Goal: Transaction & Acquisition: Purchase product/service

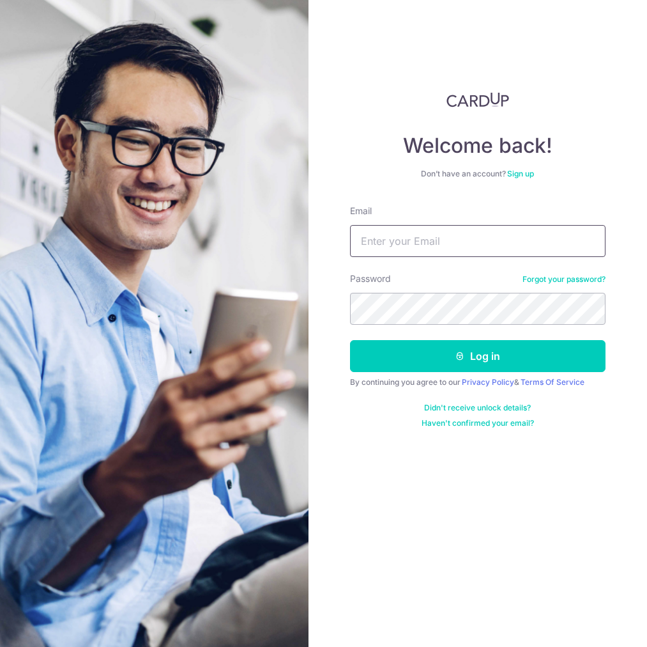
type input "[EMAIL_ADDRESS][DOMAIN_NAME]"
click at [350, 340] on button "Log in" at bounding box center [478, 356] width 256 height 32
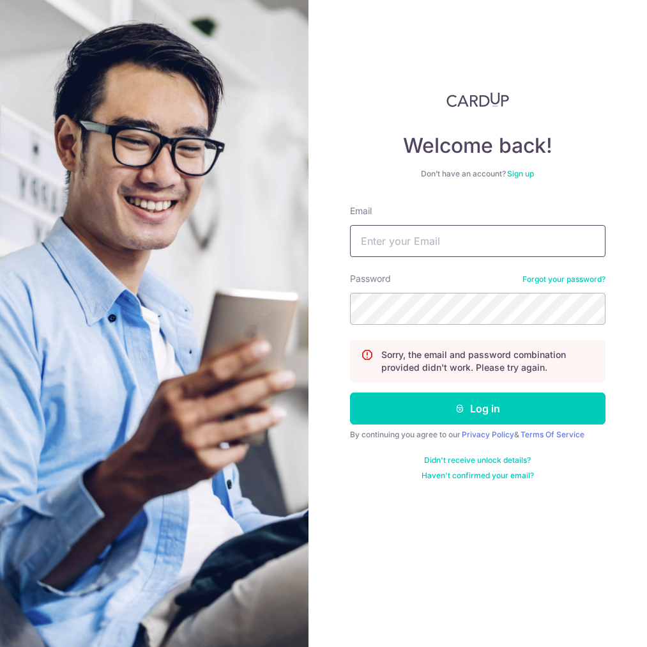
click at [417, 231] on input "Email" at bounding box center [478, 241] width 256 height 32
type input "dear.enyin@hotmail.com"
click at [350, 392] on button "Log in" at bounding box center [478, 408] width 256 height 32
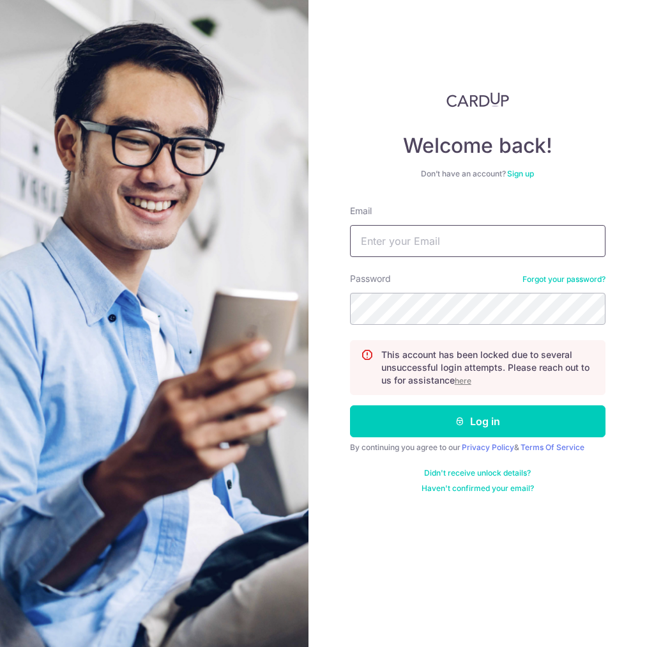
click at [471, 242] on input "Email" at bounding box center [478, 241] width 256 height 32
type input "[EMAIL_ADDRESS][DOMAIN_NAME]"
click at [464, 378] on u "here" at bounding box center [463, 381] width 17 height 10
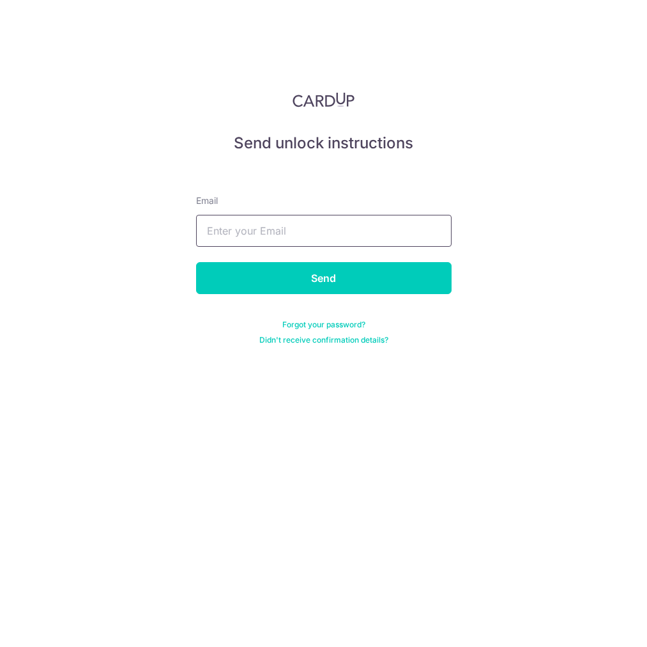
click at [280, 221] on input "text" at bounding box center [324, 231] width 256 height 32
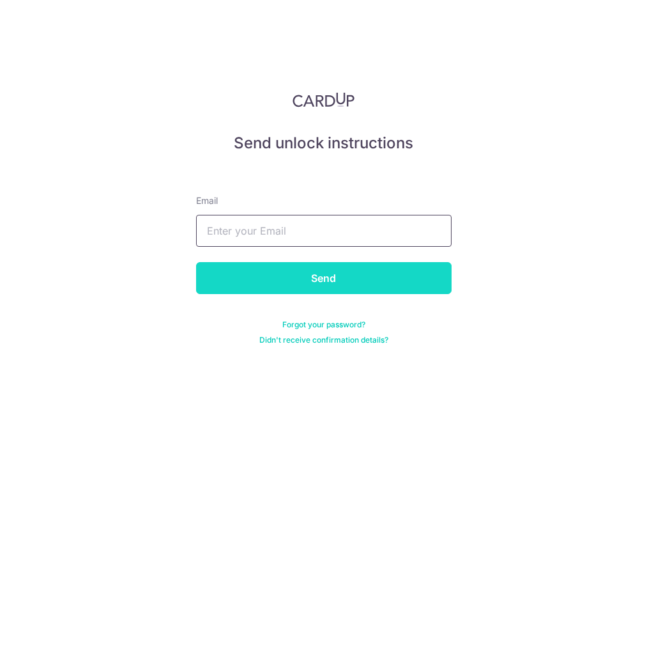
type input "dear.enyin@hotmail.com"
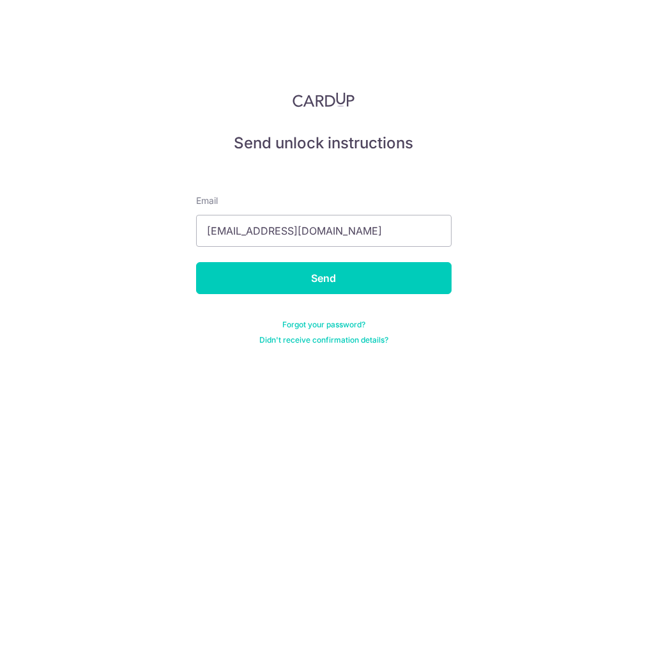
click at [345, 294] on form "Email dear.enyin@hotmail.com Send Forgot your password? Didn't receive confirma…" at bounding box center [324, 254] width 256 height 181
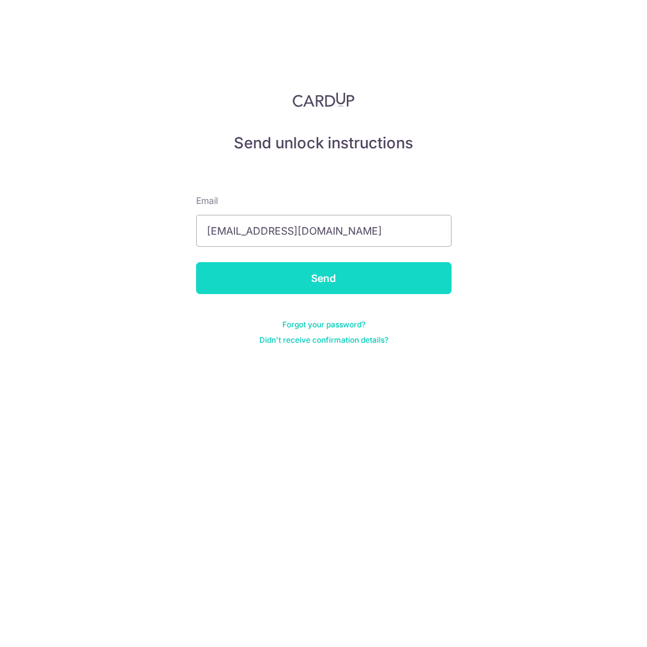
click at [339, 280] on input "Send" at bounding box center [324, 278] width 256 height 32
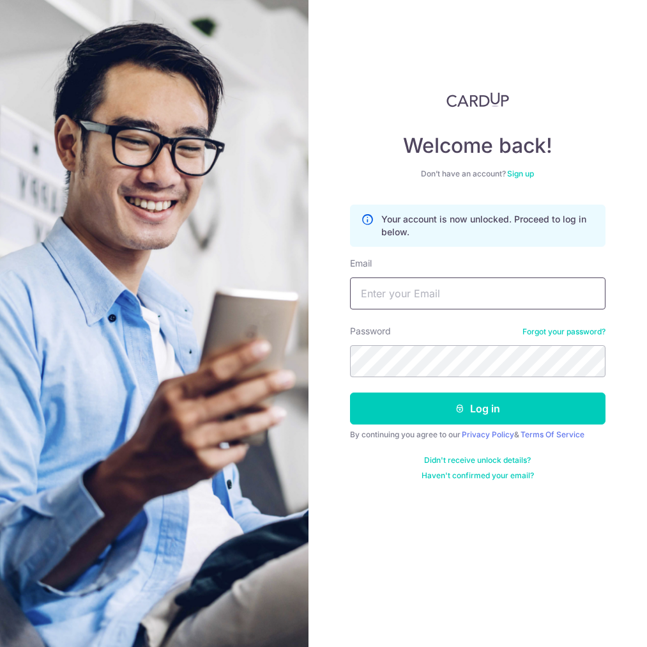
click at [443, 300] on input "Email" at bounding box center [478, 293] width 256 height 32
type input "dear.enyin@hotmail.com"
click at [560, 335] on link "Forgot your password?" at bounding box center [564, 331] width 83 height 10
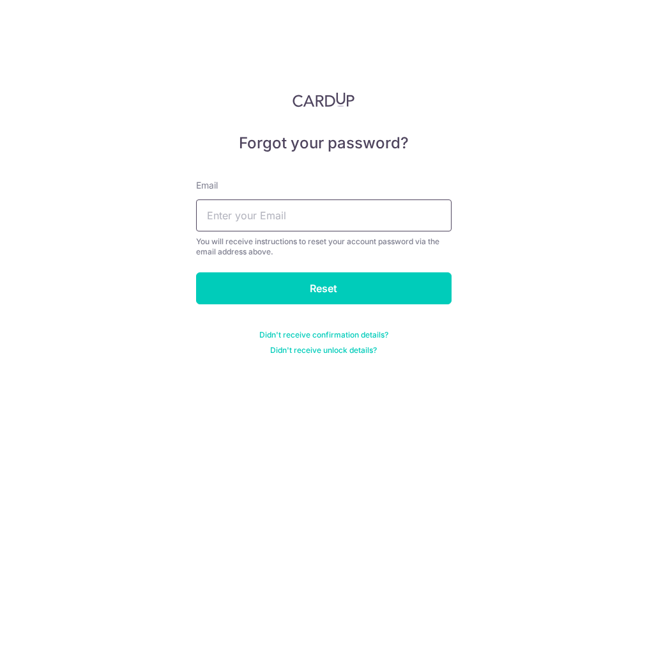
click at [282, 217] on input "text" at bounding box center [324, 215] width 256 height 32
type input "[EMAIL_ADDRESS][DOMAIN_NAME]"
click at [346, 303] on input "Reset" at bounding box center [324, 288] width 256 height 32
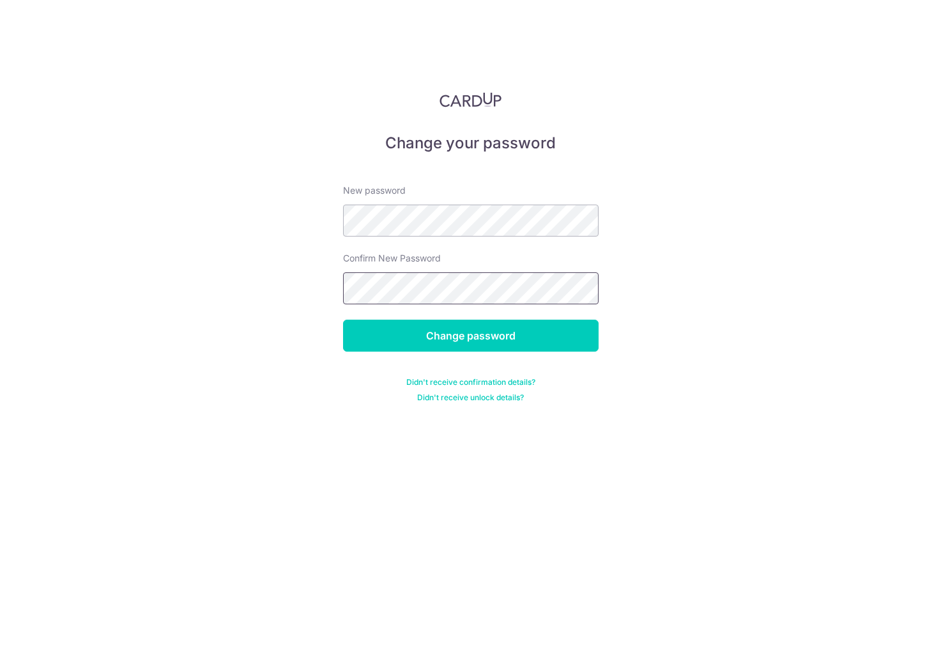
click at [343, 319] on input "Change password" at bounding box center [471, 335] width 256 height 32
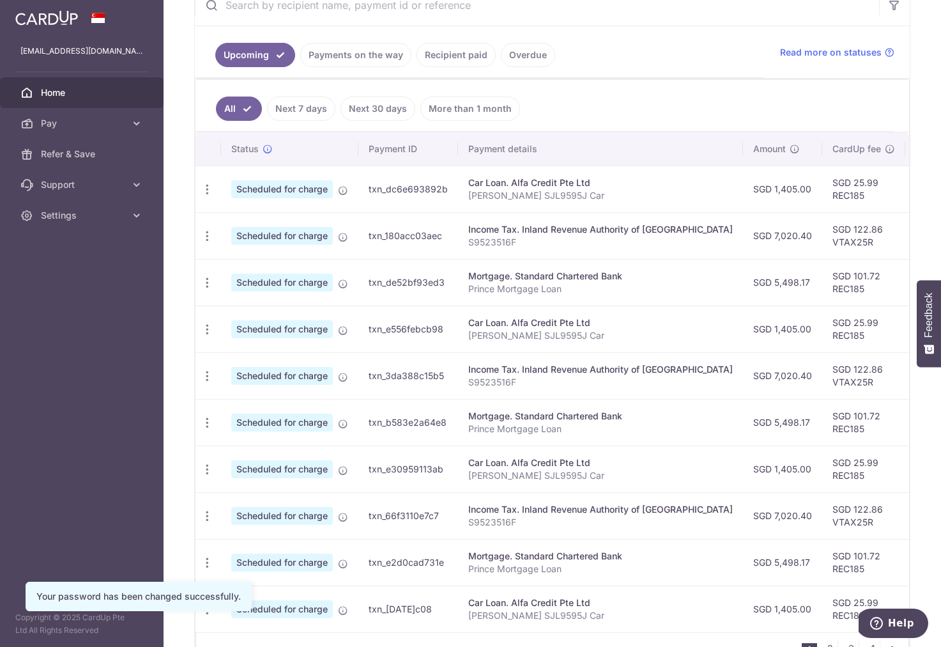
scroll to position [249, 0]
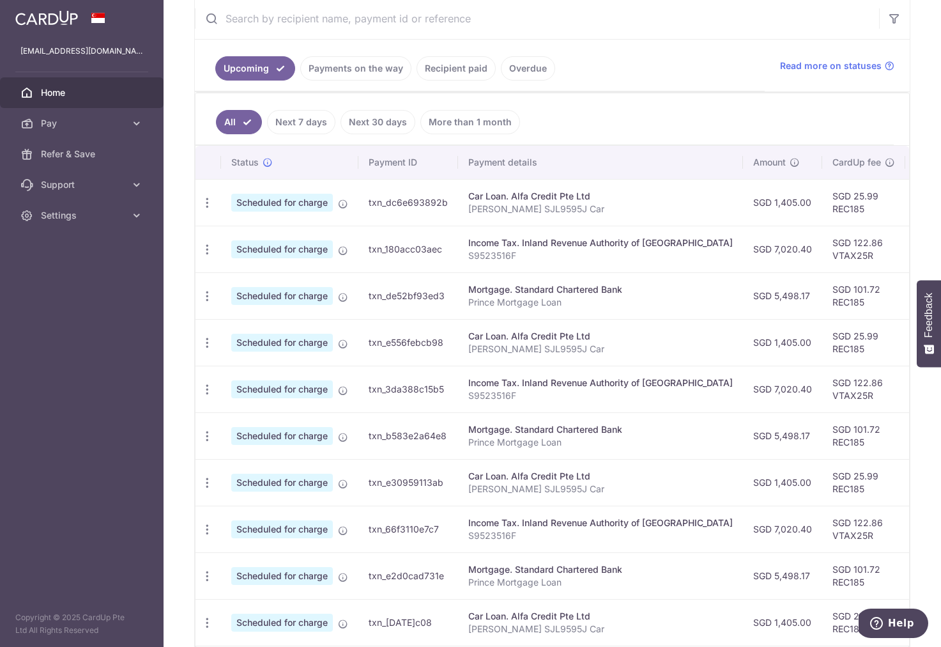
click at [369, 66] on link "Payments on the way" at bounding box center [355, 68] width 111 height 24
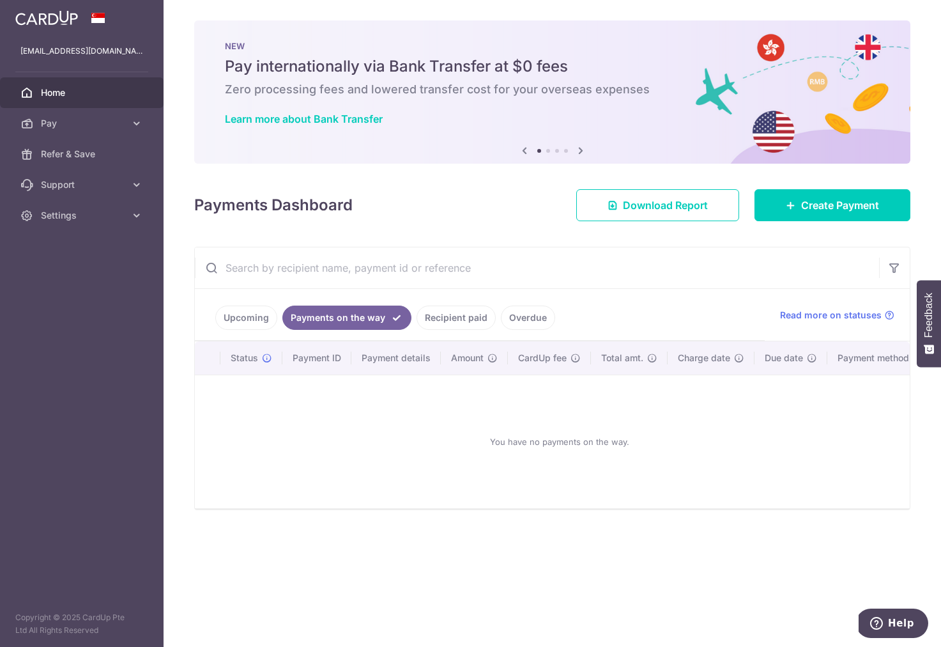
drag, startPoint x: 445, startPoint y: 314, endPoint x: 463, endPoint y: 315, distance: 17.9
click at [445, 315] on link "Recipient paid" at bounding box center [456, 317] width 79 height 24
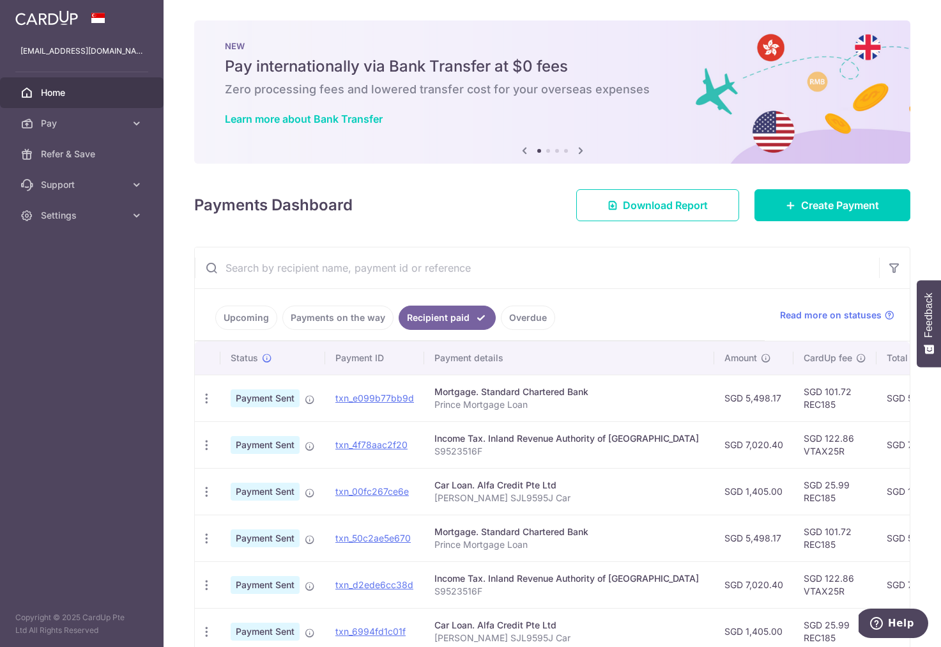
click at [523, 316] on link "Overdue" at bounding box center [528, 317] width 54 height 24
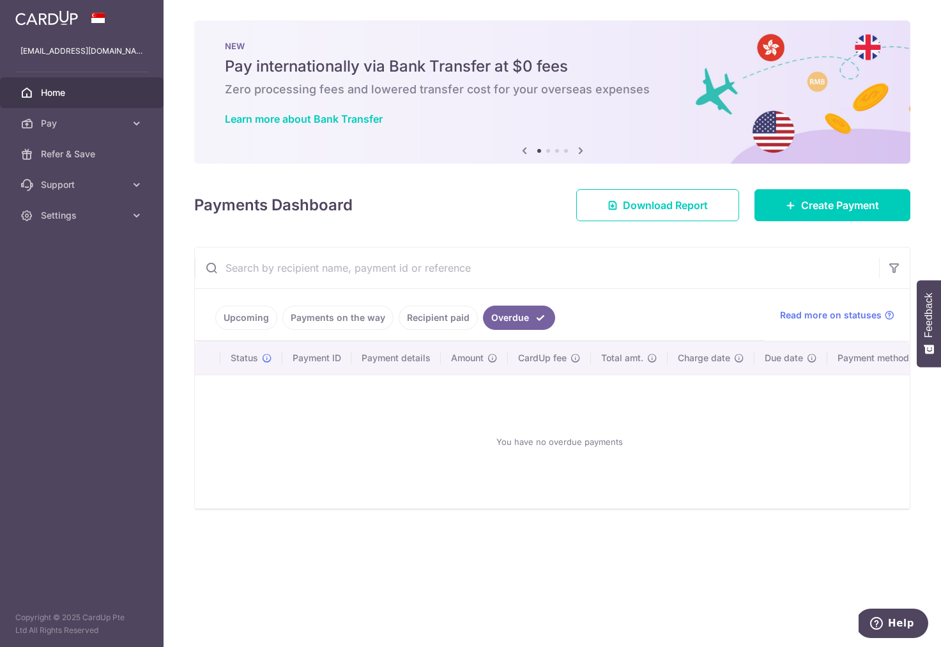
click at [386, 312] on link "Payments on the way" at bounding box center [337, 317] width 111 height 24
click at [428, 321] on link "Recipient paid" at bounding box center [456, 317] width 79 height 24
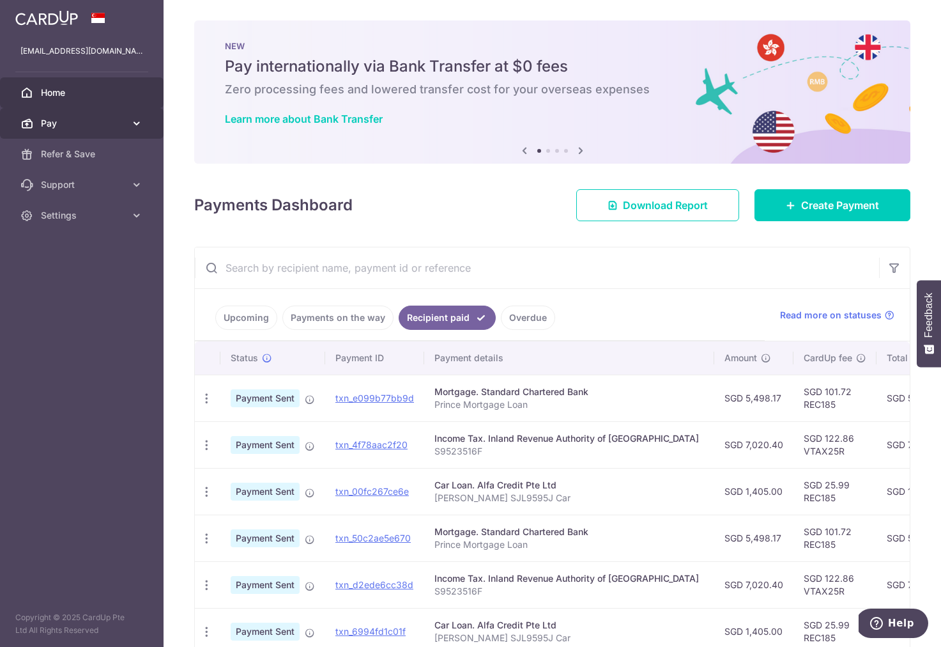
click at [62, 130] on link "Pay" at bounding box center [82, 123] width 164 height 31
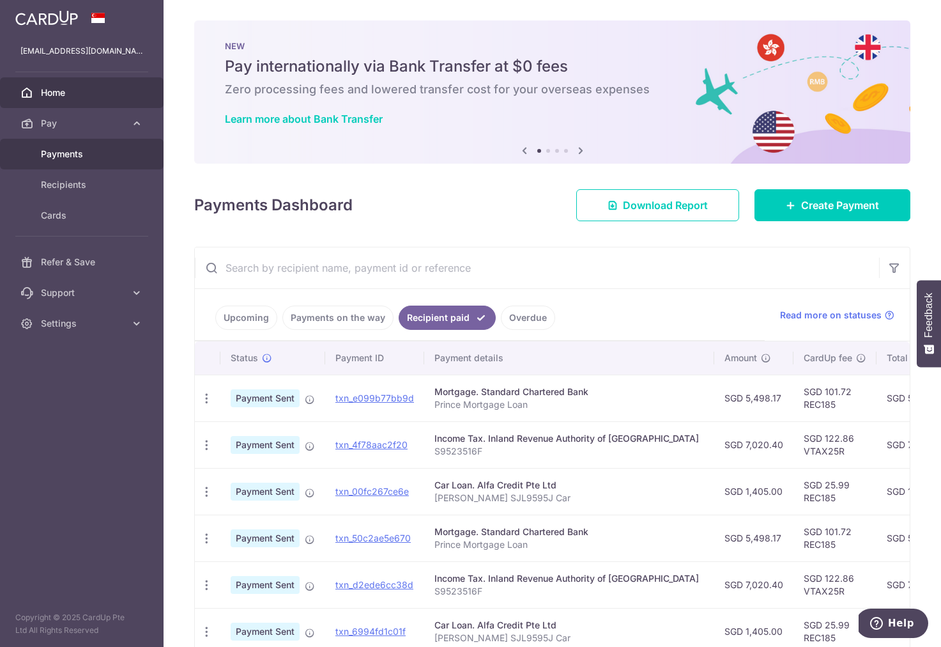
click at [70, 153] on span "Payments" at bounding box center [83, 154] width 84 height 13
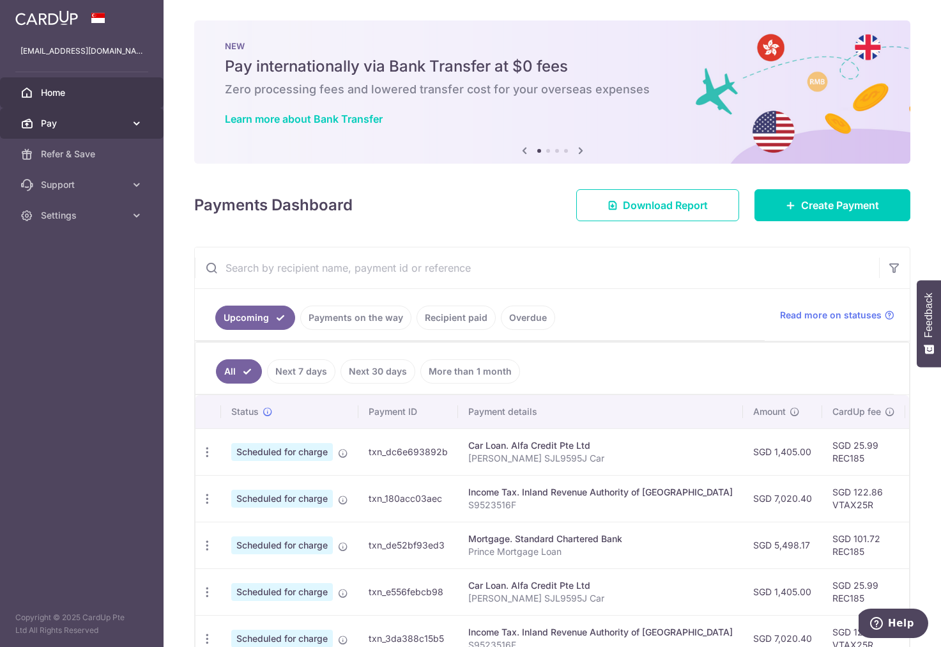
click at [60, 120] on span "Pay" at bounding box center [83, 123] width 84 height 13
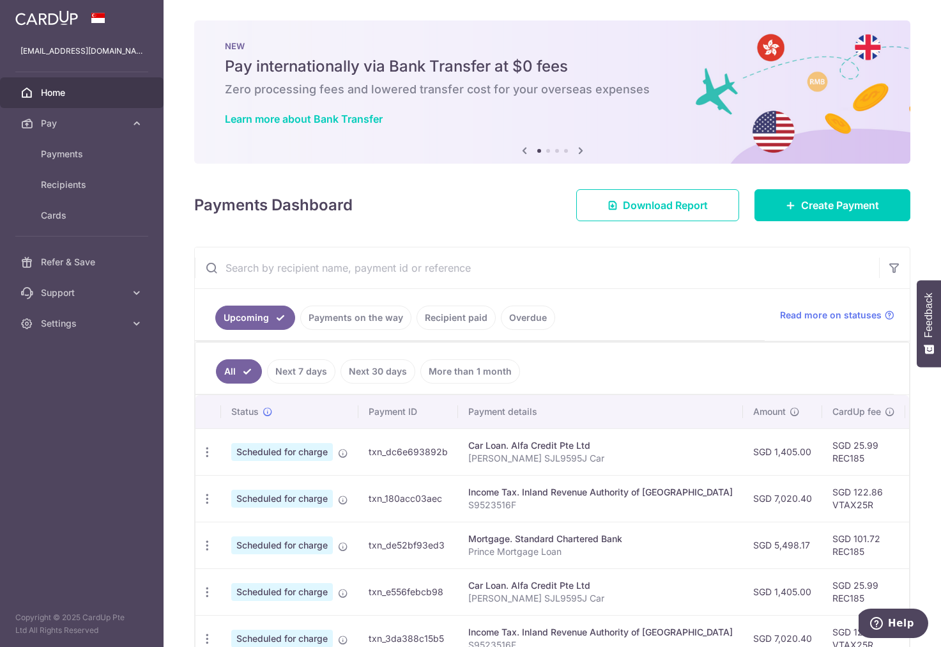
click at [45, 79] on link "Home" at bounding box center [82, 92] width 164 height 31
click at [48, 91] on span "Home" at bounding box center [83, 92] width 84 height 13
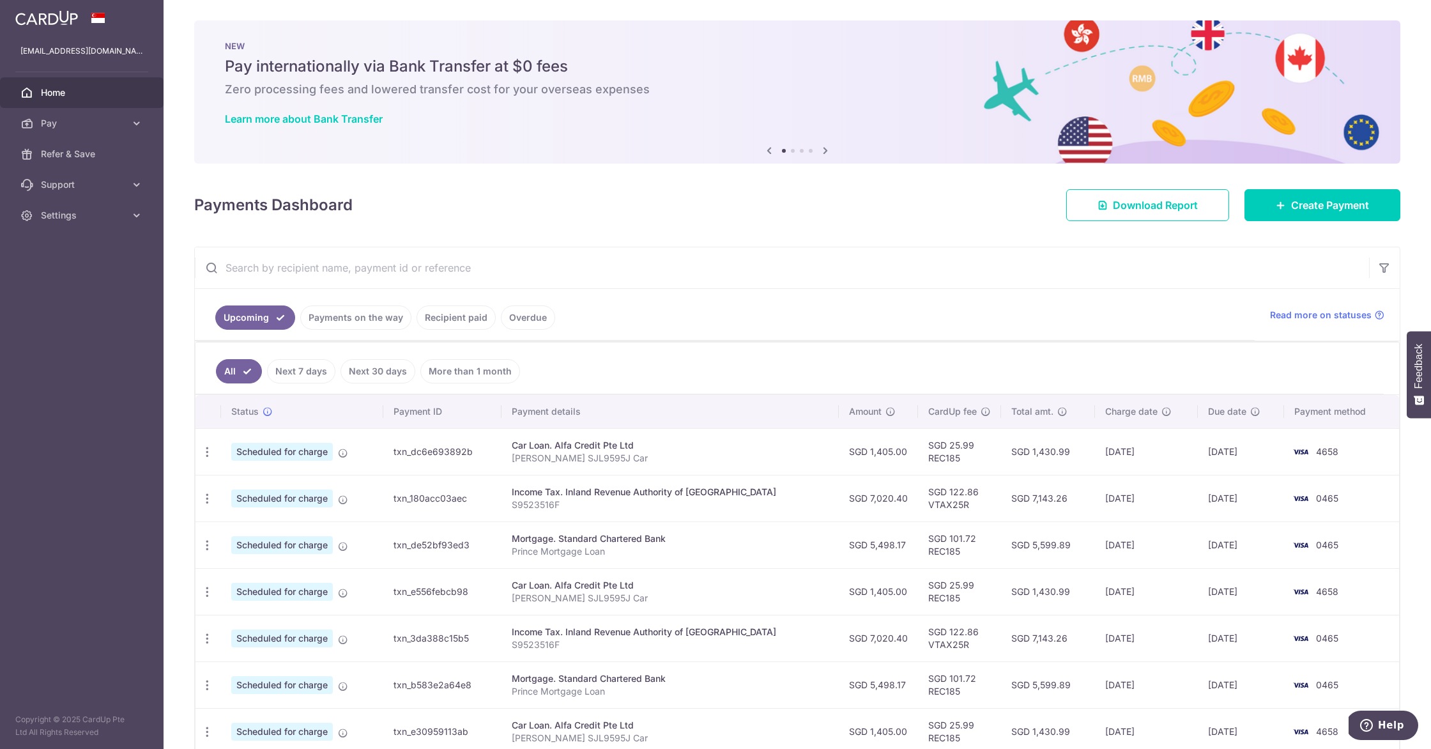
click at [517, 316] on link "Overdue" at bounding box center [528, 317] width 54 height 24
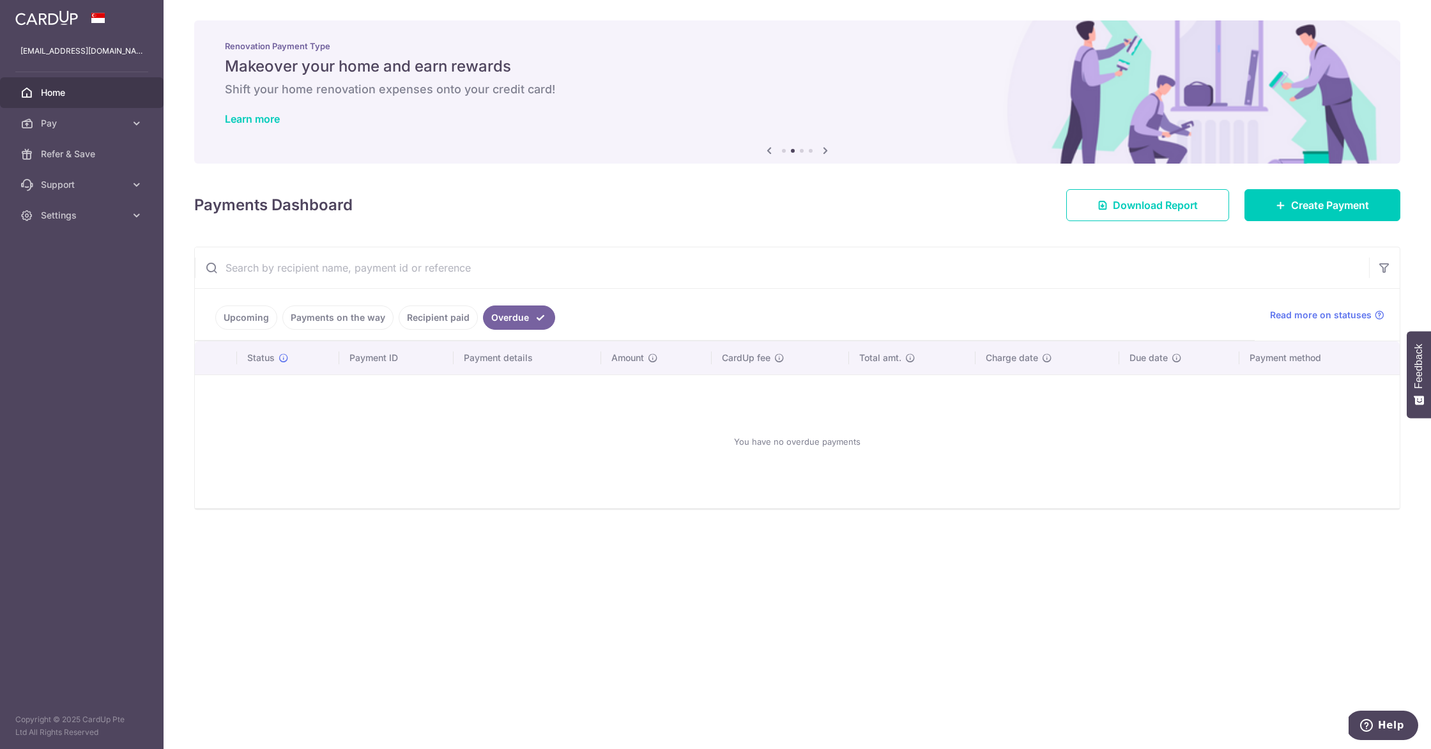
click at [420, 315] on link "Recipient paid" at bounding box center [438, 317] width 79 height 24
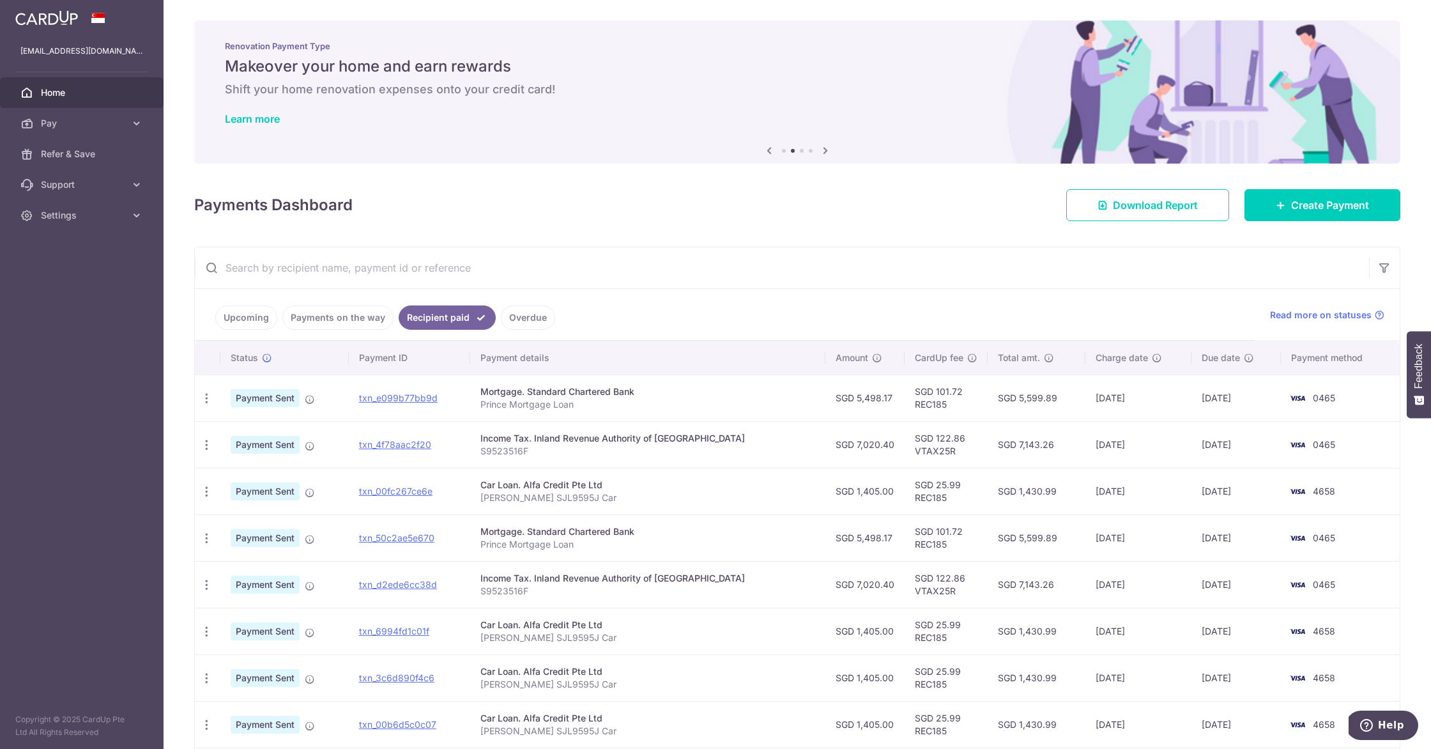
click at [319, 313] on link "Payments on the way" at bounding box center [337, 317] width 111 height 24
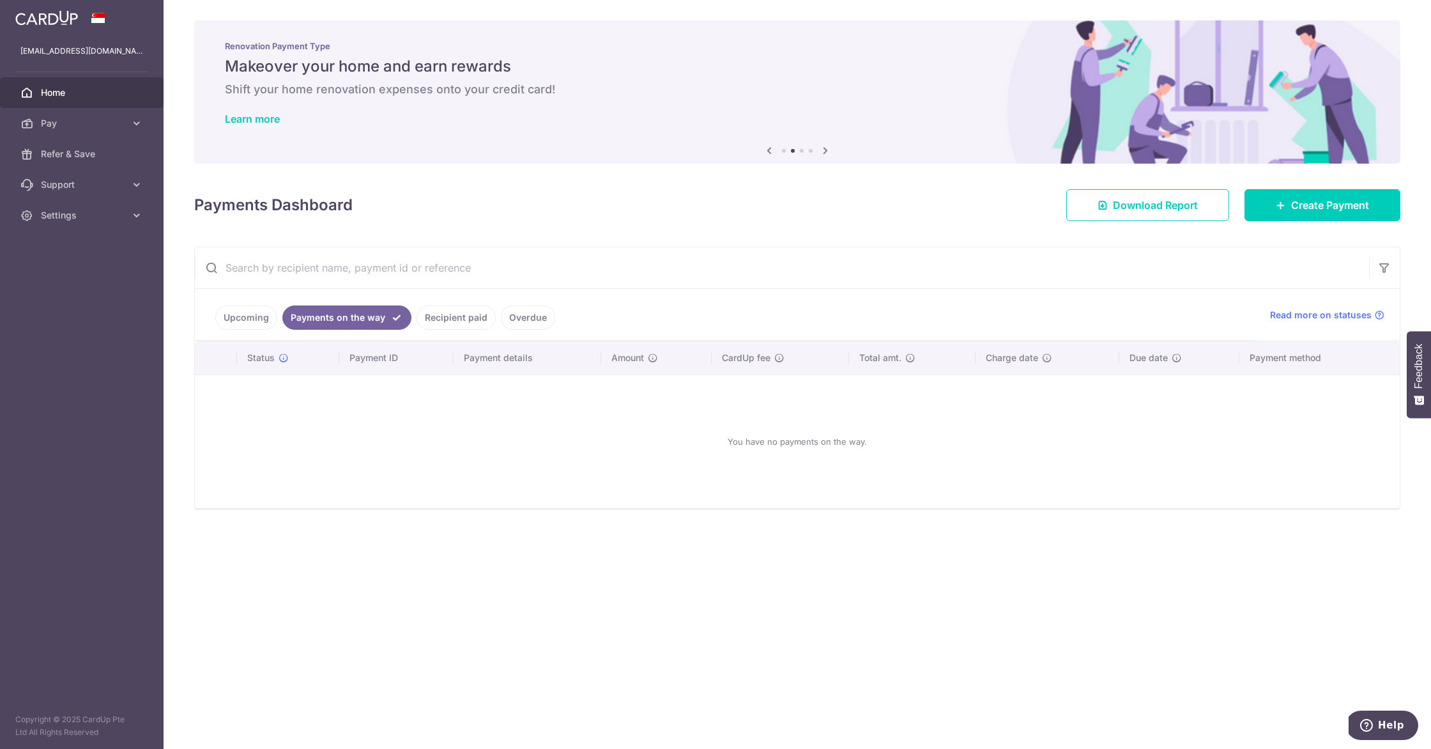
click at [238, 327] on link "Upcoming" at bounding box center [246, 317] width 62 height 24
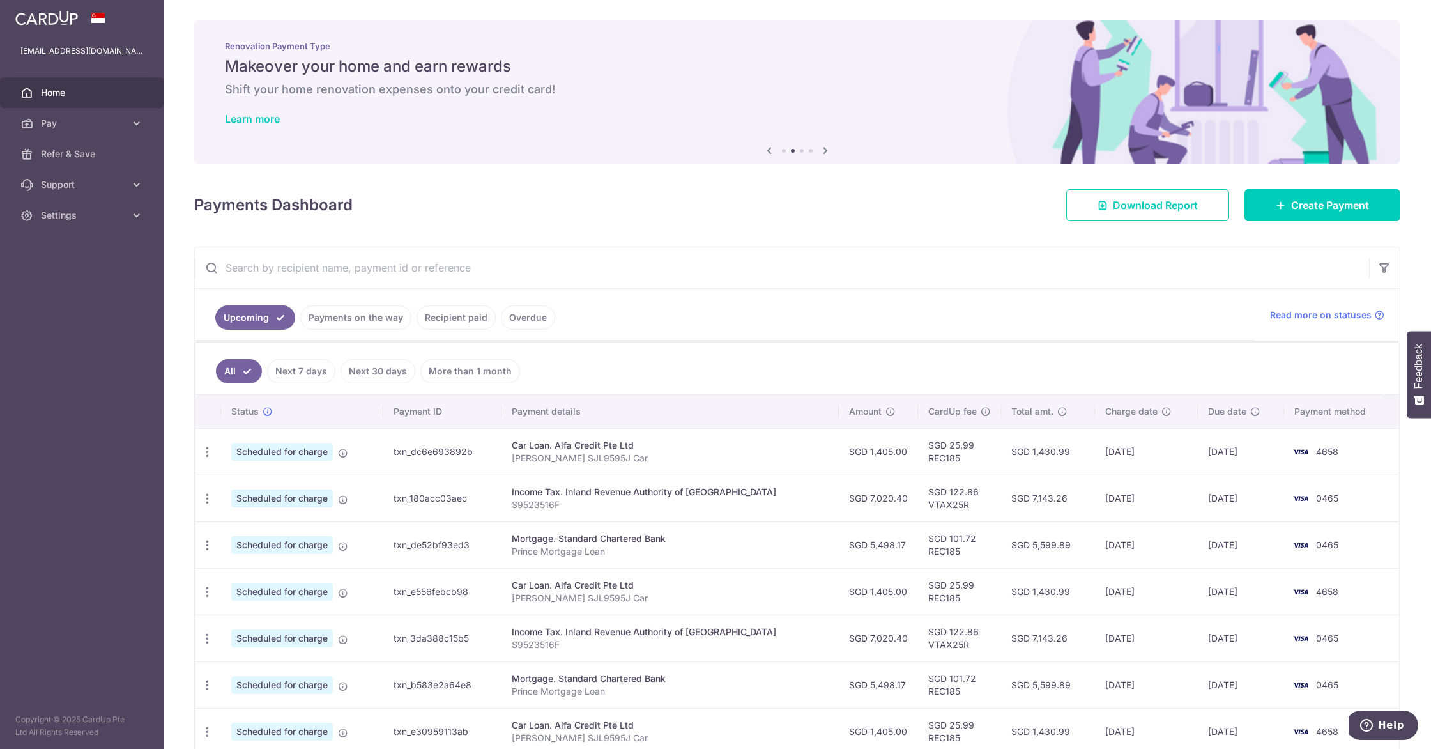
click at [523, 311] on link "Overdue" at bounding box center [528, 317] width 54 height 24
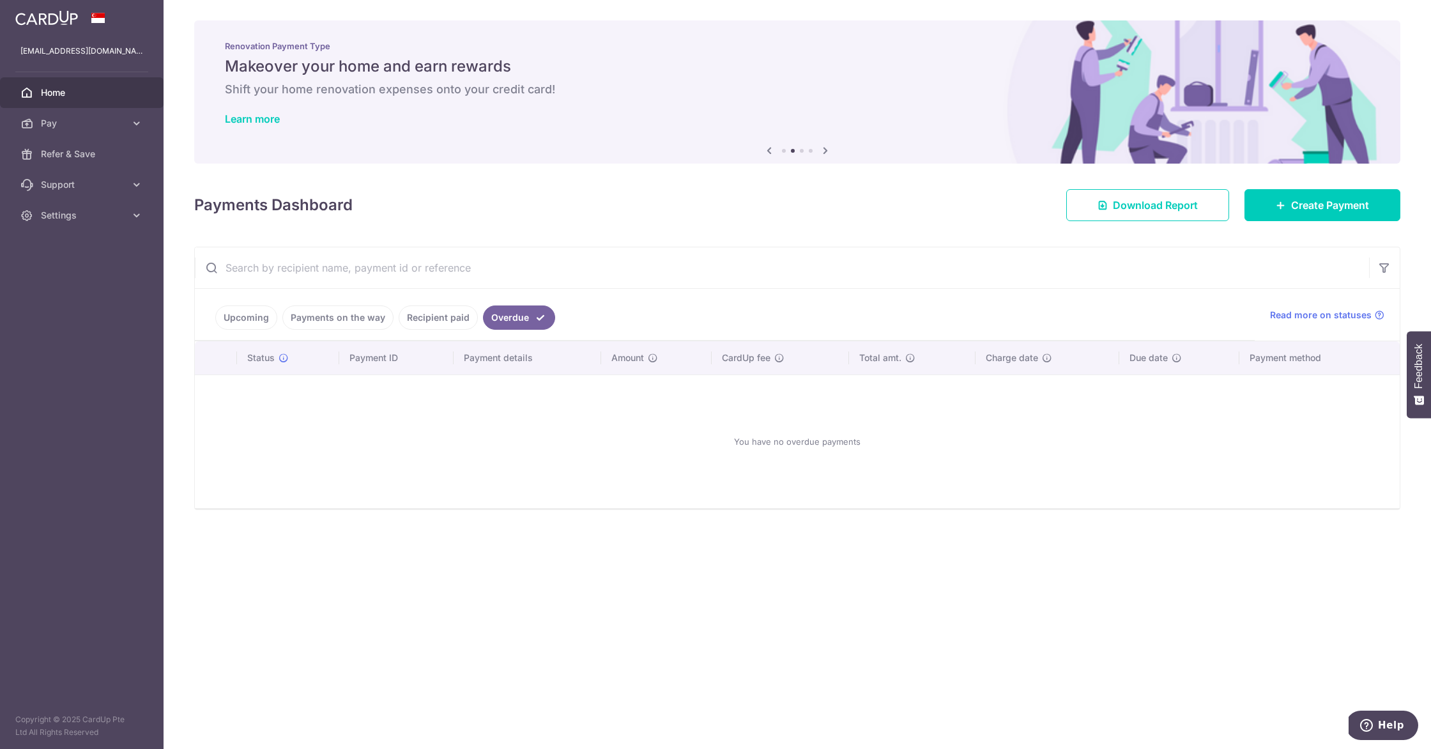
click at [520, 319] on link "Overdue" at bounding box center [519, 317] width 72 height 24
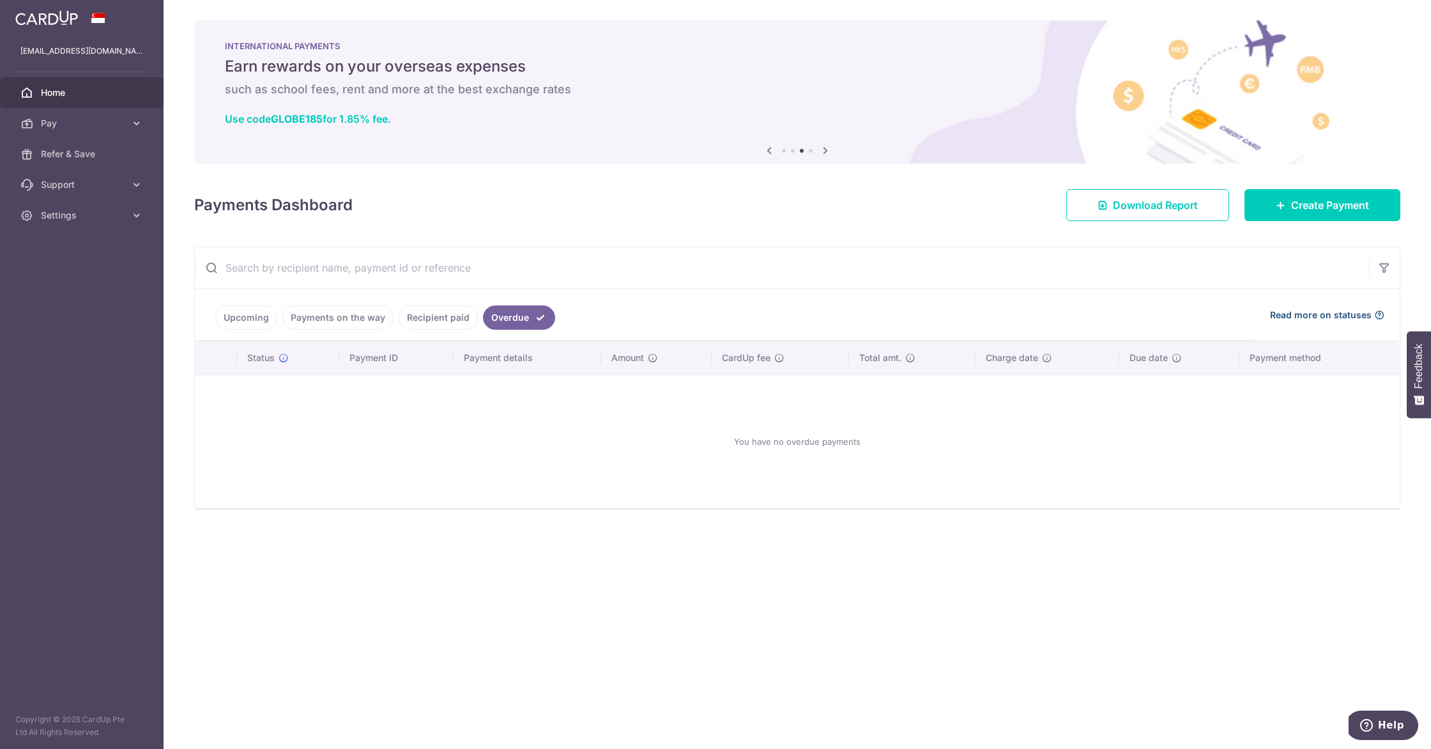
click at [940, 312] on icon at bounding box center [1379, 315] width 10 height 10
click at [940, 206] on span "Download Report" at bounding box center [1155, 204] width 85 height 15
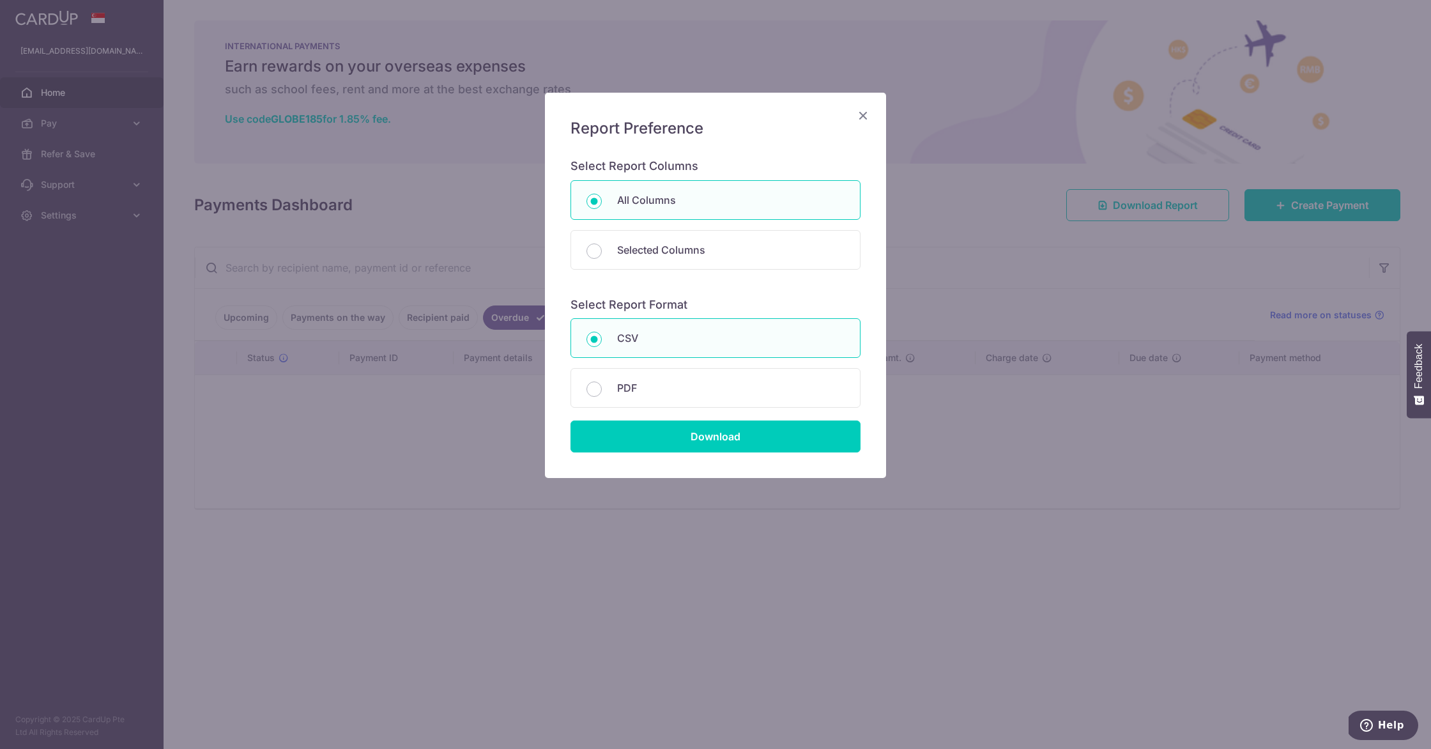
click at [861, 117] on icon "Close" at bounding box center [862, 115] width 15 height 16
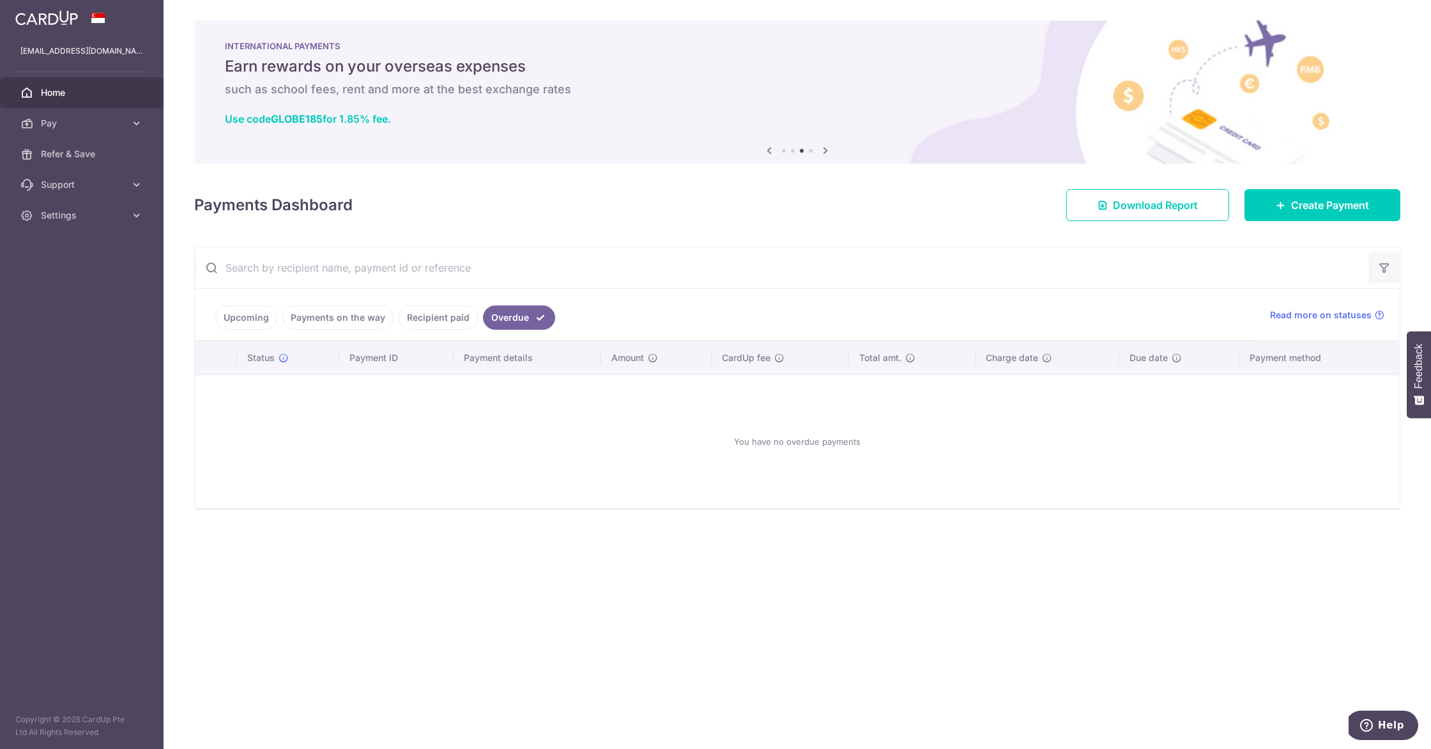
click at [940, 262] on icon "button" at bounding box center [1384, 267] width 13 height 13
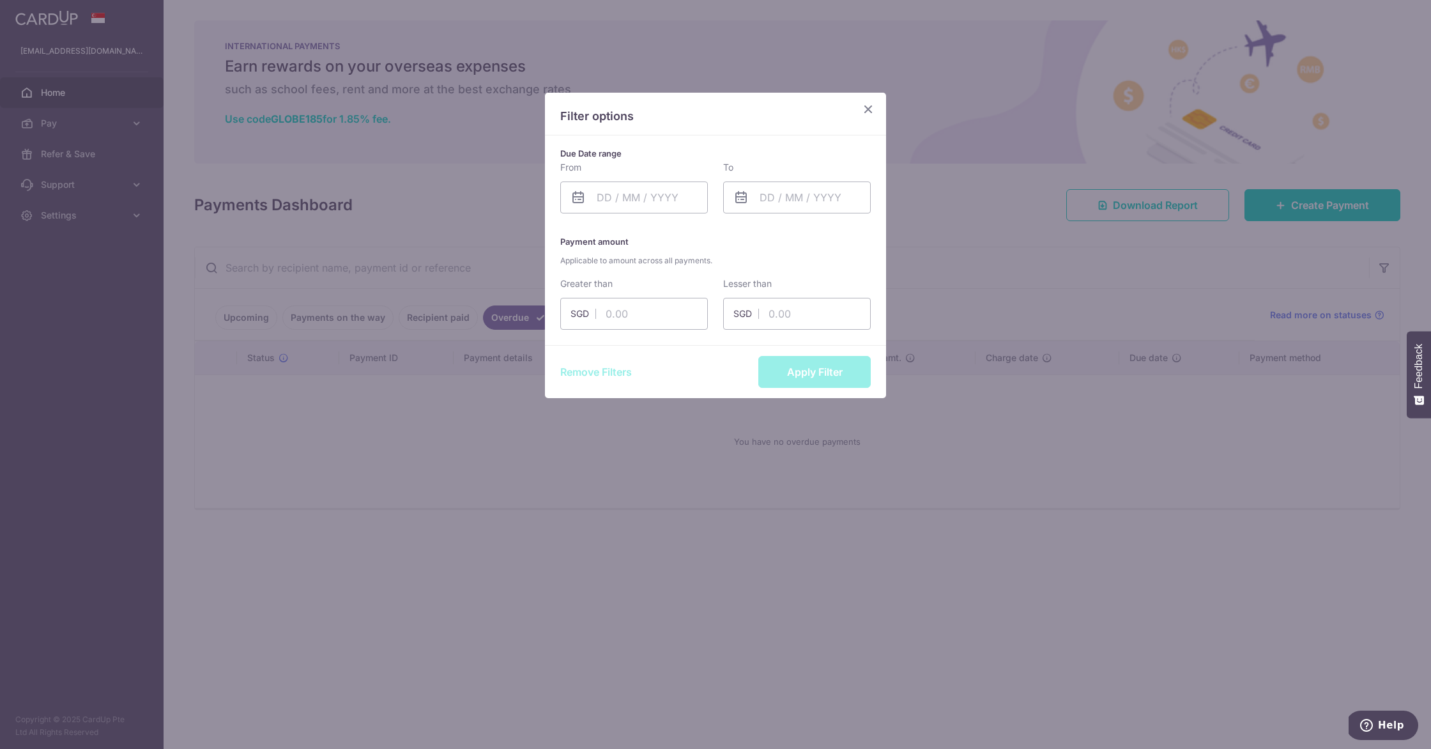
drag, startPoint x: 865, startPoint y: 113, endPoint x: 895, endPoint y: 120, distance: 30.8
click at [866, 113] on icon "Close" at bounding box center [868, 109] width 15 height 16
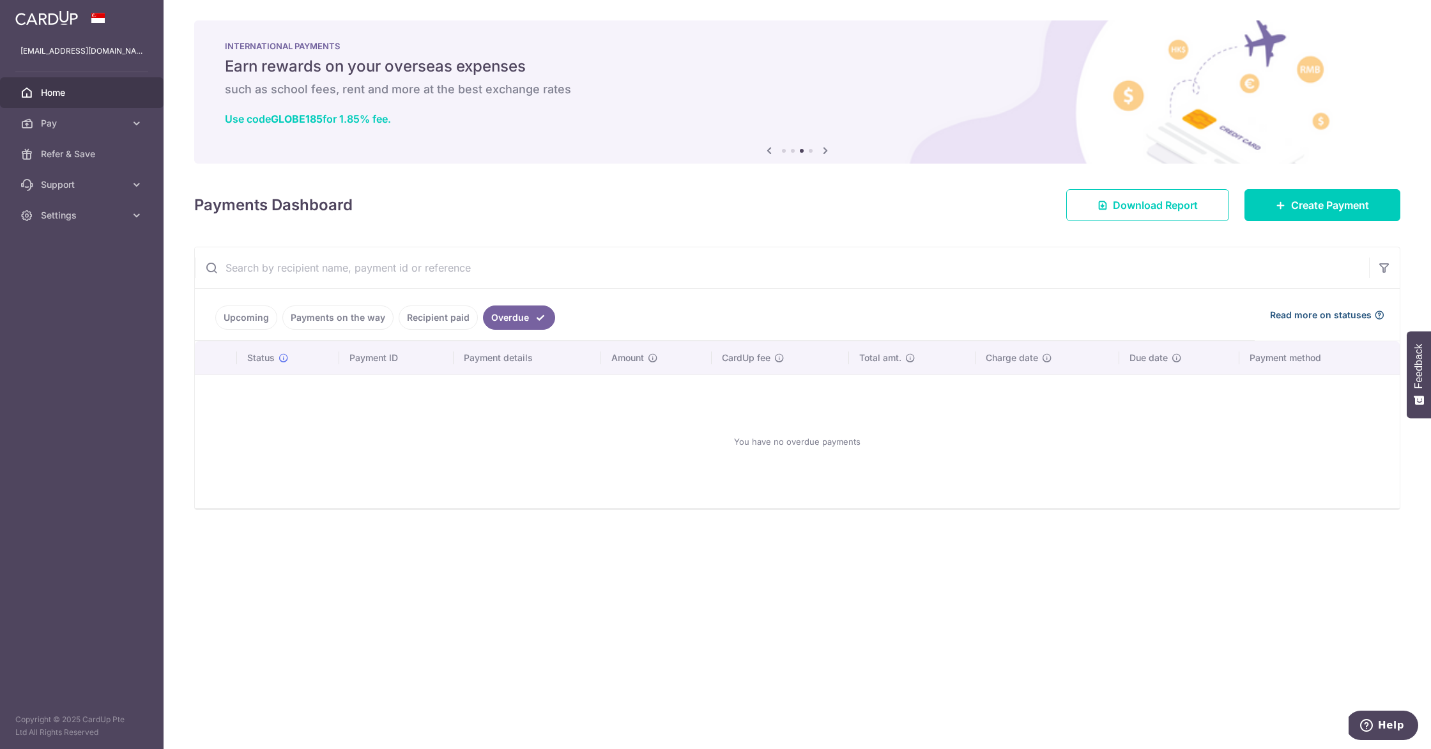
click at [940, 309] on span "Read more on statuses" at bounding box center [1321, 315] width 102 height 13
click at [341, 318] on link "Payments on the way" at bounding box center [337, 317] width 111 height 24
click at [247, 317] on link "Upcoming" at bounding box center [246, 317] width 62 height 24
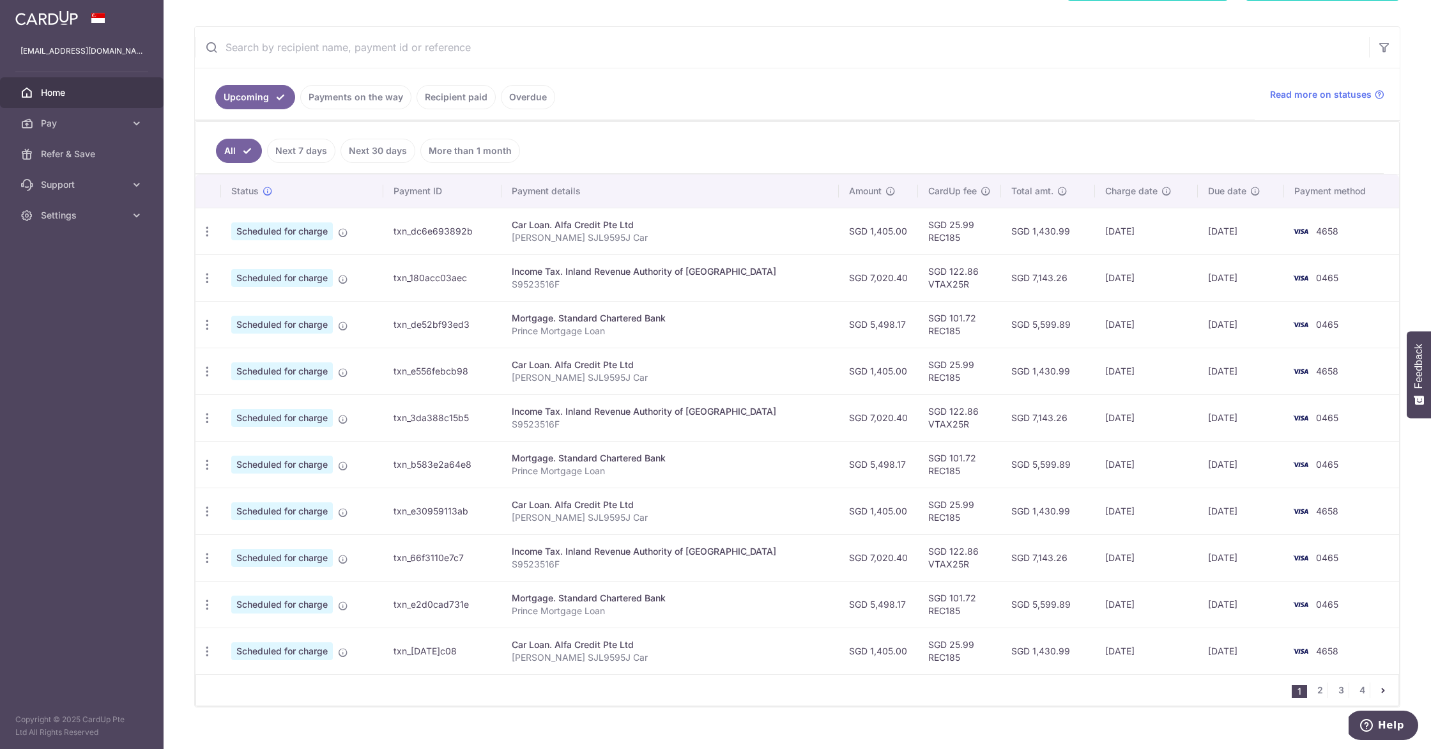
scroll to position [239, 0]
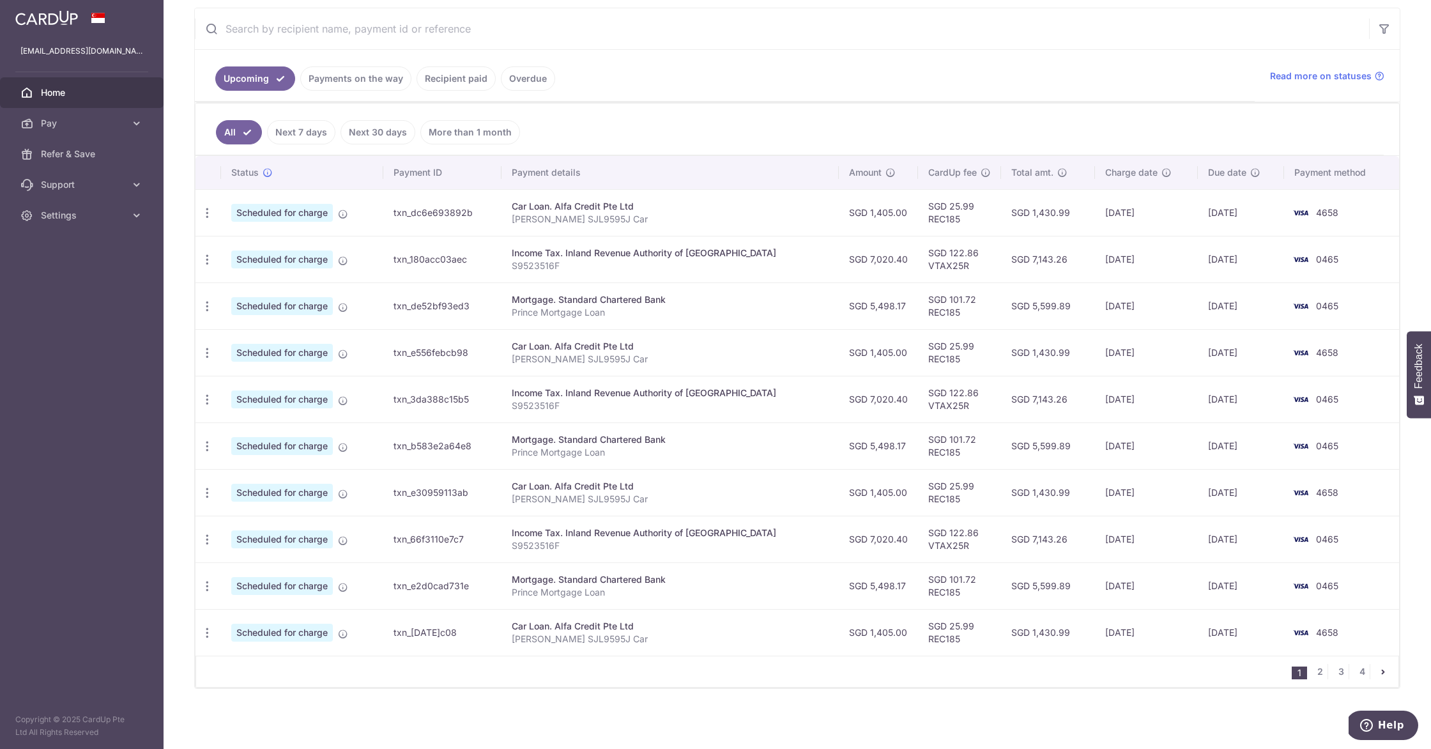
click at [346, 86] on link "Payments on the way" at bounding box center [355, 78] width 111 height 24
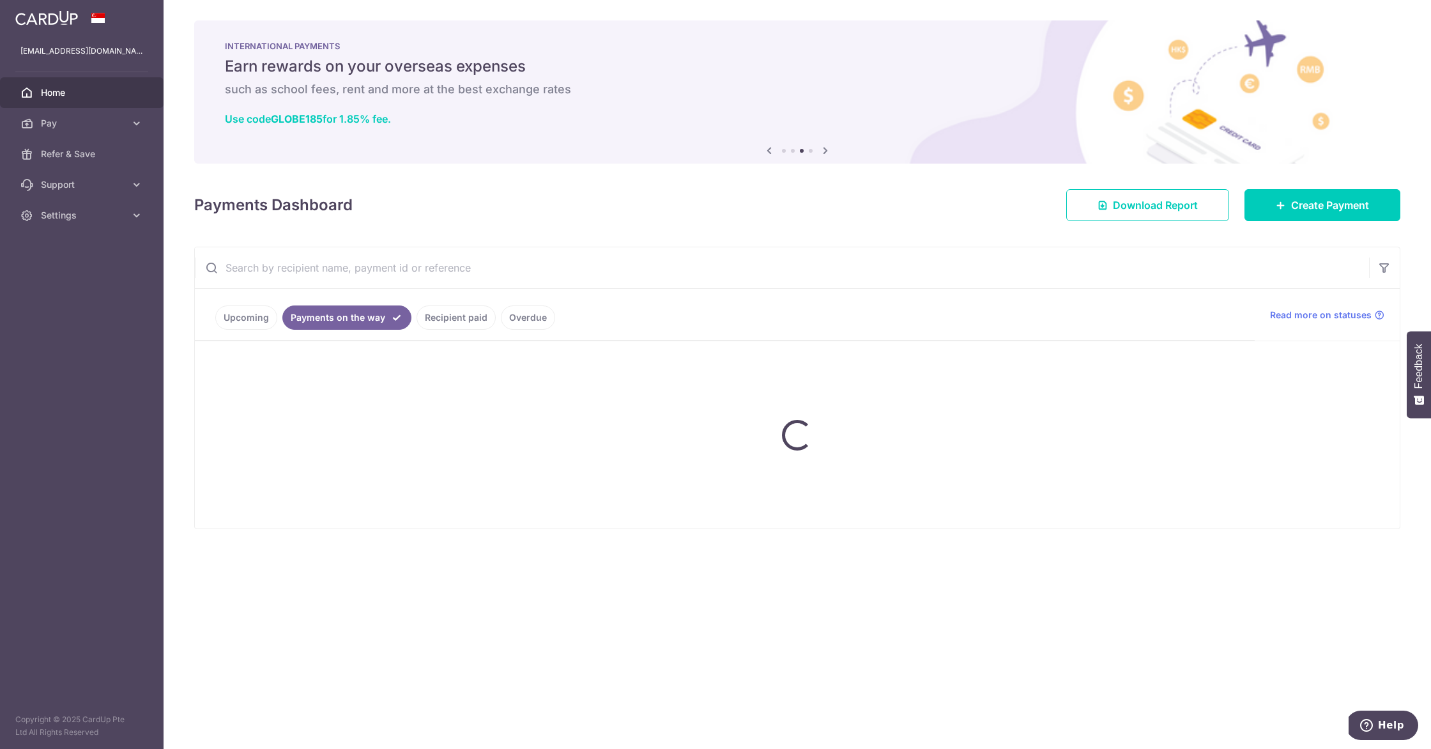
scroll to position [0, 0]
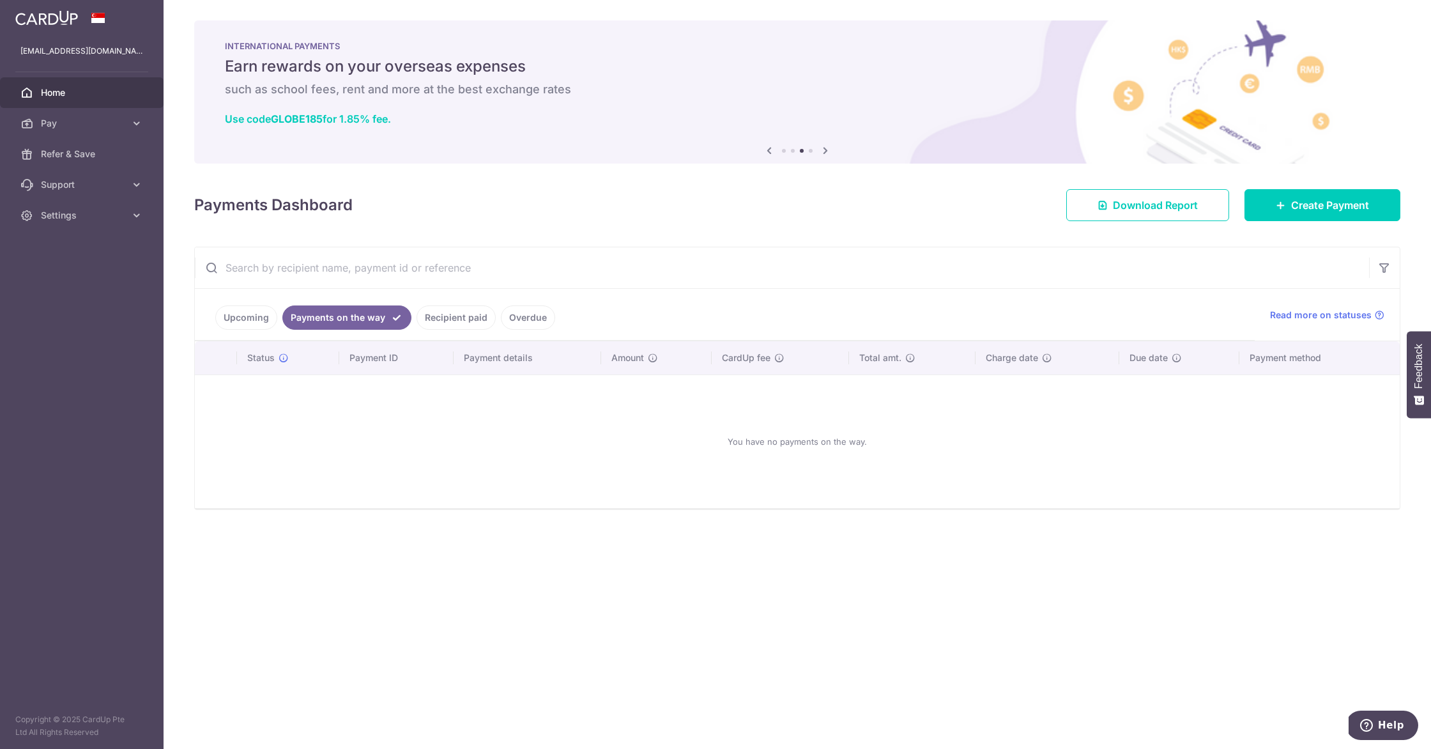
click at [462, 317] on link "Recipient paid" at bounding box center [456, 317] width 79 height 24
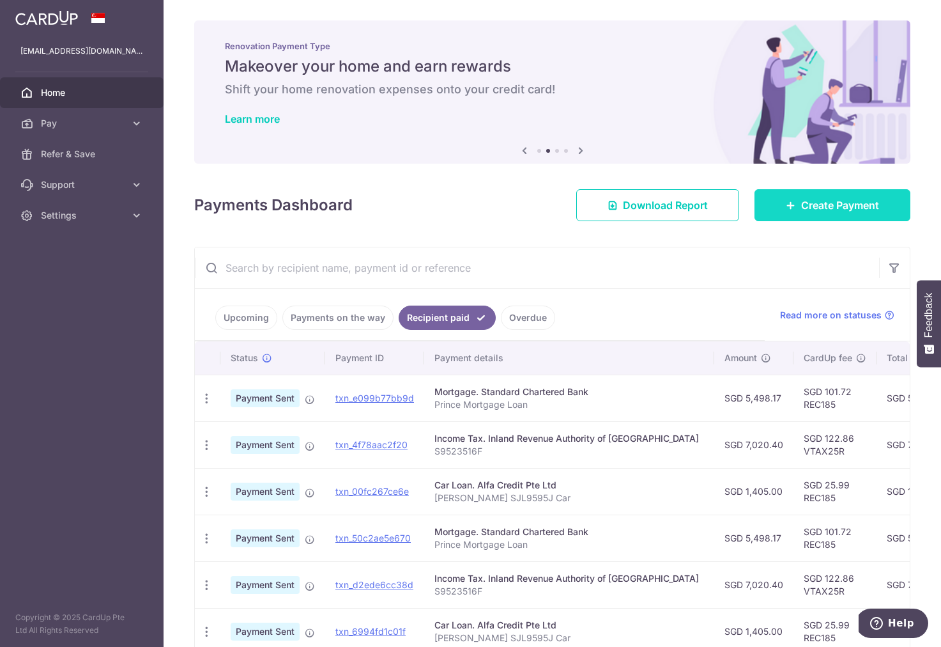
click at [838, 204] on span "Create Payment" at bounding box center [840, 204] width 78 height 15
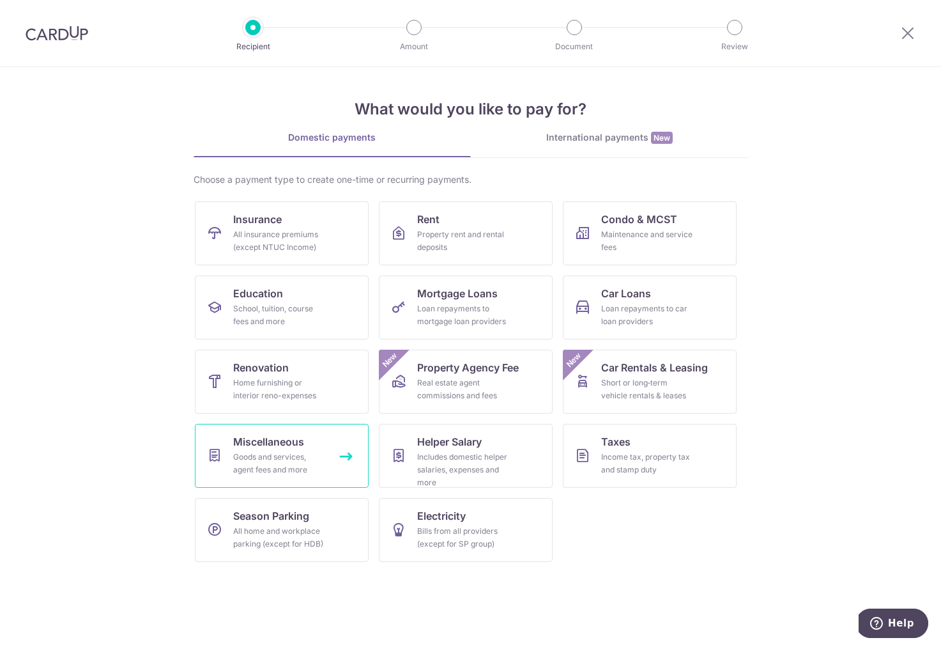
click at [303, 464] on div "Goods and services, agent fees and more" at bounding box center [279, 463] width 92 height 26
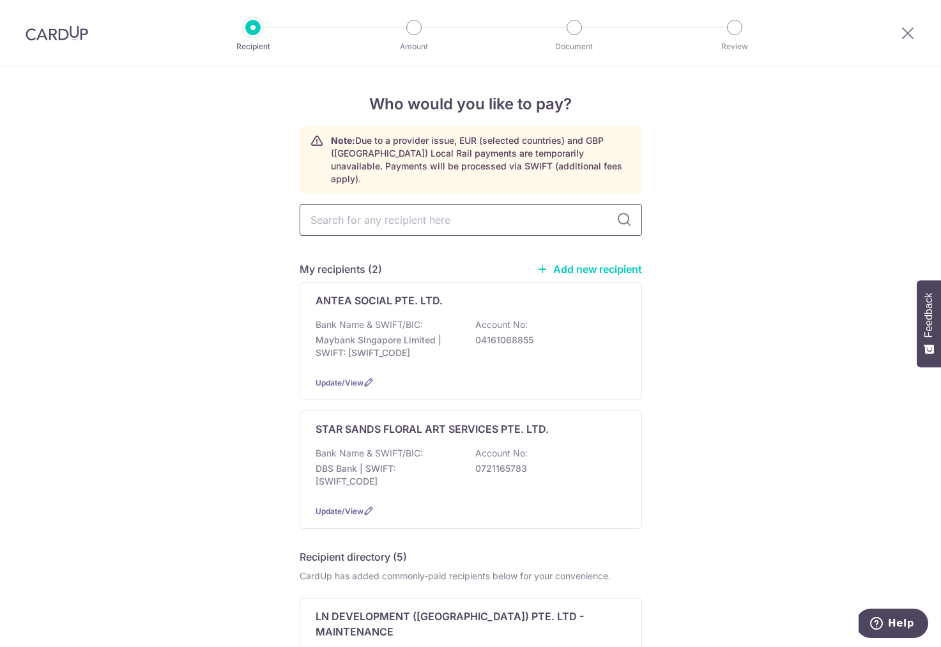
click at [408, 208] on input "text" at bounding box center [471, 220] width 342 height 32
click at [439, 334] on p "Maybank Singapore Limited | SWIFT: [SWIFT_CODE]" at bounding box center [387, 347] width 143 height 26
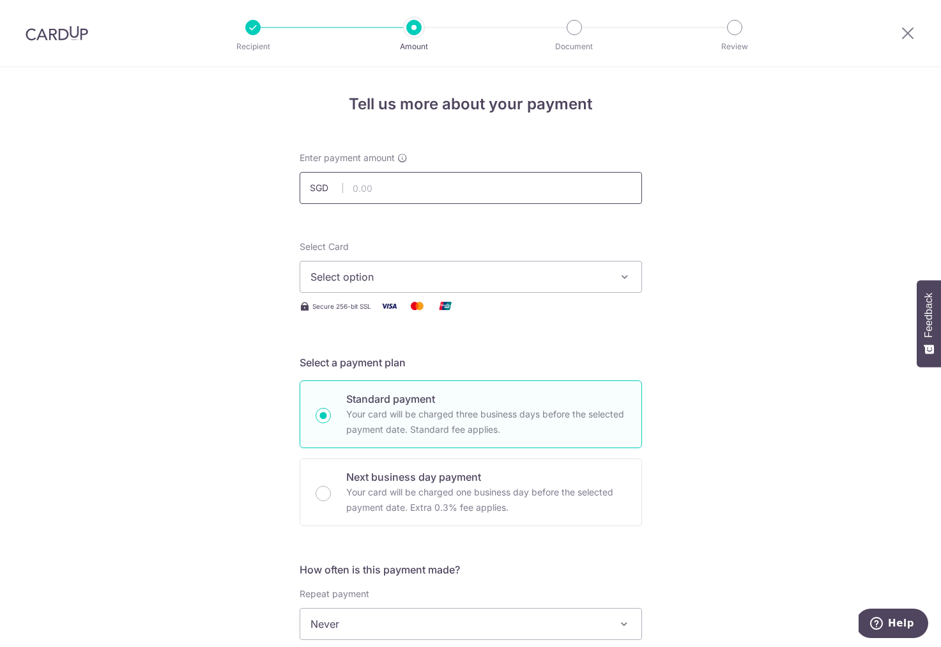
click at [384, 187] on input "text" at bounding box center [471, 188] width 342 height 32
paste input "S$2,015.15"
click at [364, 188] on input "S$2,015.15" at bounding box center [471, 188] width 342 height 32
click at [394, 187] on input "1015.15" at bounding box center [471, 187] width 342 height 32
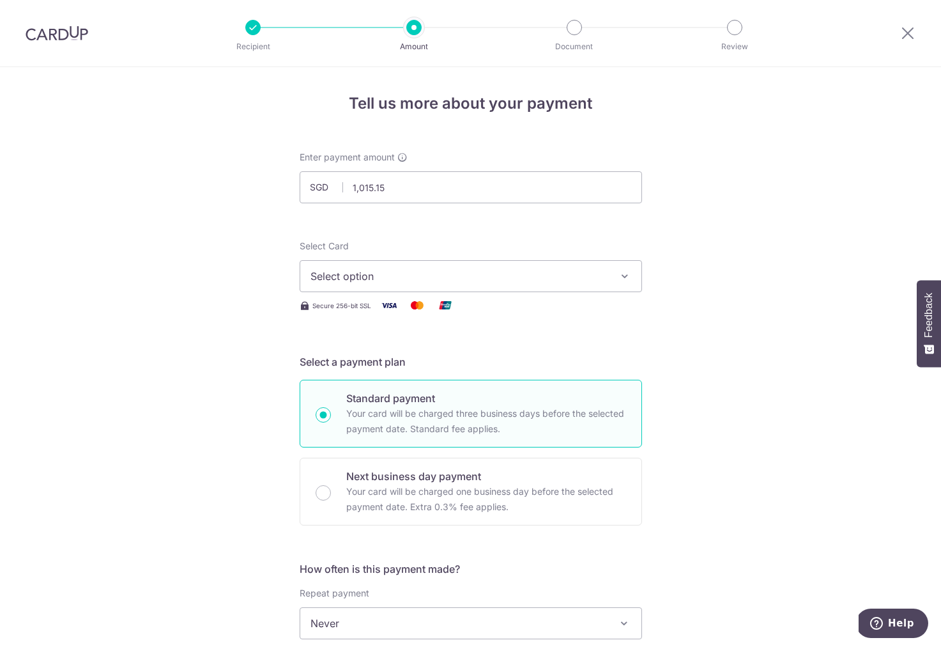
click at [443, 241] on div "Select Card Select option Add credit card Your Cards **** 4658 **** 1593 **** 0…" at bounding box center [471, 266] width 342 height 52
click at [396, 278] on span "Select option" at bounding box center [460, 275] width 298 height 15
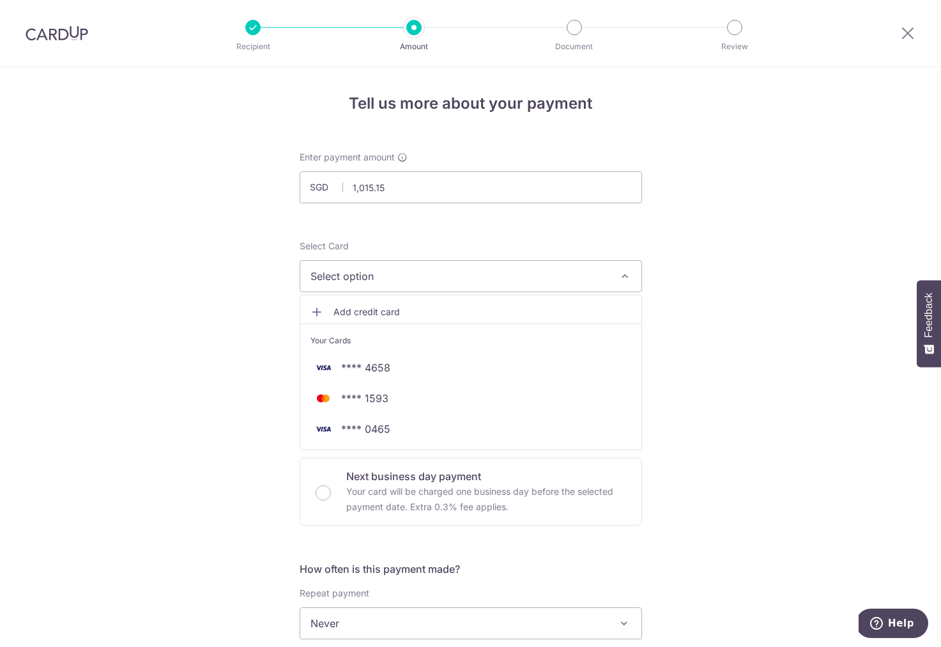
click at [409, 282] on button "Select option" at bounding box center [471, 276] width 342 height 32
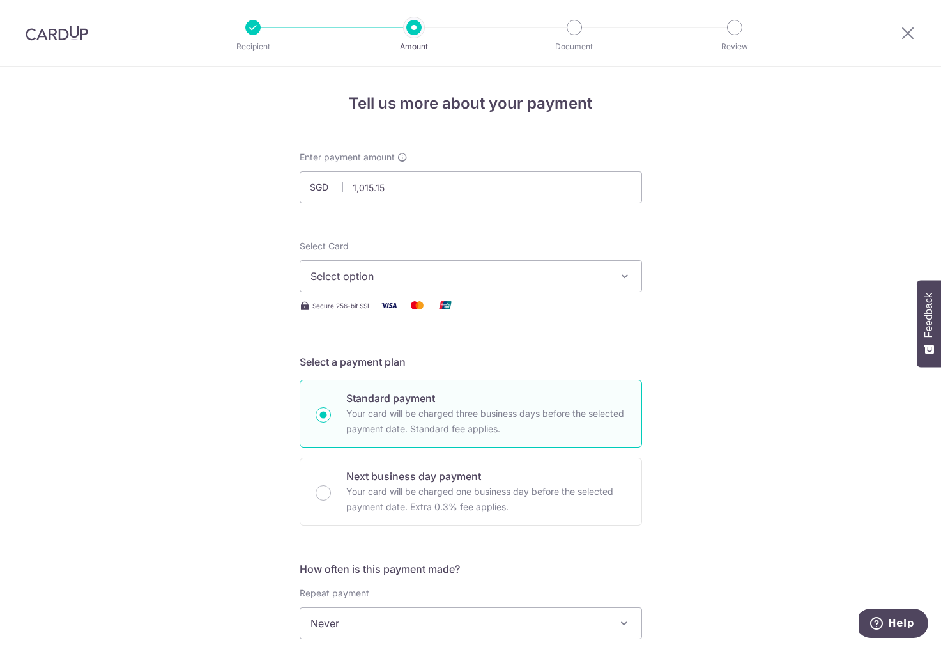
click at [409, 273] on span "Select option" at bounding box center [460, 275] width 298 height 15
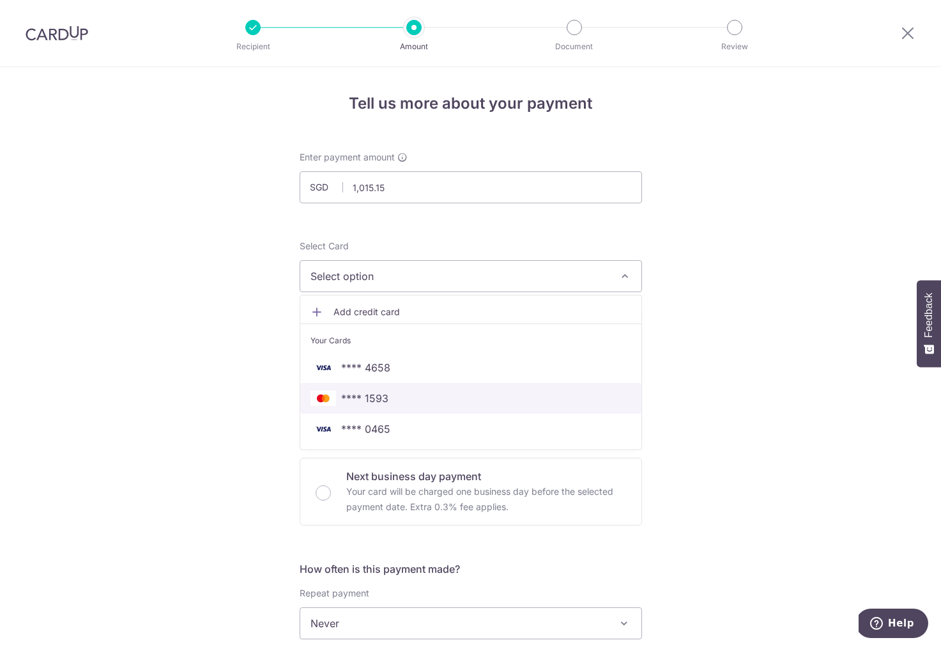
click at [388, 394] on span "**** 1593" at bounding box center [471, 397] width 321 height 15
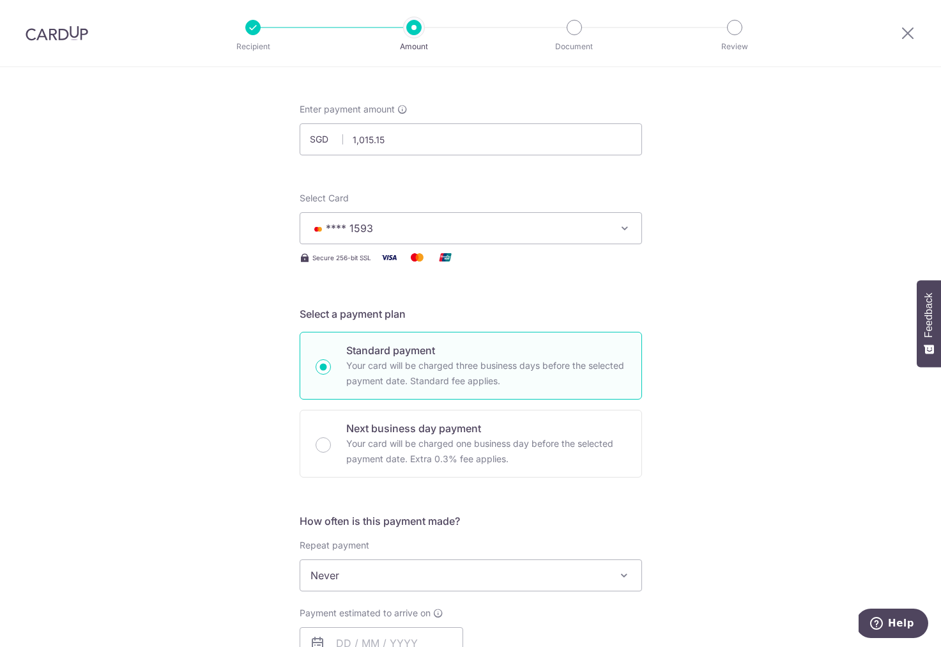
scroll to position [48, 0]
drag, startPoint x: 352, startPoint y: 140, endPoint x: 403, endPoint y: 140, distance: 50.5
click at [403, 140] on input "1,015.15" at bounding box center [471, 140] width 342 height 32
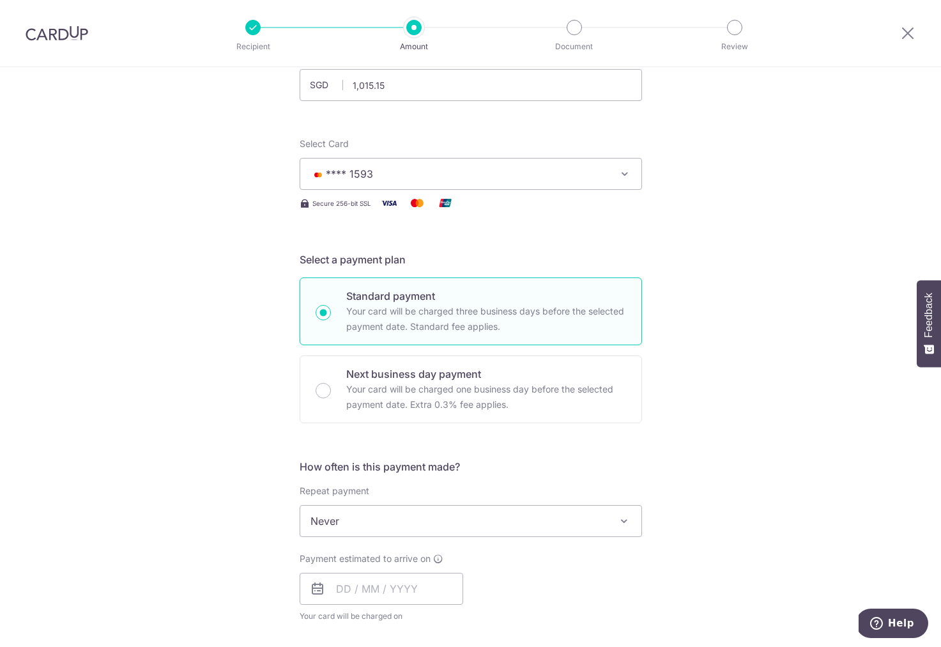
scroll to position [114, 0]
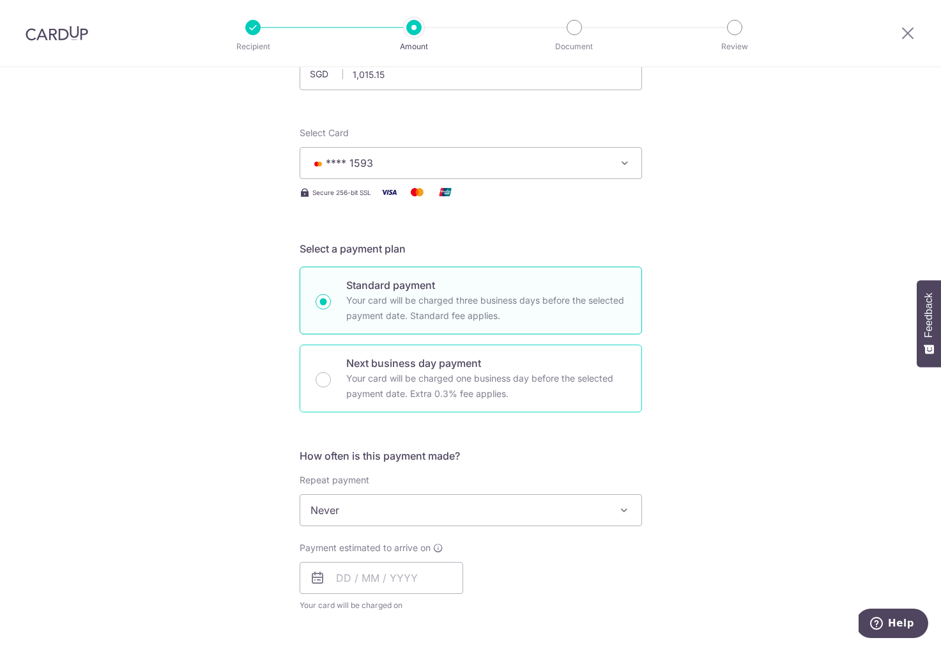
click at [406, 376] on p "Your card will be charged one business day before the selected payment date. Ex…" at bounding box center [486, 386] width 280 height 31
click at [331, 376] on input "Next business day payment Your card will be charged one business day before the…" at bounding box center [323, 379] width 15 height 15
type input "1,015.15"
radio input "false"
radio input "true"
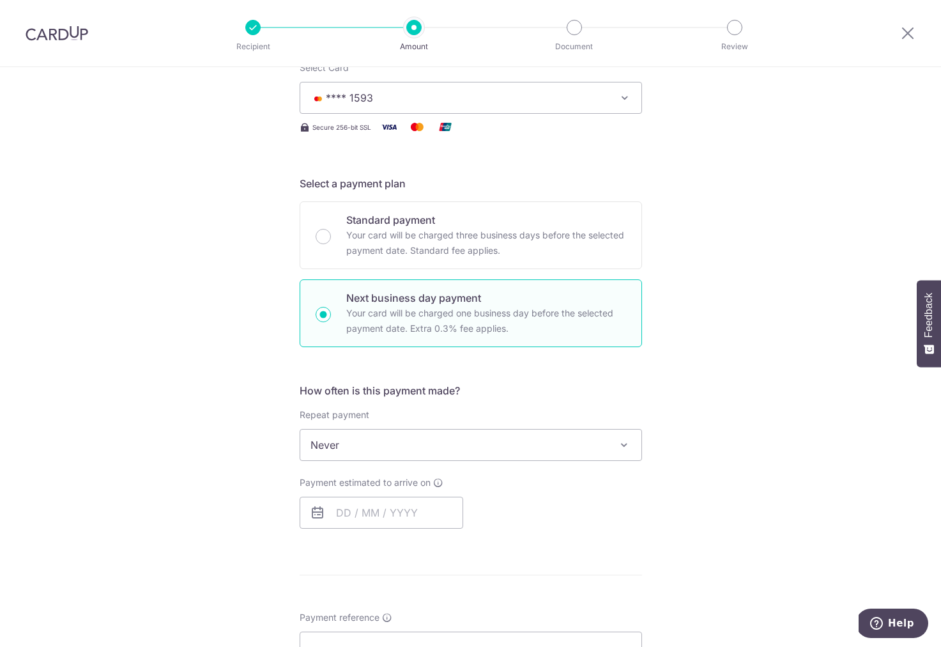
scroll to position [199, 0]
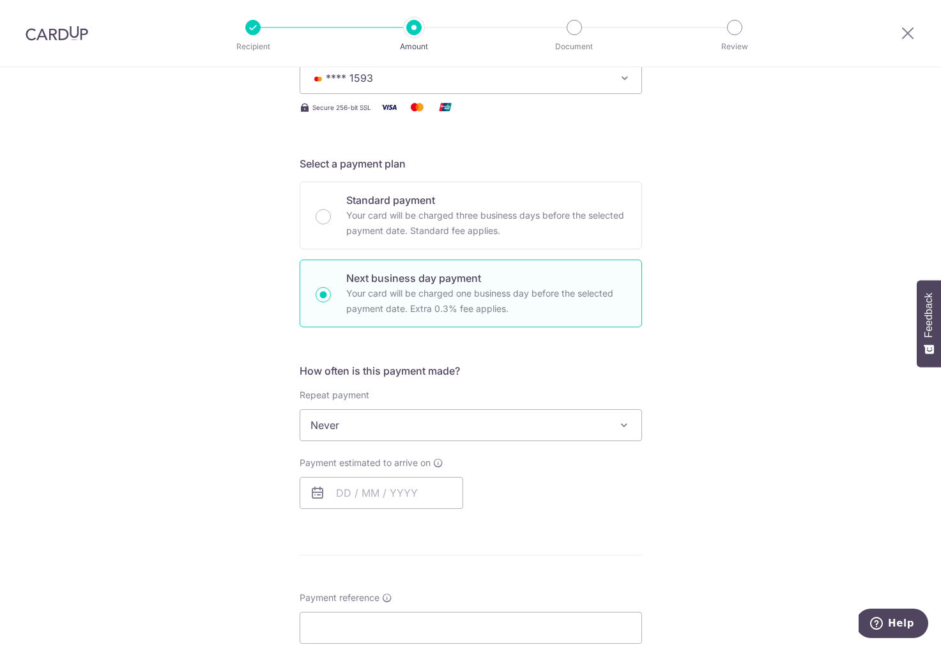
click at [380, 418] on span "Never" at bounding box center [470, 425] width 341 height 31
click at [377, 492] on input "text" at bounding box center [382, 493] width 164 height 32
click at [604, 500] on div "Payment estimated to arrive on Prev Next Sep Oct Nov Dec 2025 2026 2027 2028 20…" at bounding box center [471, 482] width 358 height 52
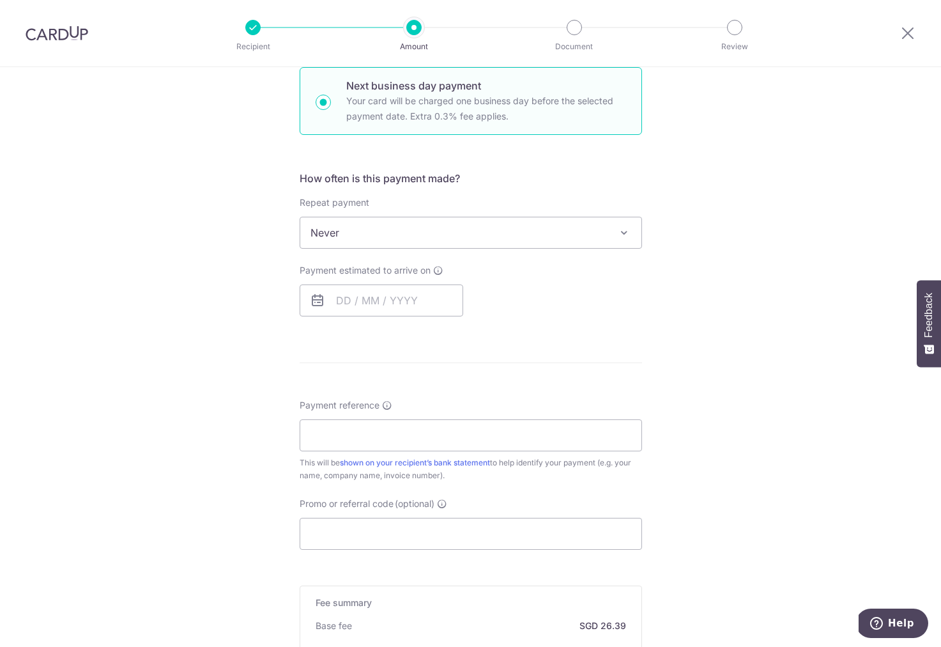
scroll to position [406, 0]
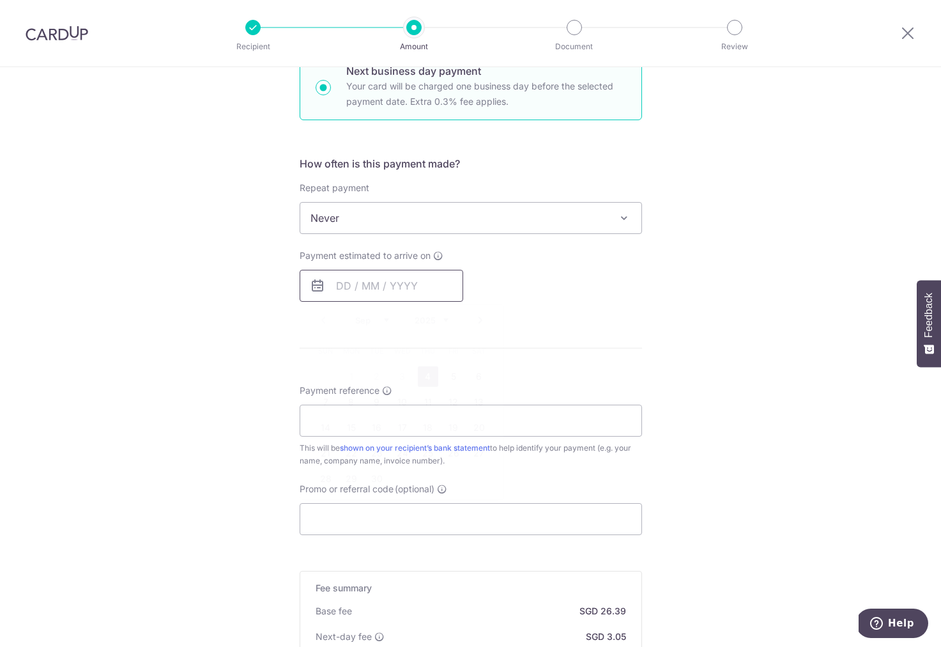
click at [342, 288] on input "text" at bounding box center [382, 286] width 164 height 32
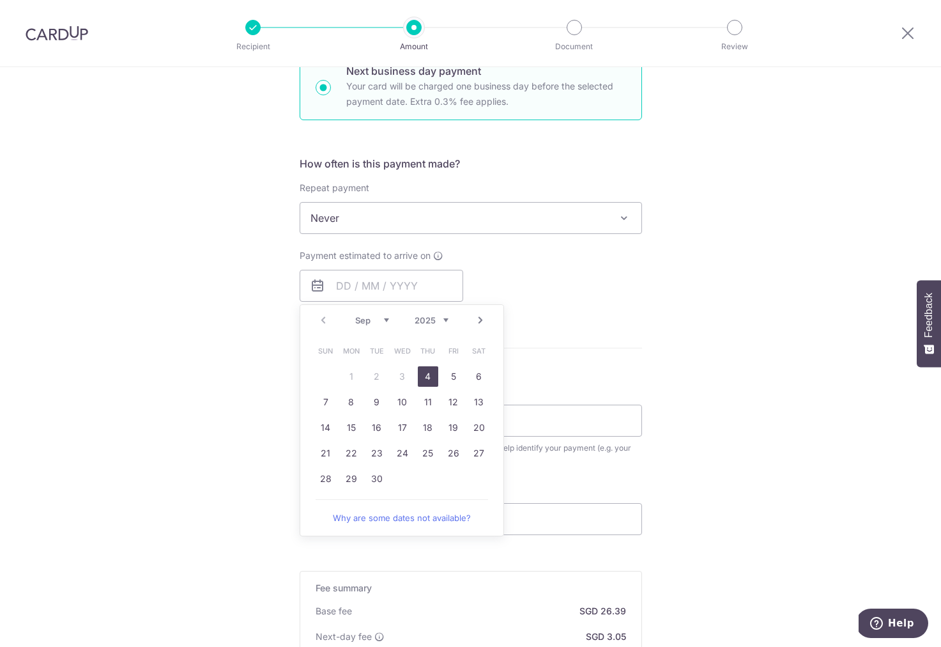
click at [431, 367] on link "4" at bounding box center [428, 376] width 20 height 20
type input "[DATE]"
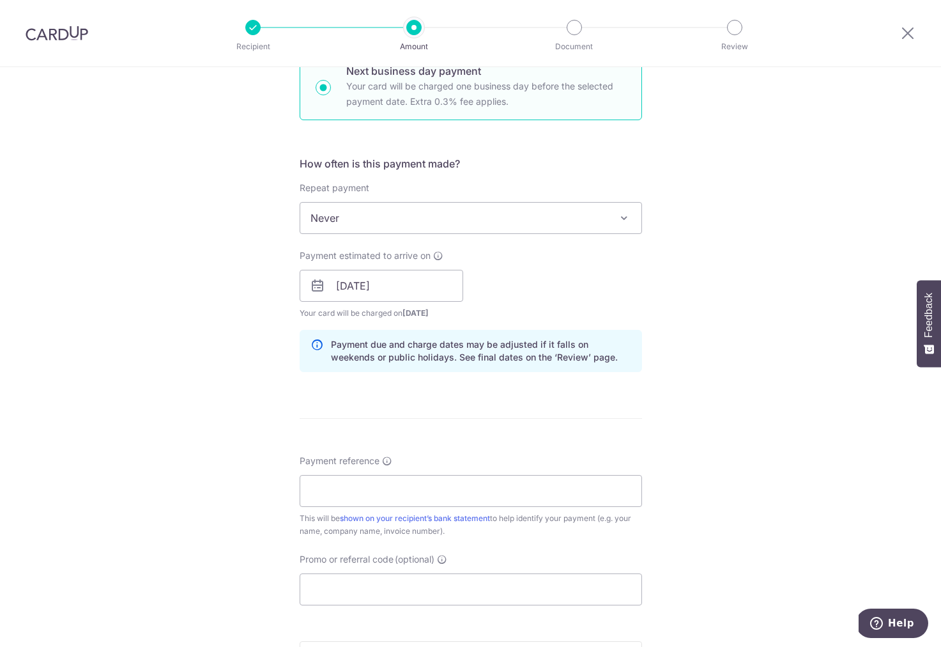
click at [450, 373] on div "How often is this payment made? Repeat payment Never Every week Every month Eve…" at bounding box center [471, 269] width 342 height 226
click at [439, 256] on icon at bounding box center [438, 255] width 10 height 10
click at [609, 300] on div "Payment estimated to arrive on 04/09/2025 Prev Next Sep Oct Nov Dec 2025 2026 2…" at bounding box center [471, 284] width 358 height 70
click at [343, 483] on input "Payment reference" at bounding box center [471, 491] width 342 height 32
paste input "25-3591"
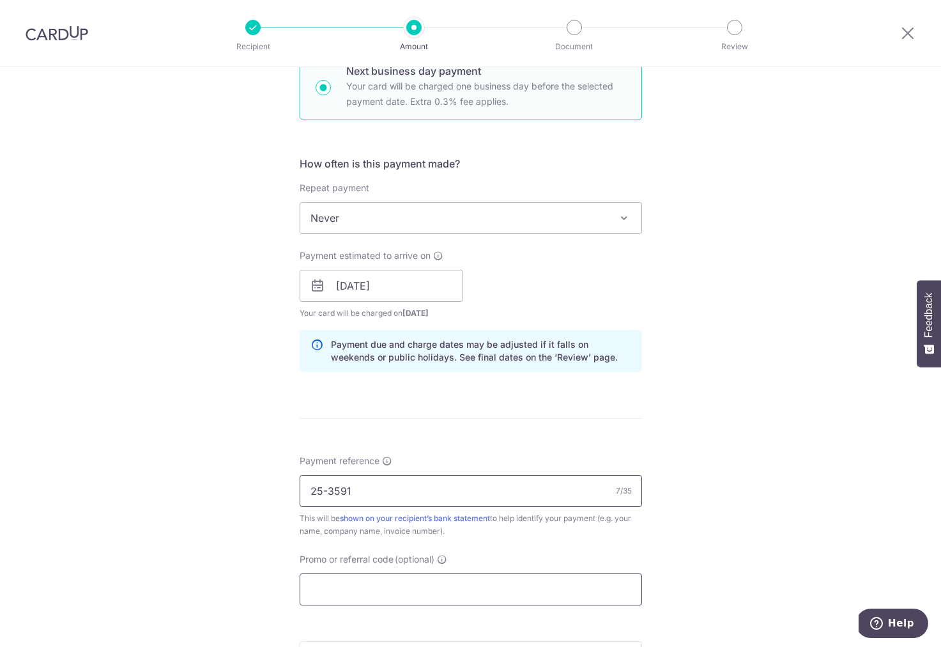
type input "25-3591"
click at [401, 580] on input "Promo or referral code (optional)" at bounding box center [471, 589] width 342 height 32
click at [340, 592] on input "Promo or referral code (optional)" at bounding box center [471, 589] width 342 height 32
paste input "MILELION"
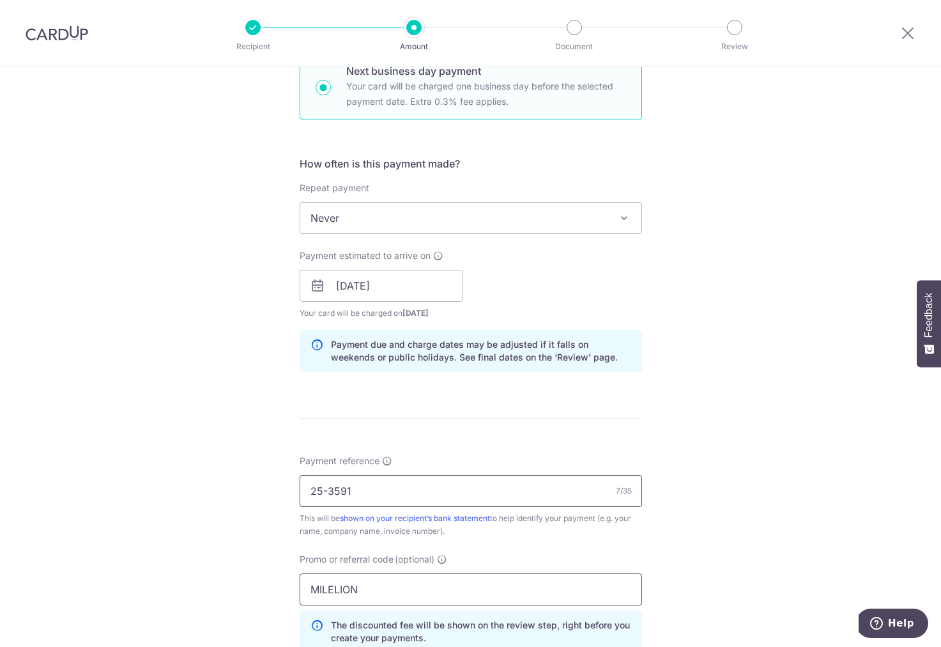
scroll to position [748, 0]
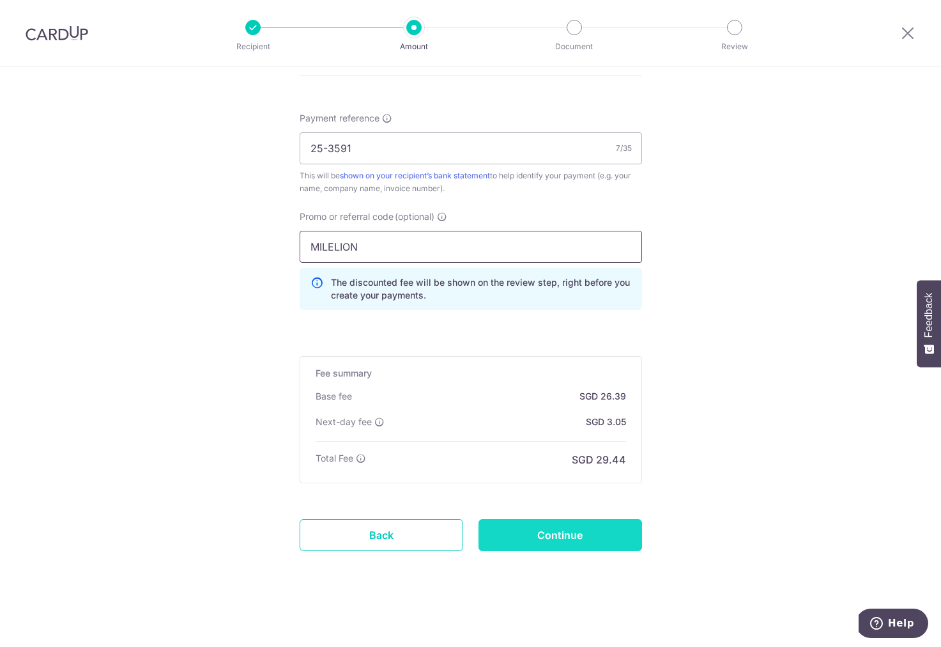
type input "MILELION"
click at [590, 535] on input "Continue" at bounding box center [561, 535] width 164 height 32
type input "Create Schedule"
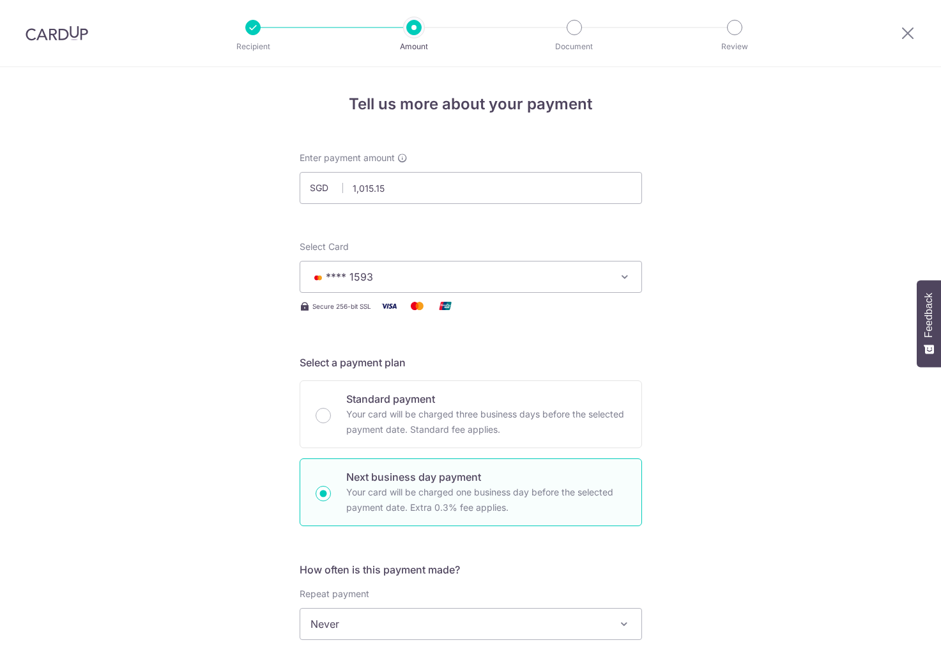
scroll to position [766, 0]
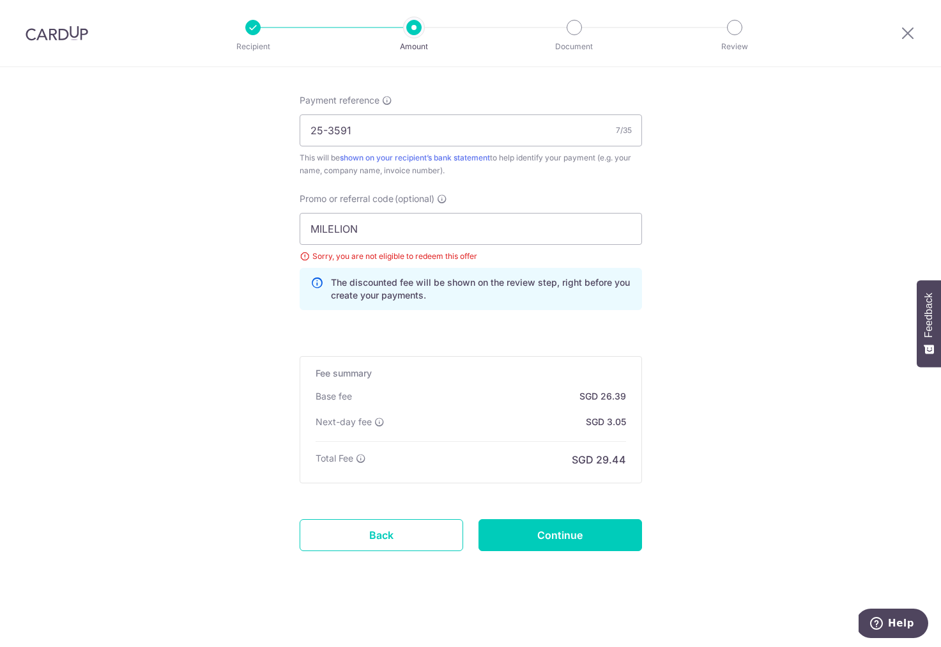
click at [319, 282] on icon at bounding box center [317, 289] width 13 height 26
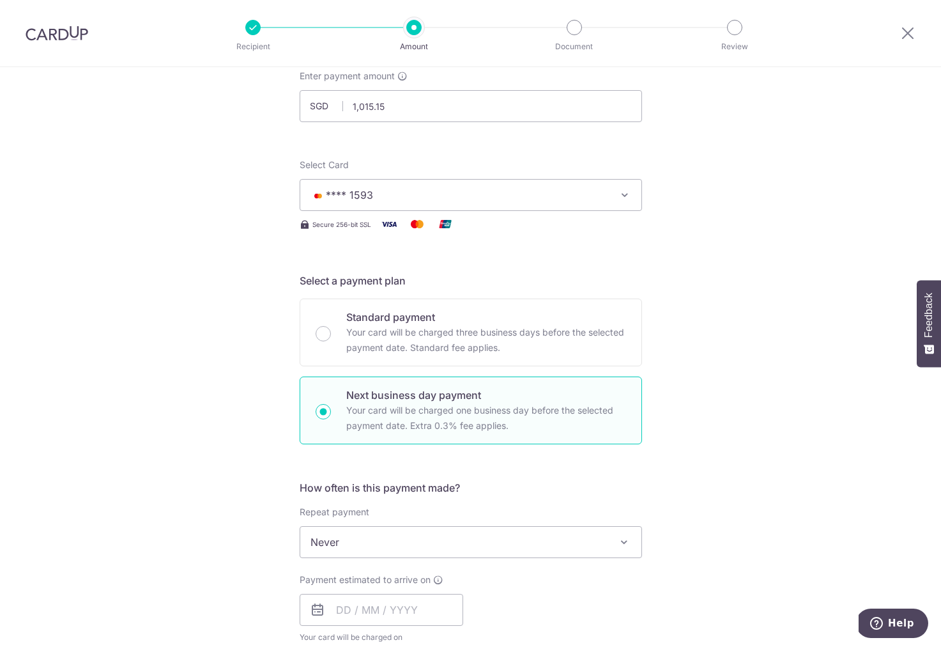
scroll to position [79, 0]
click at [367, 613] on input "text" at bounding box center [382, 612] width 164 height 32
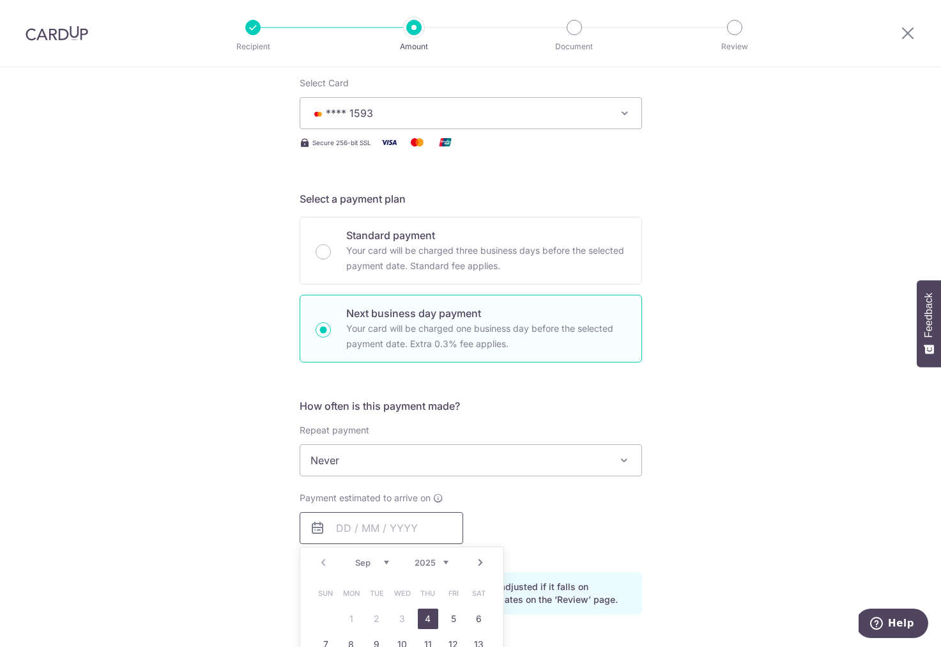
scroll to position [234, 0]
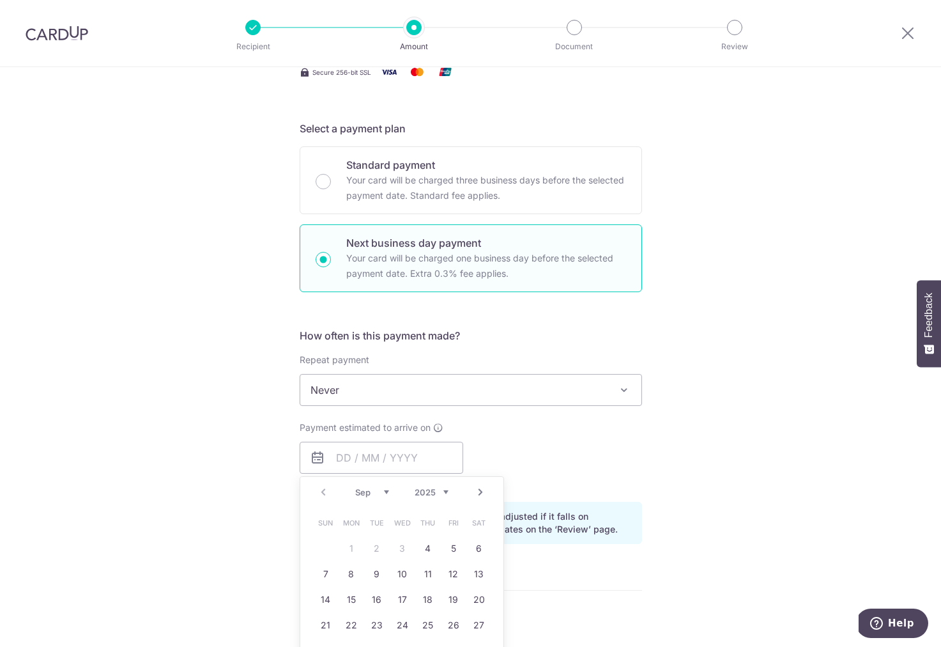
drag, startPoint x: 329, startPoint y: 544, endPoint x: 374, endPoint y: 551, distance: 45.3
click at [329, 544] on table "Sun Mon Tue Wed Thu Fri Sat 1 2 3 4 5 6 7 8 9 10 11 12 13 14 15 16 17 18 19 20 …" at bounding box center [402, 586] width 179 height 153
click at [426, 548] on link "4" at bounding box center [428, 548] width 20 height 20
type input "[DATE]"
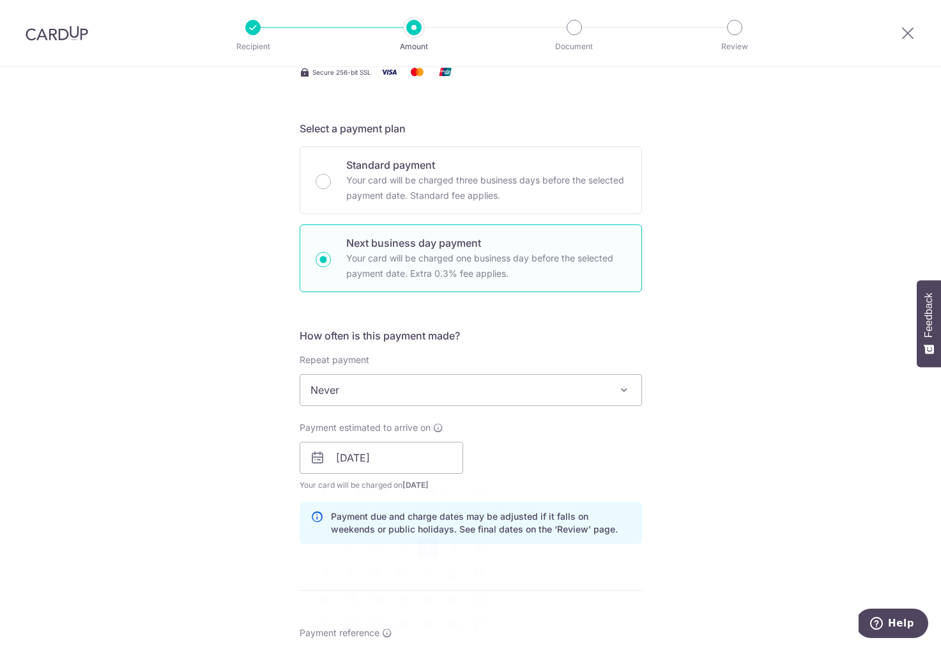
scroll to position [510, 0]
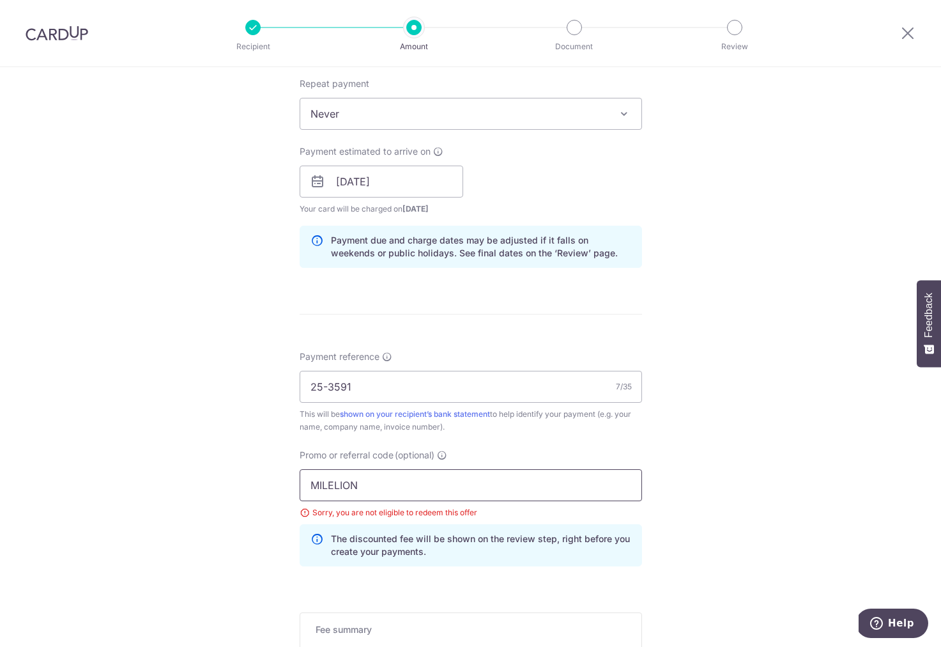
click at [369, 476] on input "MILELION" at bounding box center [471, 485] width 342 height 32
click at [369, 475] on input "MILELION" at bounding box center [471, 485] width 342 height 32
paste input "OFF225"
type input "OFF225"
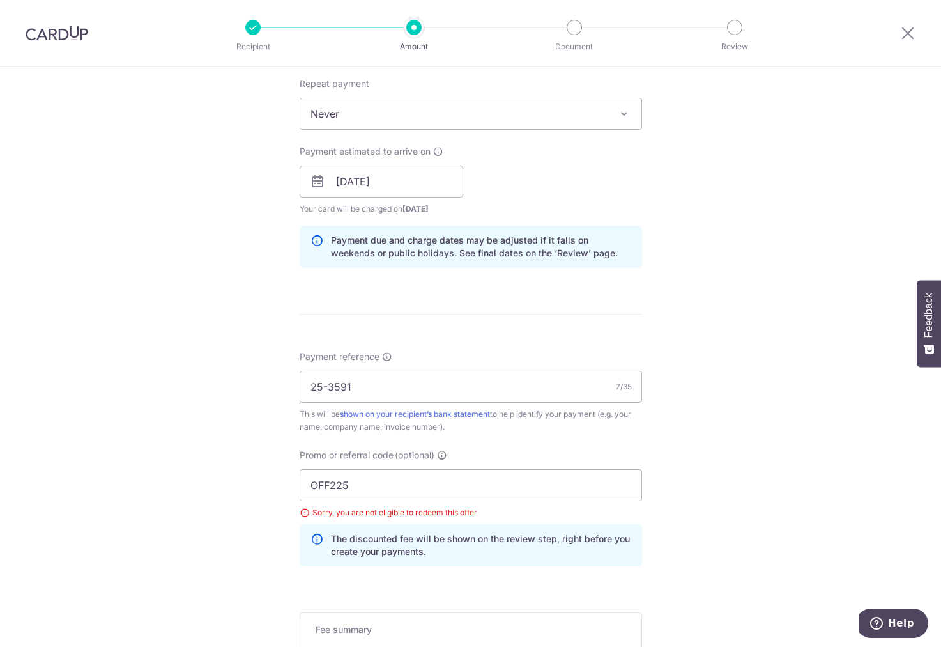
click at [192, 480] on div "Tell us more about your payment Enter payment amount SGD 1,015.15 1015.15 Selec…" at bounding box center [470, 230] width 941 height 1346
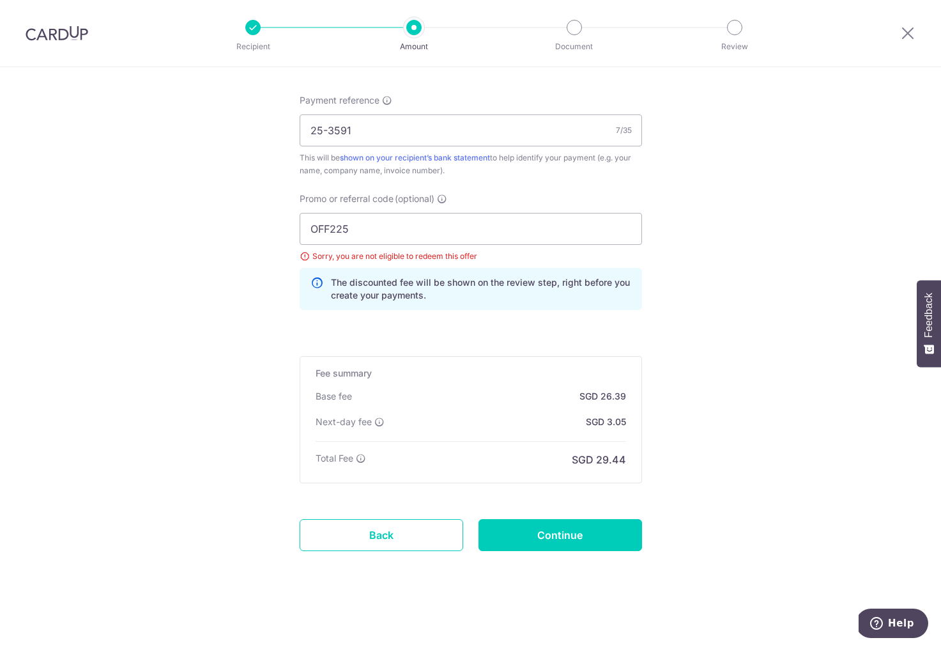
click at [537, 475] on div "Fee summary Base fee SGD 26.39 Extend fee Next-day fee SGD 3.05 Total Fee SGD 2…" at bounding box center [471, 419] width 342 height 127
click at [571, 535] on input "Continue" at bounding box center [561, 535] width 164 height 32
type input "Update Schedule"
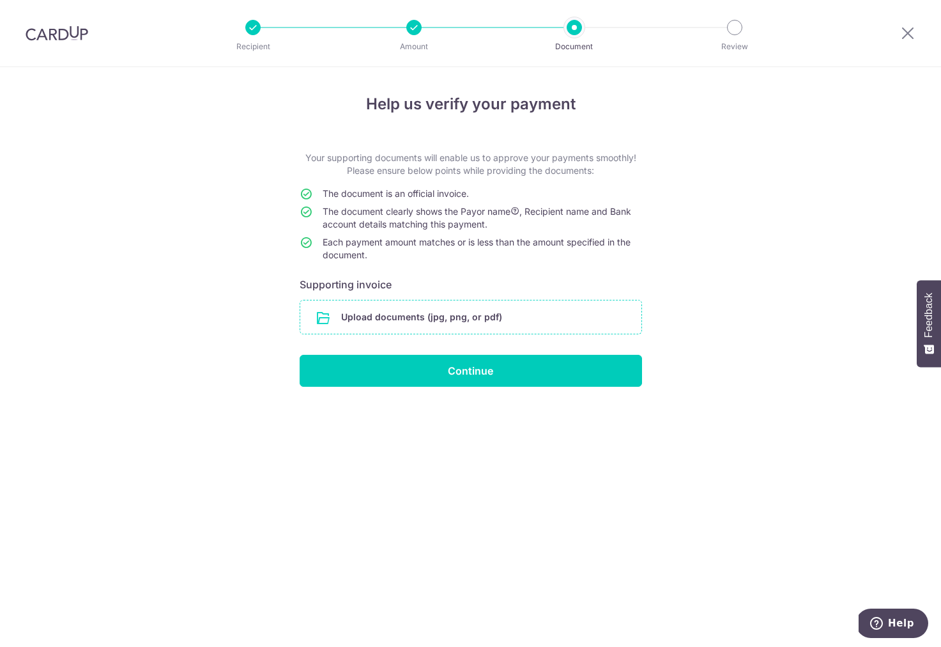
click at [520, 323] on input "file" at bounding box center [470, 316] width 341 height 33
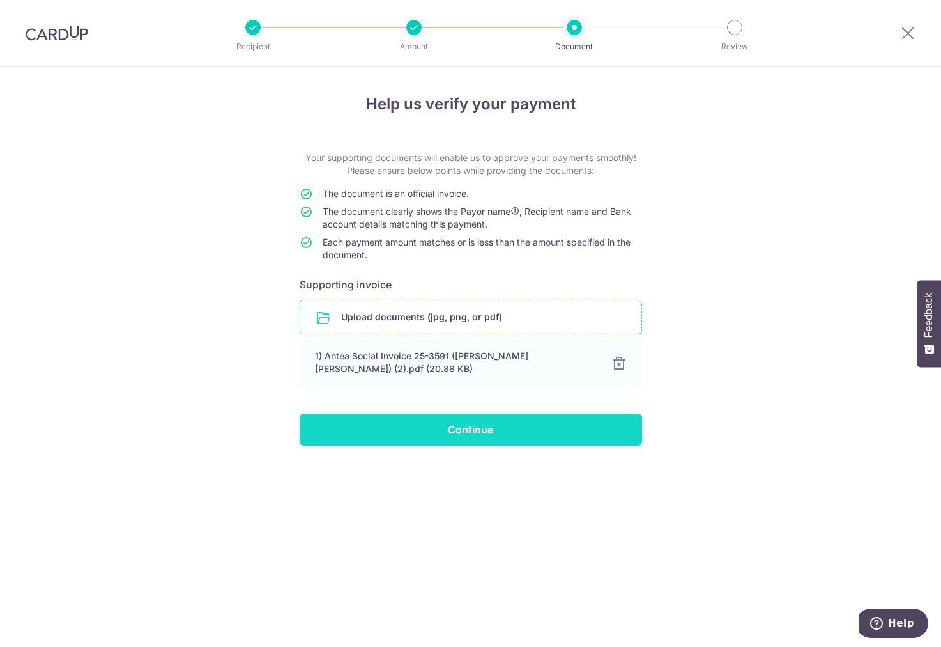
click at [482, 433] on input "Continue" at bounding box center [471, 429] width 342 height 32
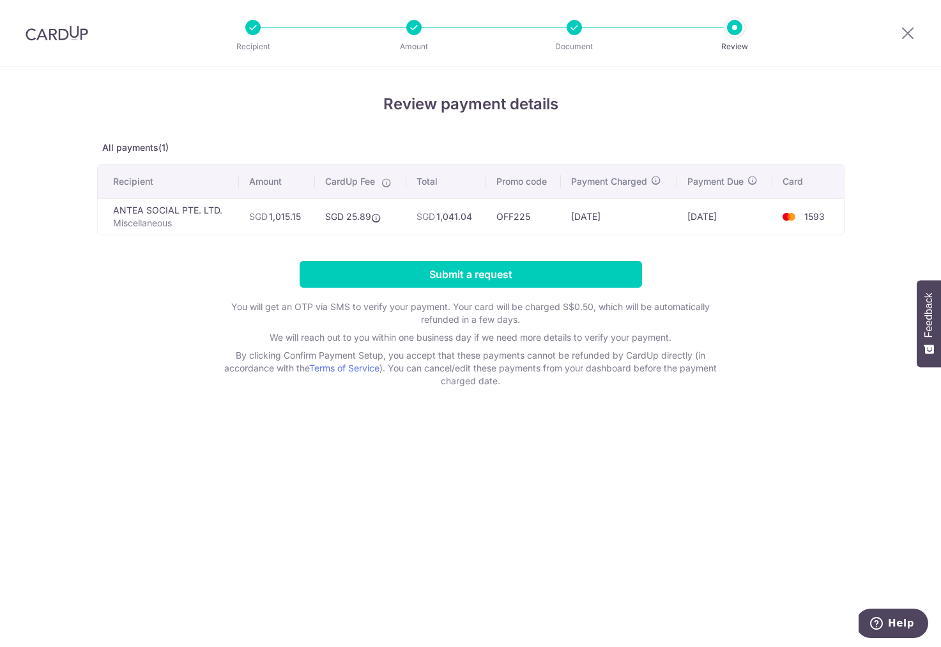
drag, startPoint x: 475, startPoint y: 217, endPoint x: 440, endPoint y: 220, distance: 35.2
click at [440, 220] on td "SGD 1,041.04" at bounding box center [446, 216] width 80 height 36
click at [392, 224] on td "SGD 25.89" at bounding box center [360, 216] width 91 height 36
drag, startPoint x: 294, startPoint y: 217, endPoint x: 268, endPoint y: 218, distance: 26.2
click at [268, 218] on td "SGD 1,015.15" at bounding box center [277, 216] width 76 height 36
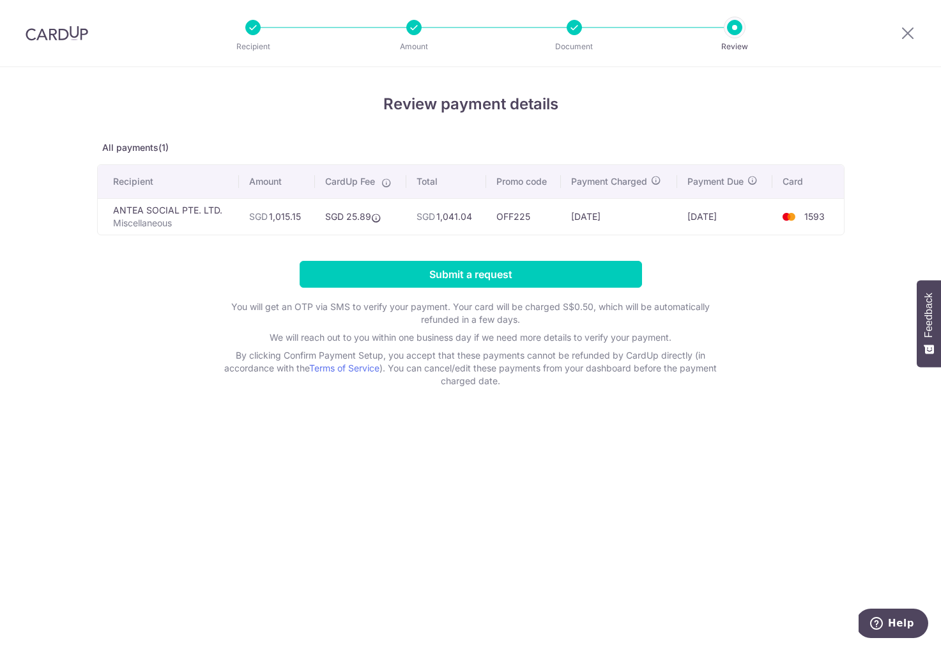
click at [703, 261] on form "Submit a request You will get an OTP via SMS to verify your payment. Your card …" at bounding box center [471, 324] width 748 height 127
click at [554, 272] on input "Submit a request" at bounding box center [471, 274] width 342 height 27
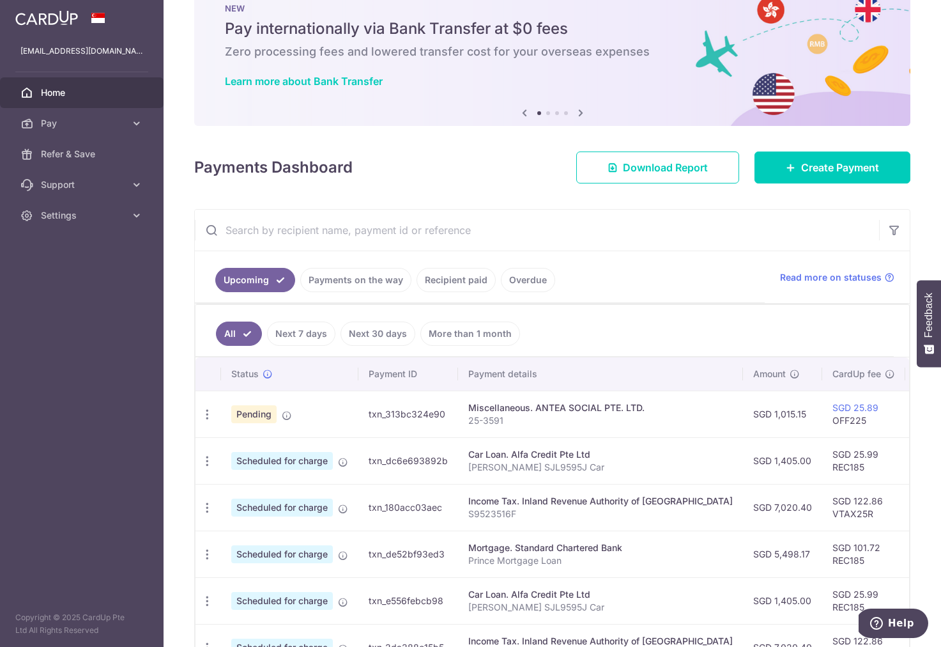
scroll to position [52, 0]
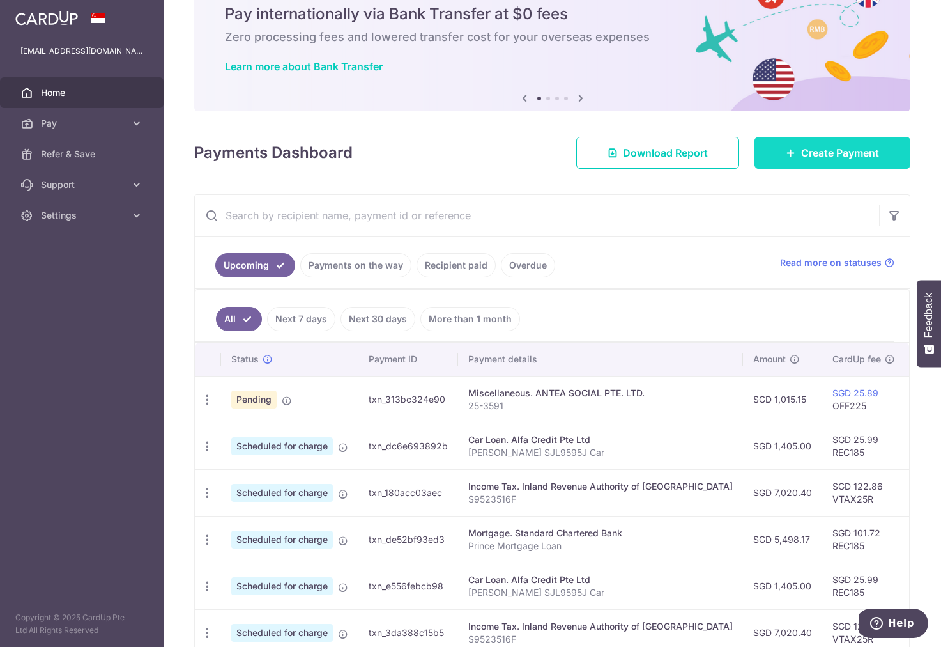
click at [817, 164] on link "Create Payment" at bounding box center [833, 153] width 156 height 32
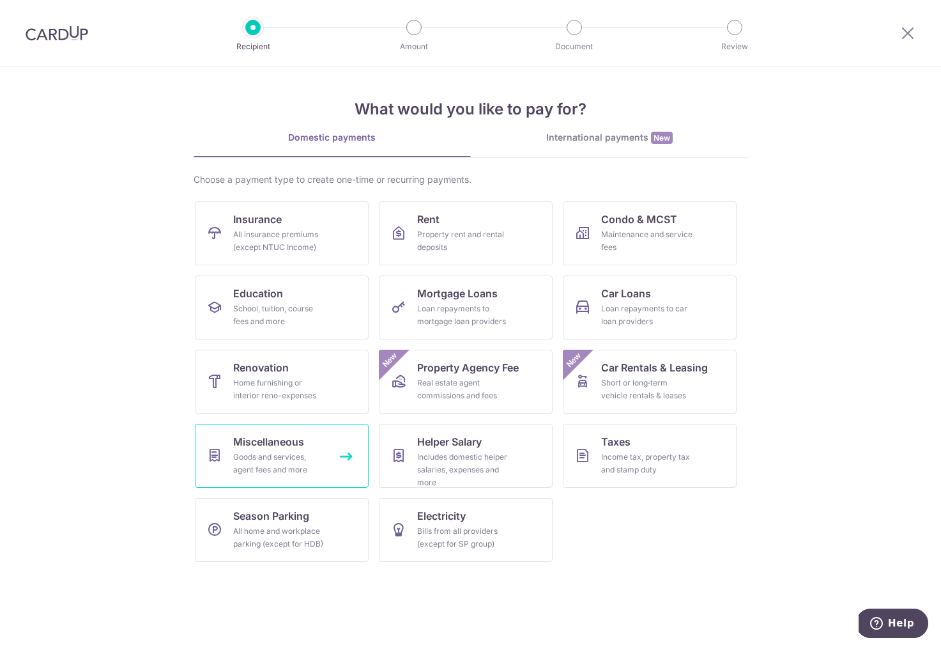
click at [313, 463] on div "Goods and services, agent fees and more" at bounding box center [279, 463] width 92 height 26
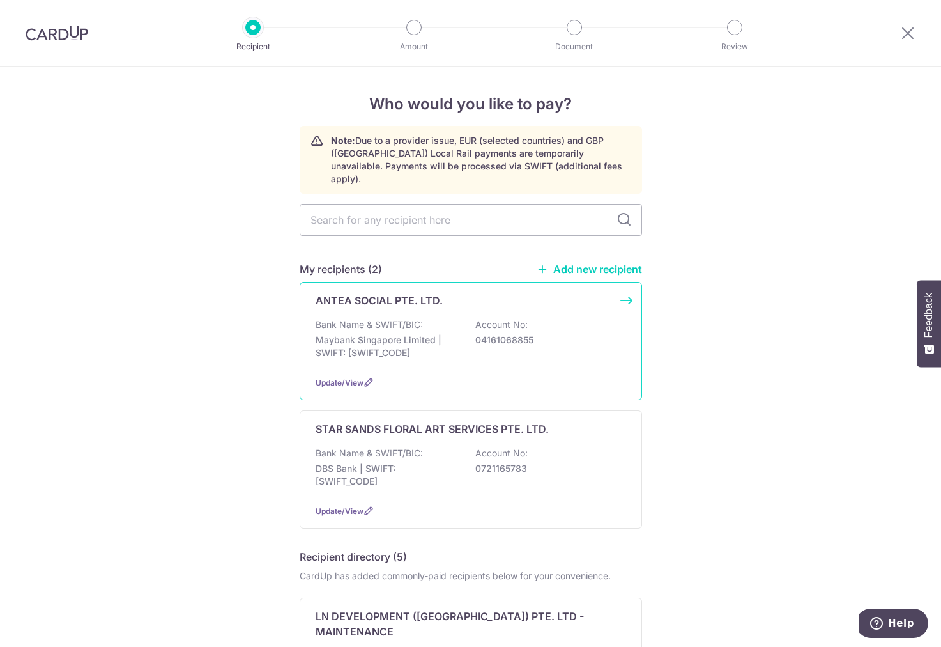
click at [389, 282] on div "ANTEA SOCIAL PTE. LTD. Bank Name & SWIFT/BIC: Maybank Singapore Limited | SWIFT…" at bounding box center [471, 341] width 342 height 118
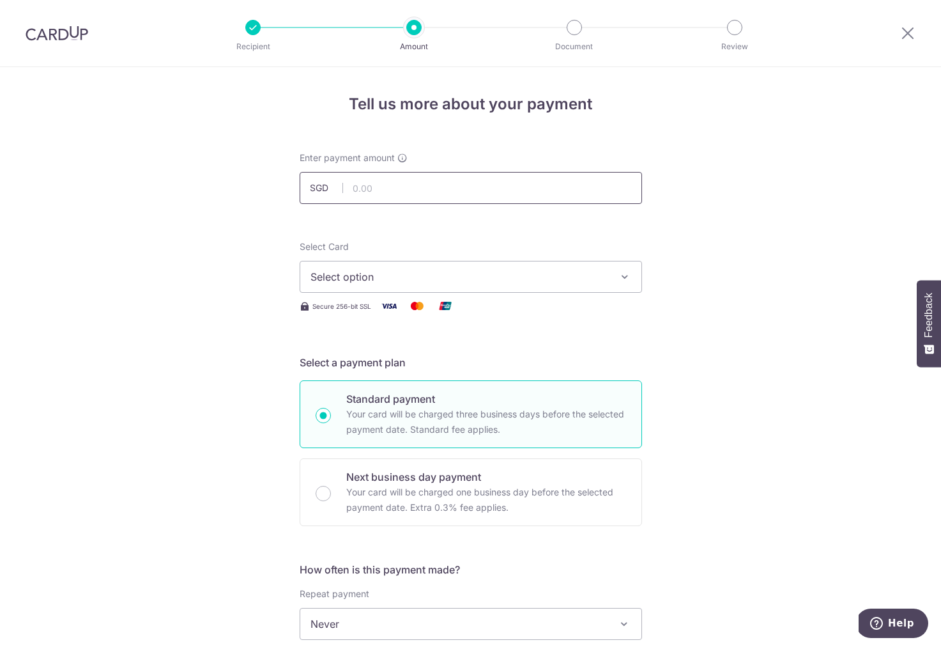
click at [380, 182] on input "text" at bounding box center [471, 188] width 342 height 32
type input "1,000.00"
click at [294, 291] on div "Tell us more about your payment Enter payment amount SGD 1,000.00 1000.00 Selec…" at bounding box center [470, 645] width 941 height 1156
click at [395, 274] on span "Select option" at bounding box center [460, 276] width 298 height 15
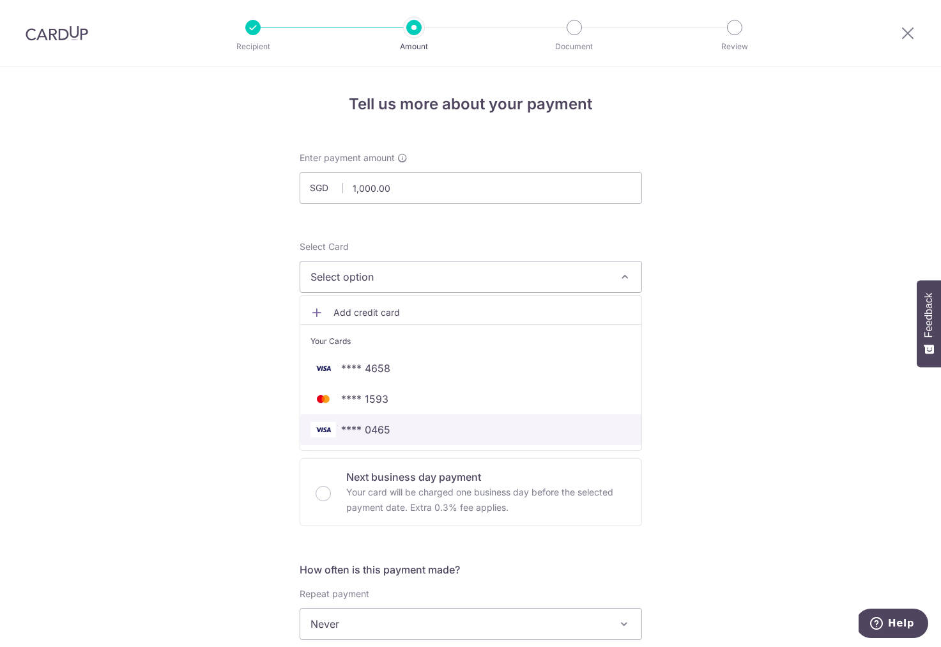
click at [396, 433] on span "**** 0465" at bounding box center [471, 429] width 321 height 15
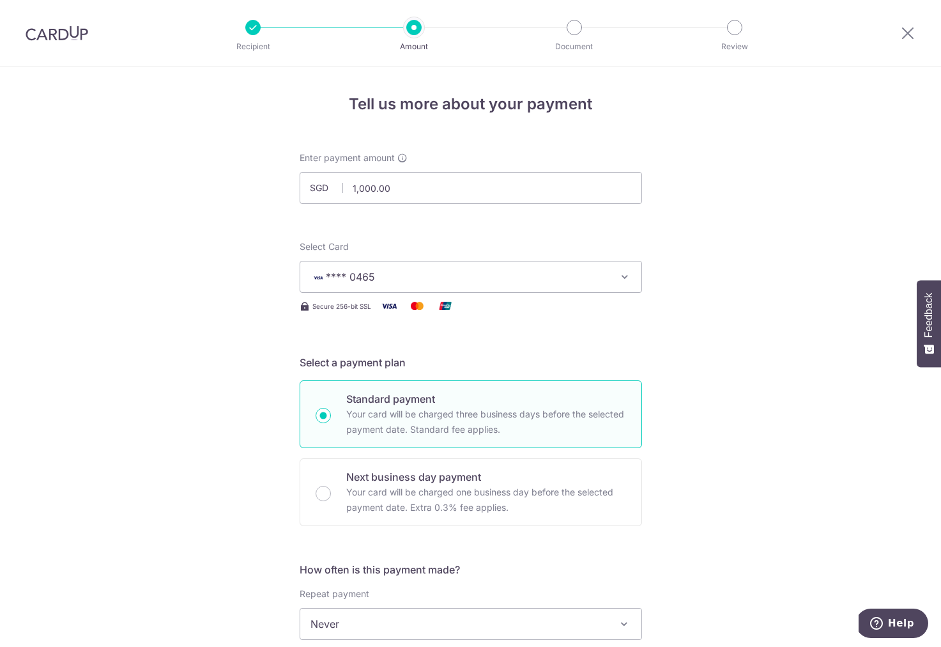
click at [396, 274] on span "**** 0465" at bounding box center [460, 276] width 298 height 15
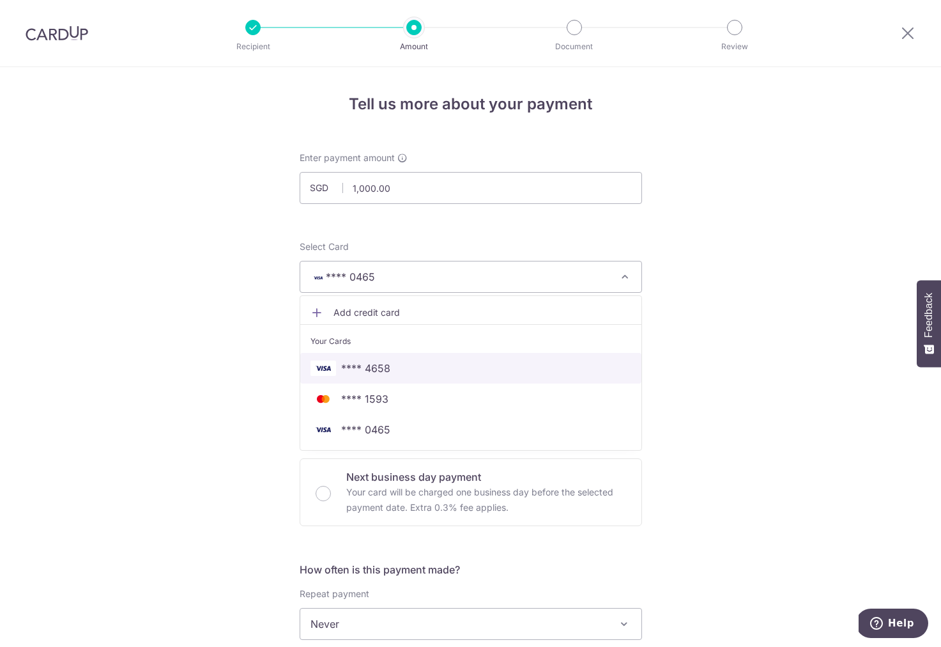
scroll to position [1, 0]
click at [351, 335] on div "Your Cards" at bounding box center [471, 340] width 321 height 13
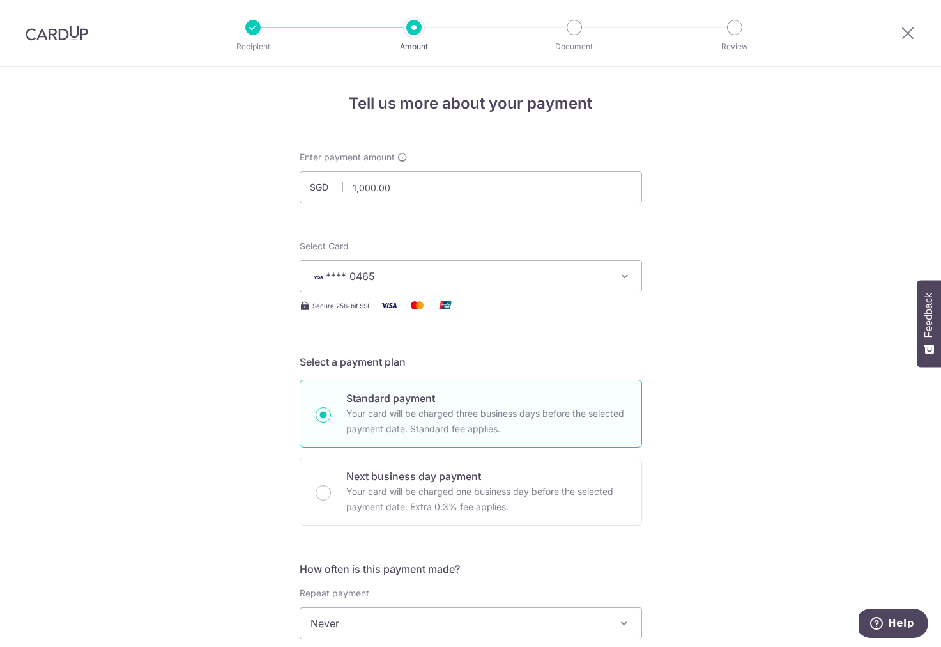
scroll to position [0, 0]
click at [360, 288] on button "**** 0465" at bounding box center [471, 277] width 342 height 32
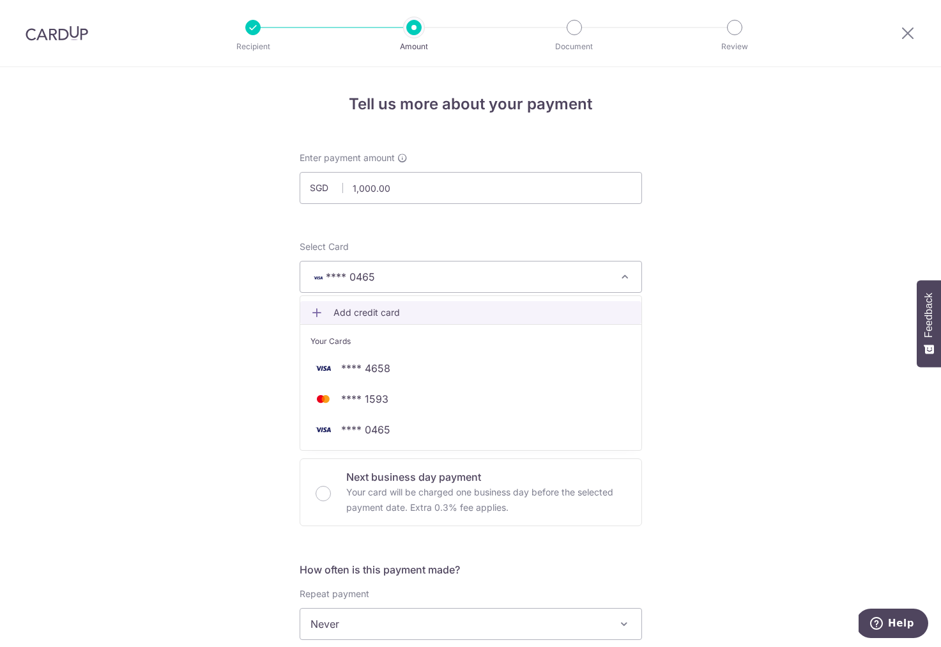
click at [369, 319] on link "Add credit card" at bounding box center [470, 312] width 341 height 23
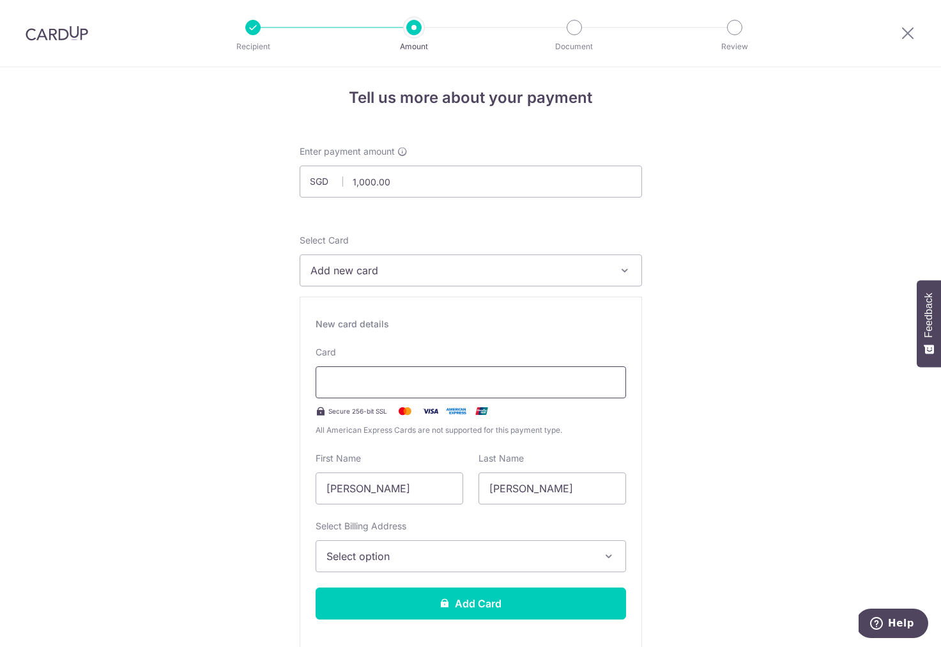
scroll to position [6, 0]
click at [348, 480] on input "[PERSON_NAME]" at bounding box center [390, 488] width 148 height 32
click at [392, 489] on input "[PERSON_NAME]" at bounding box center [390, 488] width 148 height 32
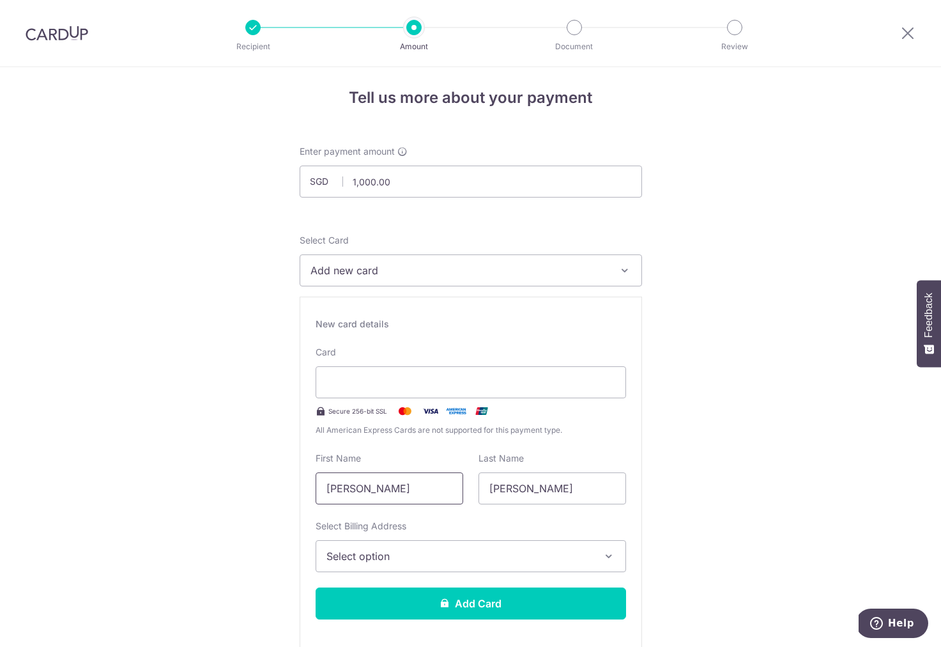
type input "J"
type input "[PERSON_NAME]"
type input "Yee"
click at [376, 555] on span "Select option" at bounding box center [459, 555] width 266 height 15
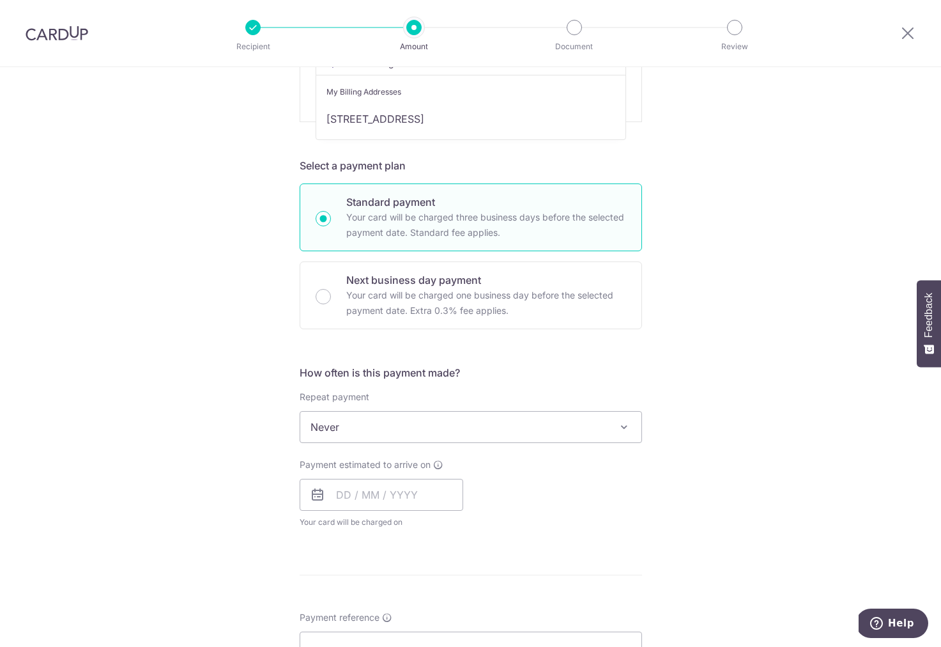
scroll to position [536, 0]
click at [408, 125] on link "[STREET_ADDRESS]" at bounding box center [470, 118] width 309 height 31
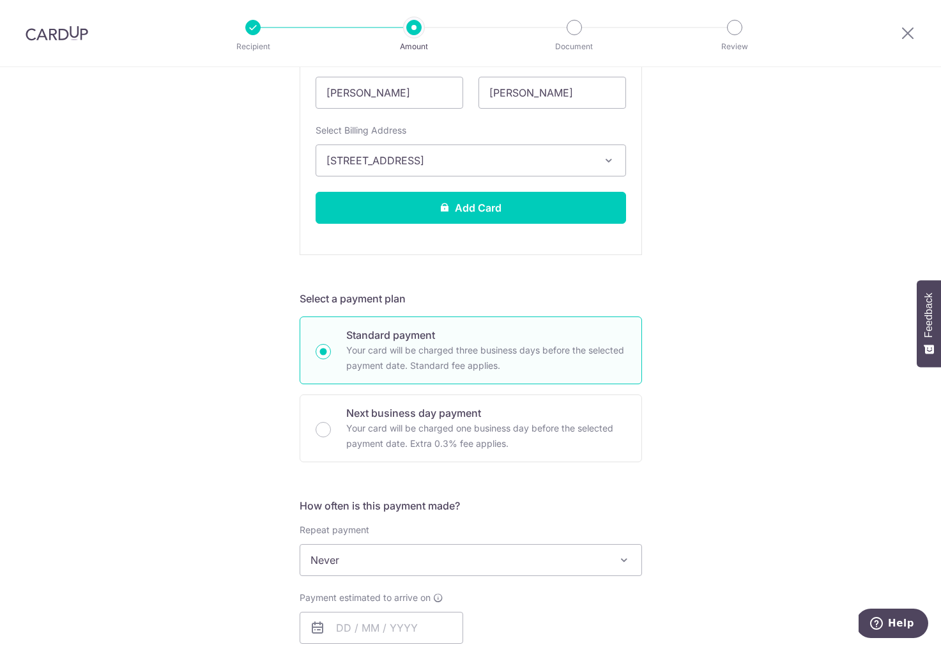
scroll to position [370, 0]
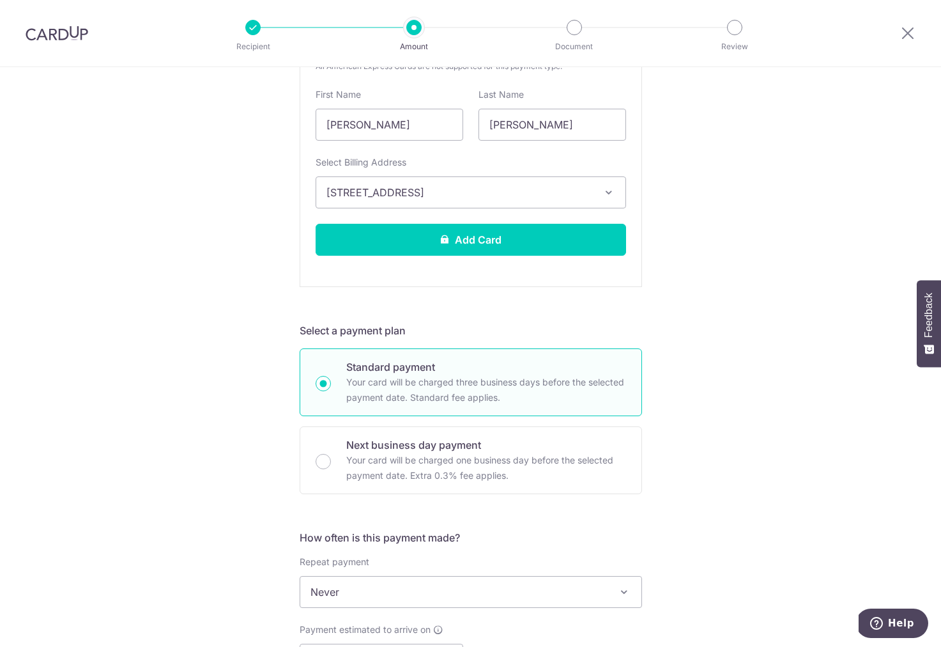
click at [482, 190] on span "[STREET_ADDRESS]" at bounding box center [459, 192] width 266 height 15
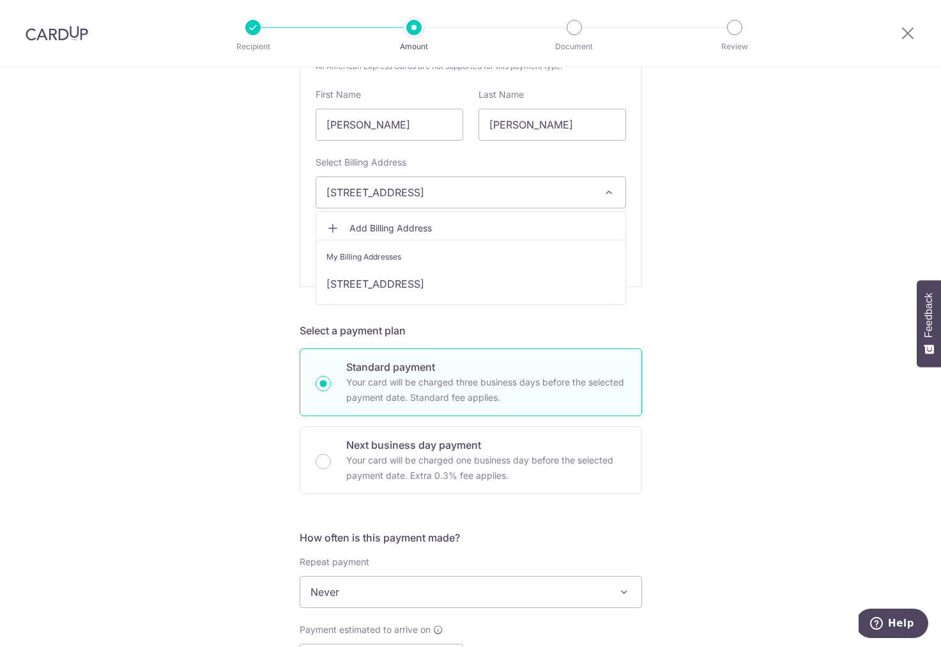
click at [355, 222] on span "Add Billing Address" at bounding box center [482, 228] width 266 height 13
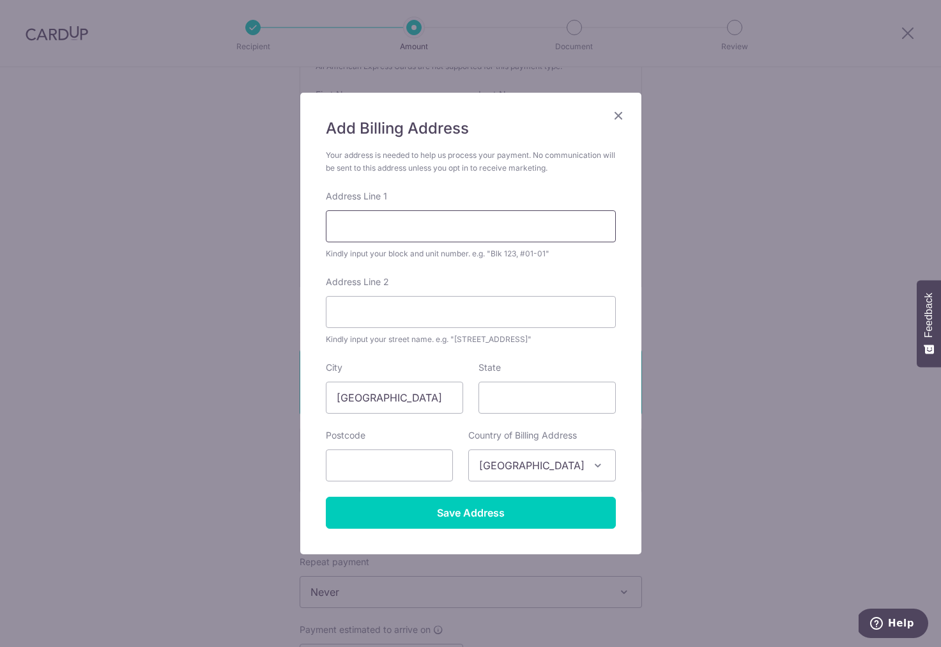
click at [394, 233] on input "Address Line 1" at bounding box center [471, 226] width 290 height 32
click at [394, 472] on input "text" at bounding box center [389, 465] width 127 height 32
type input "159026"
click at [428, 220] on input "Address Line 1" at bounding box center [471, 226] width 290 height 32
type input "93 Prince Charles Crescent"
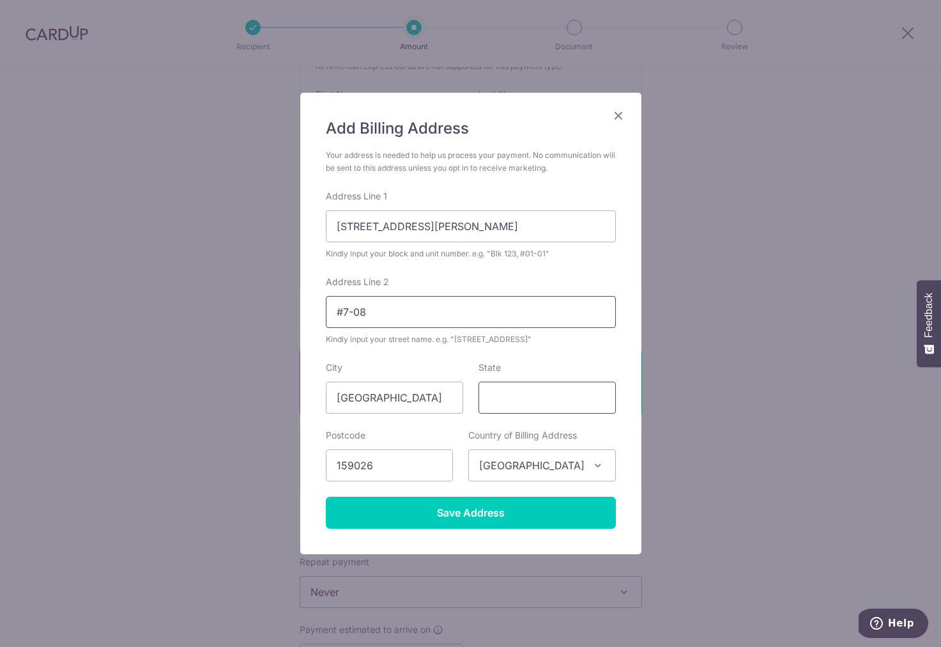
type input "#7-08"
click at [541, 403] on input "State" at bounding box center [547, 397] width 137 height 32
type input "Singapore"
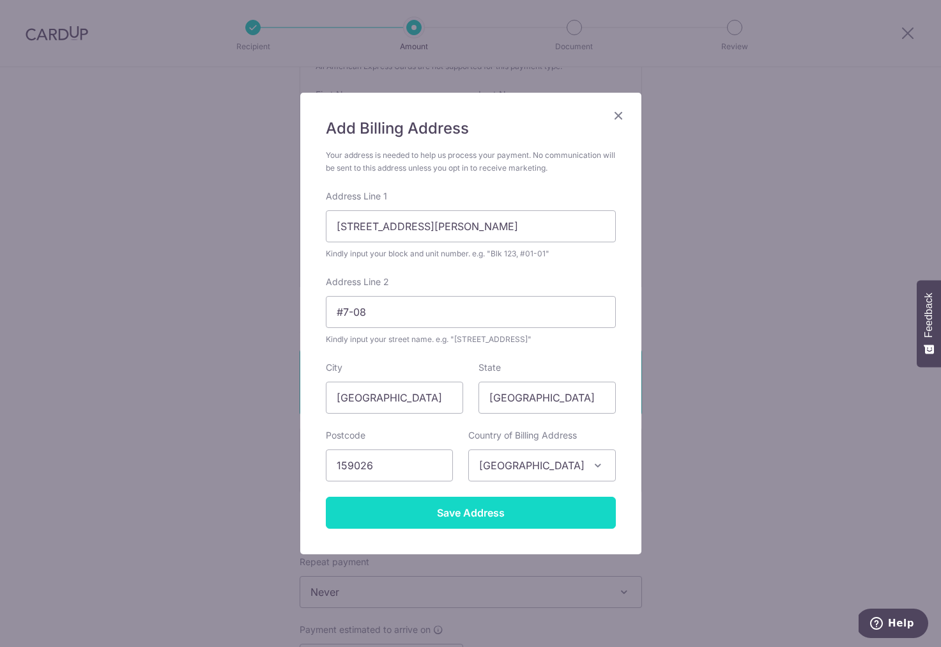
click at [454, 519] on input "Save Address" at bounding box center [471, 512] width 290 height 32
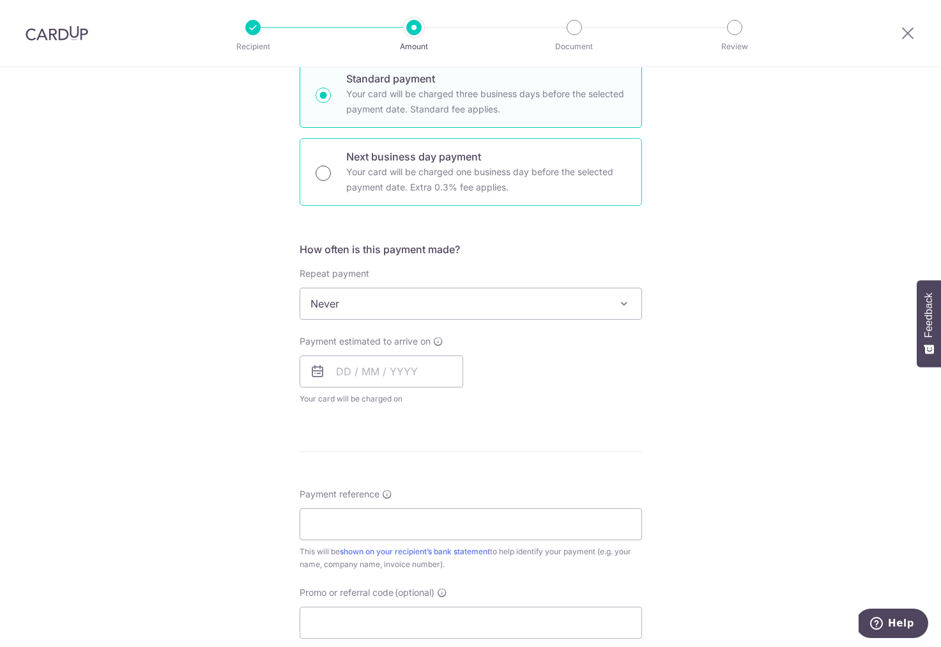
click at [321, 167] on input "Next business day payment Your card will be charged one business day before the…" at bounding box center [323, 172] width 15 height 15
radio input "true"
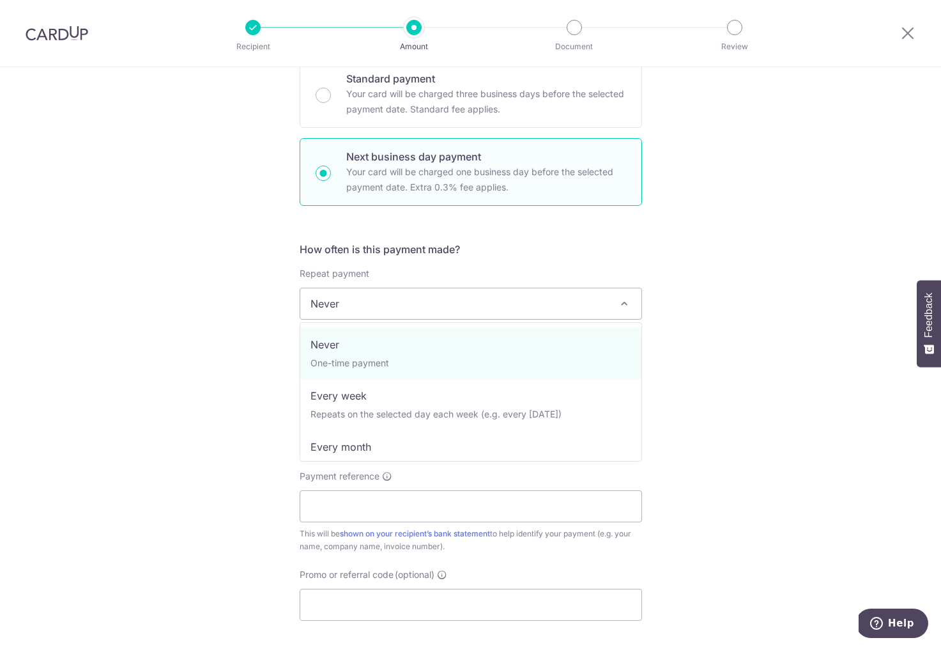
click at [385, 308] on span "Never" at bounding box center [470, 303] width 341 height 31
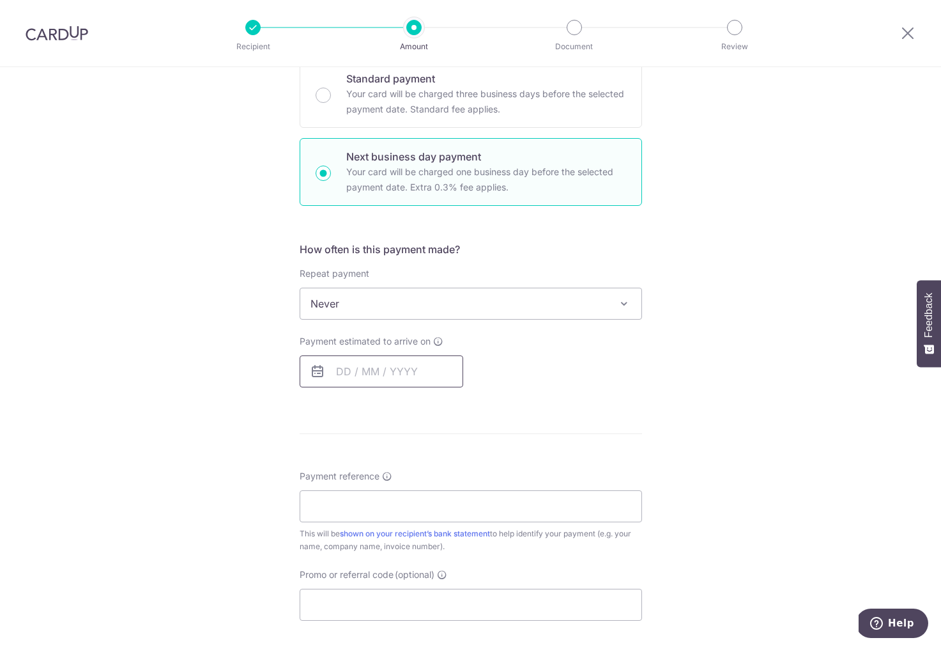
click at [353, 374] on input "text" at bounding box center [382, 371] width 164 height 32
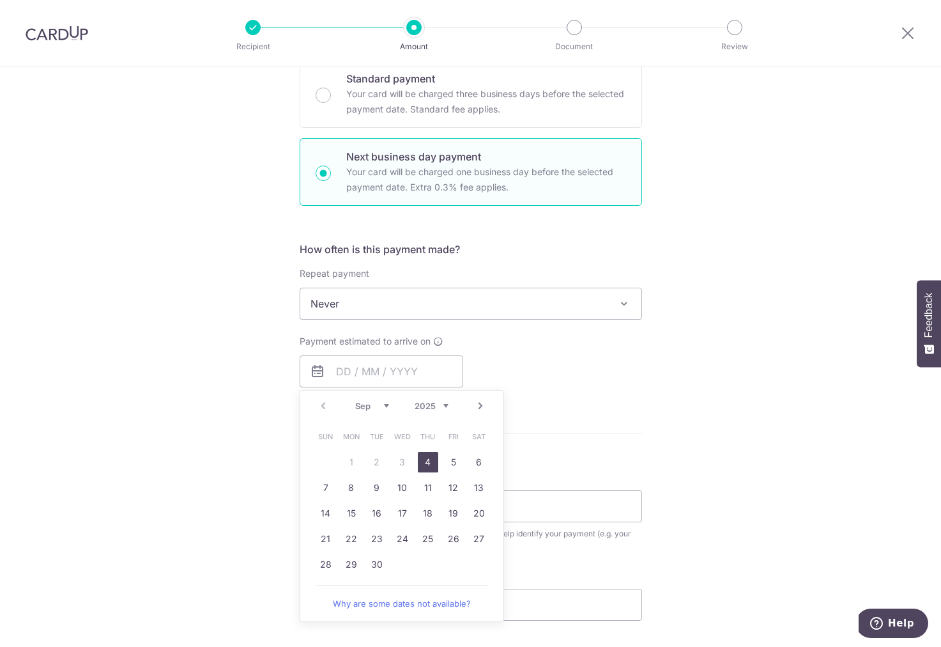
click at [426, 464] on link "4" at bounding box center [428, 462] width 20 height 20
type input "[DATE]"
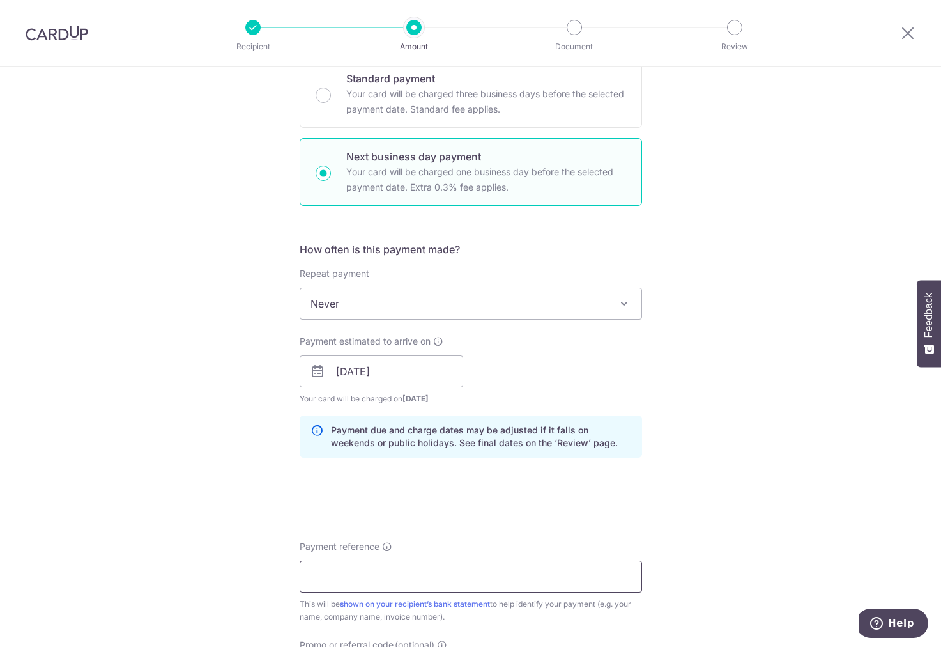
click at [369, 569] on input "Payment reference" at bounding box center [471, 576] width 342 height 32
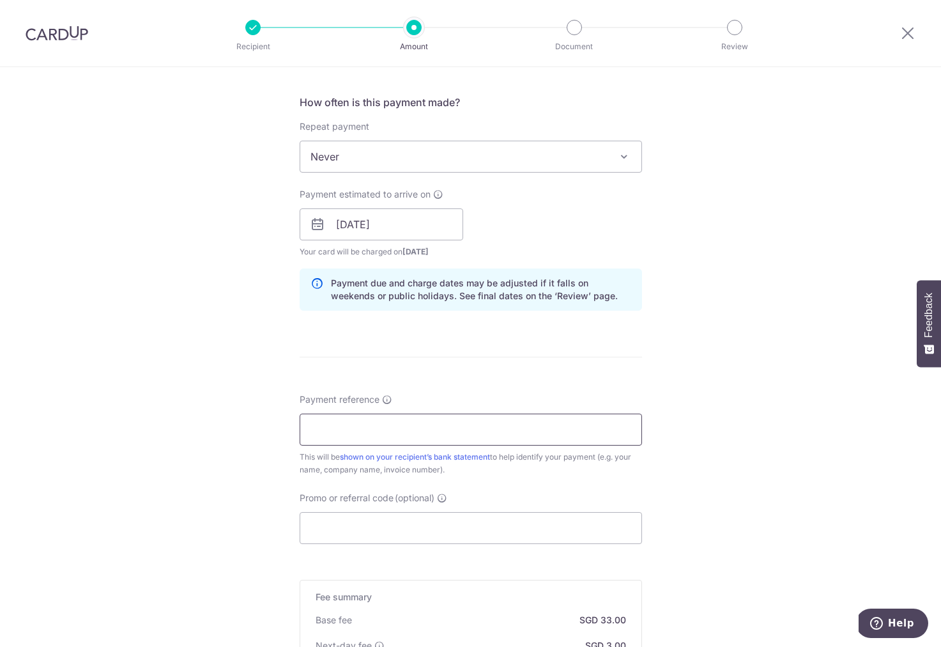
scroll to position [490, 0]
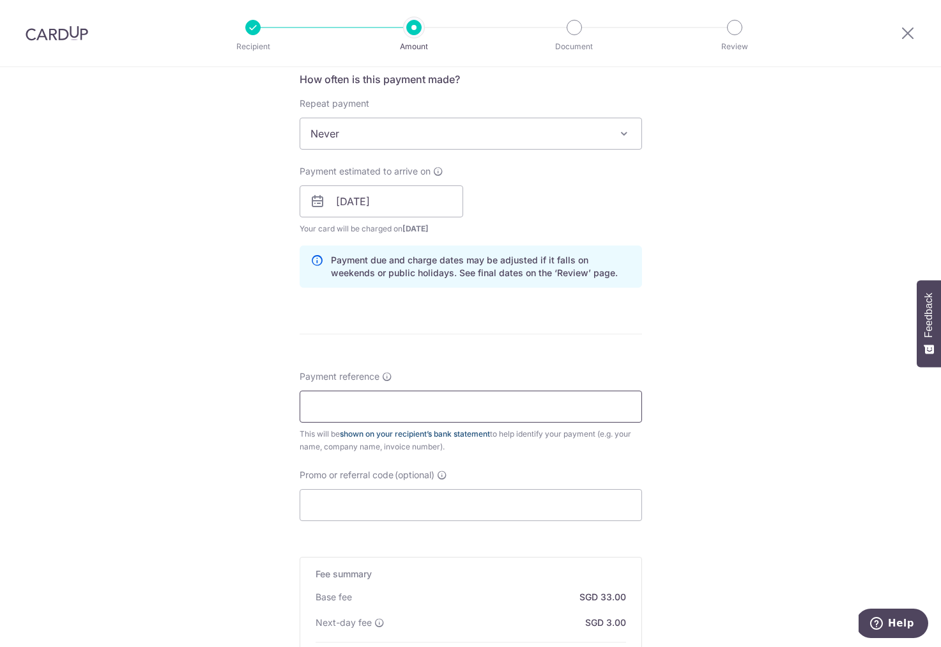
type input "25-3591"
click at [338, 507] on input "Promo or referral code (optional)" at bounding box center [471, 505] width 342 height 32
paste input "OFF225"
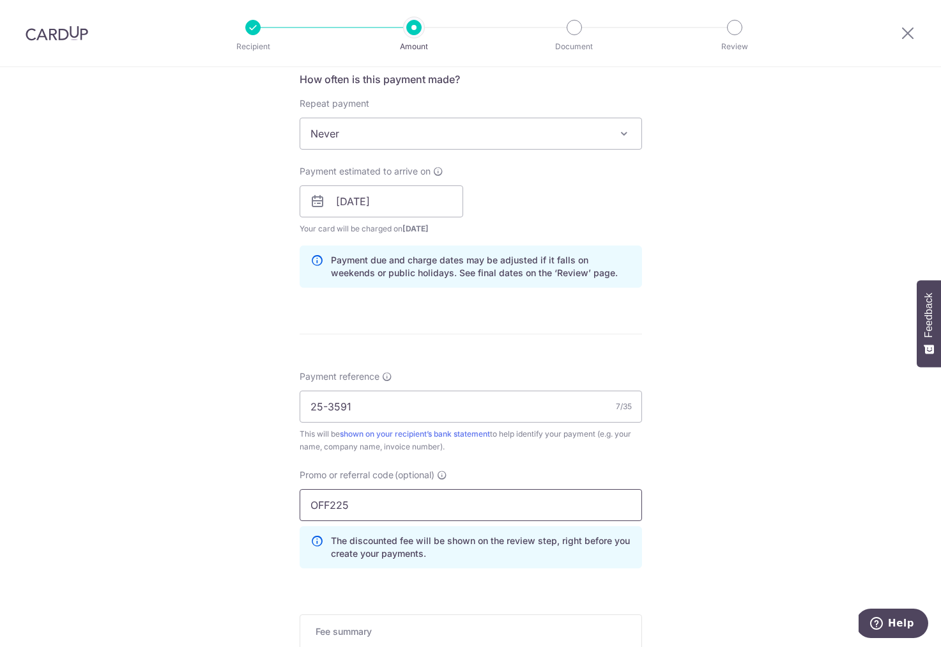
scroll to position [748, 0]
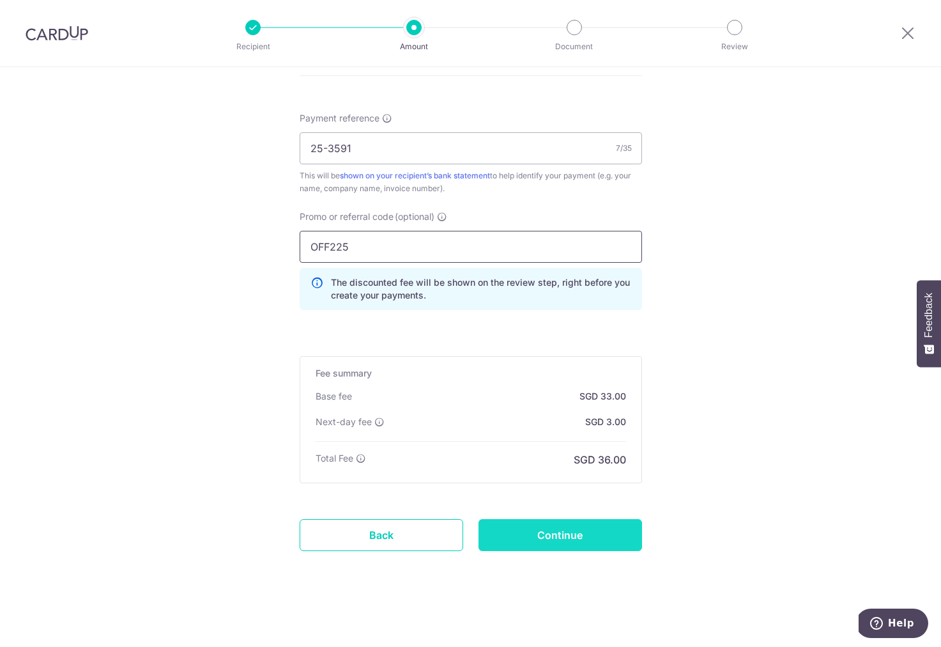
type input "OFF225"
click at [559, 539] on input "Continue" at bounding box center [561, 535] width 164 height 32
type input "Create Schedule"
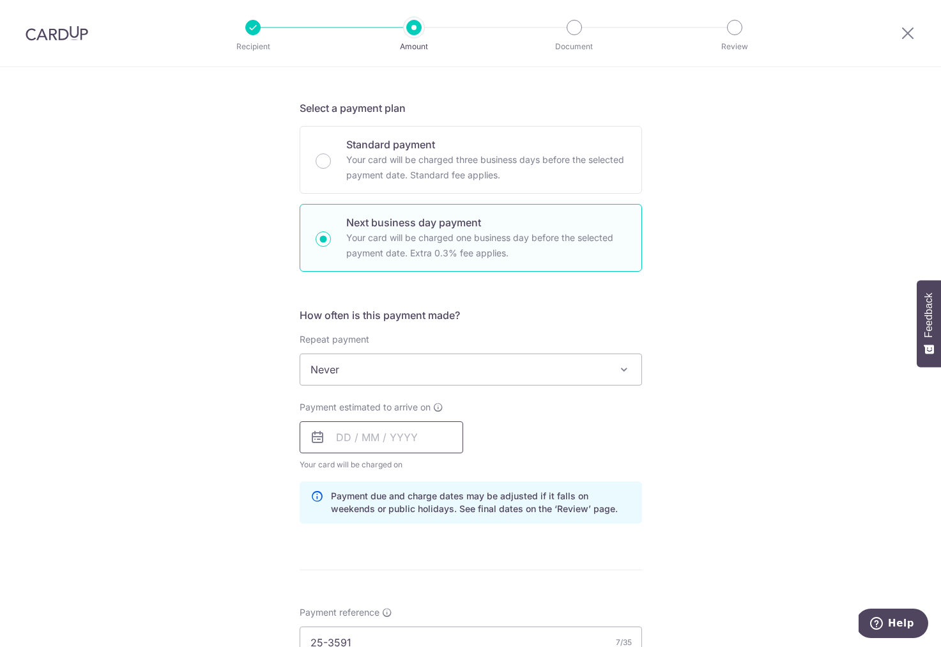
click at [365, 440] on input "text" at bounding box center [382, 437] width 164 height 32
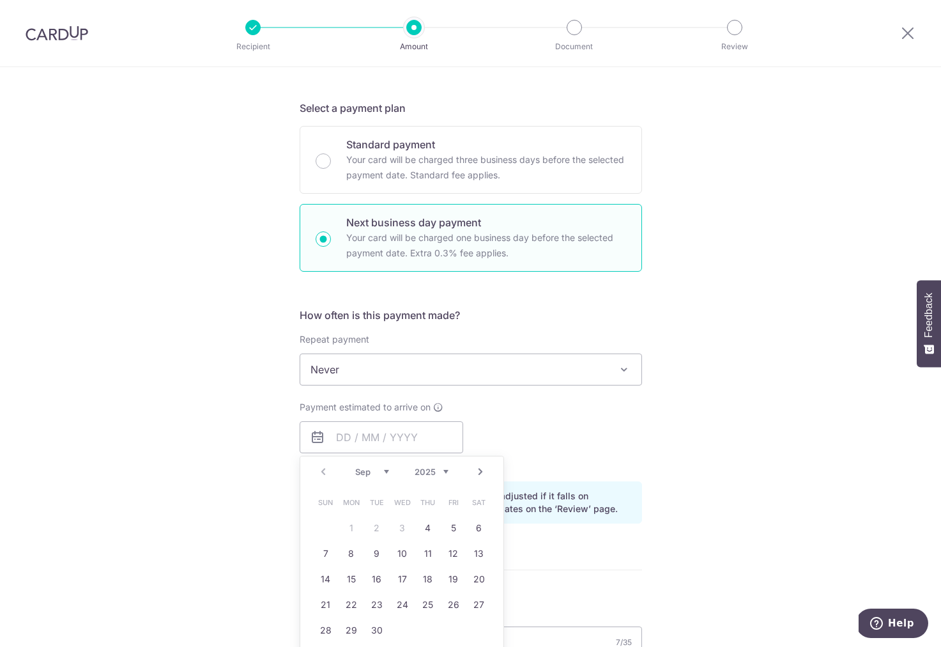
click at [324, 531] on table "Sun Mon Tue Wed Thu Fri Sat 1 2 3 4 5 6 7 8 9 10 11 12 13 14 15 16 17 18 19 20 …" at bounding box center [402, 565] width 179 height 153
click at [428, 526] on link "4" at bounding box center [428, 528] width 20 height 20
type input "[DATE]"
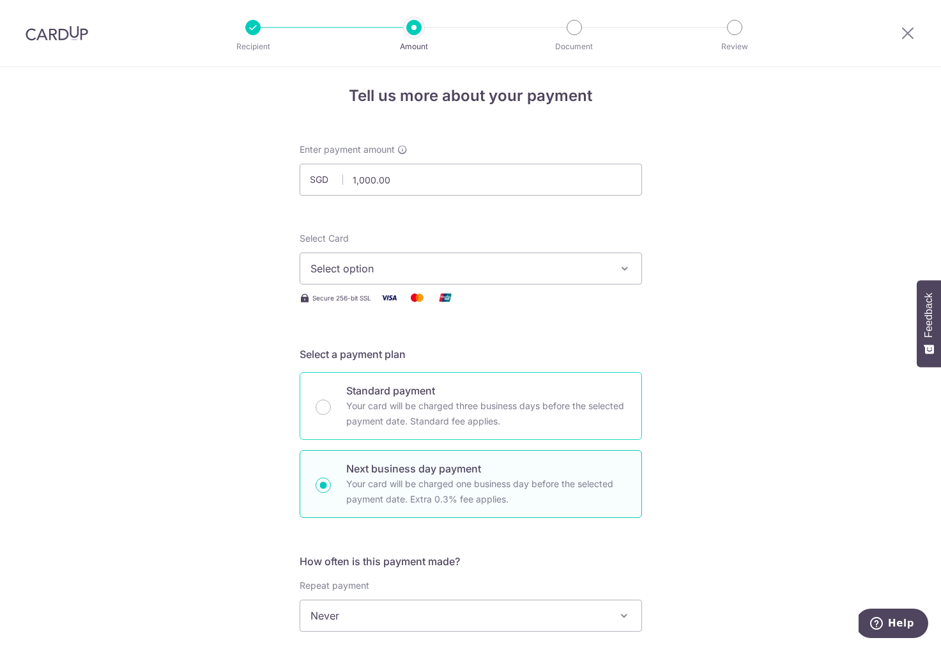
scroll to position [0, 0]
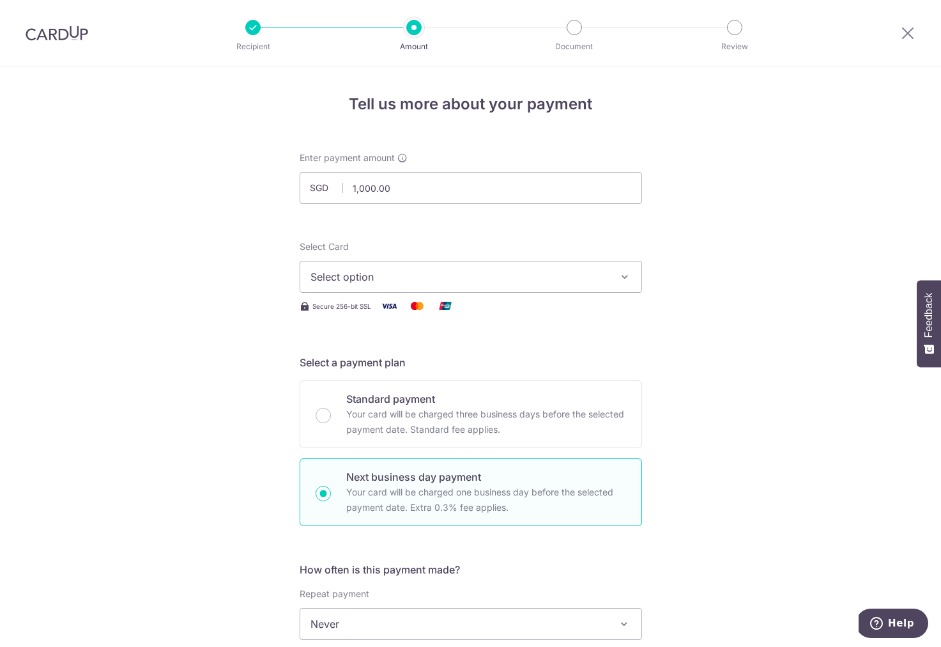
click at [372, 280] on span "Select option" at bounding box center [460, 276] width 298 height 15
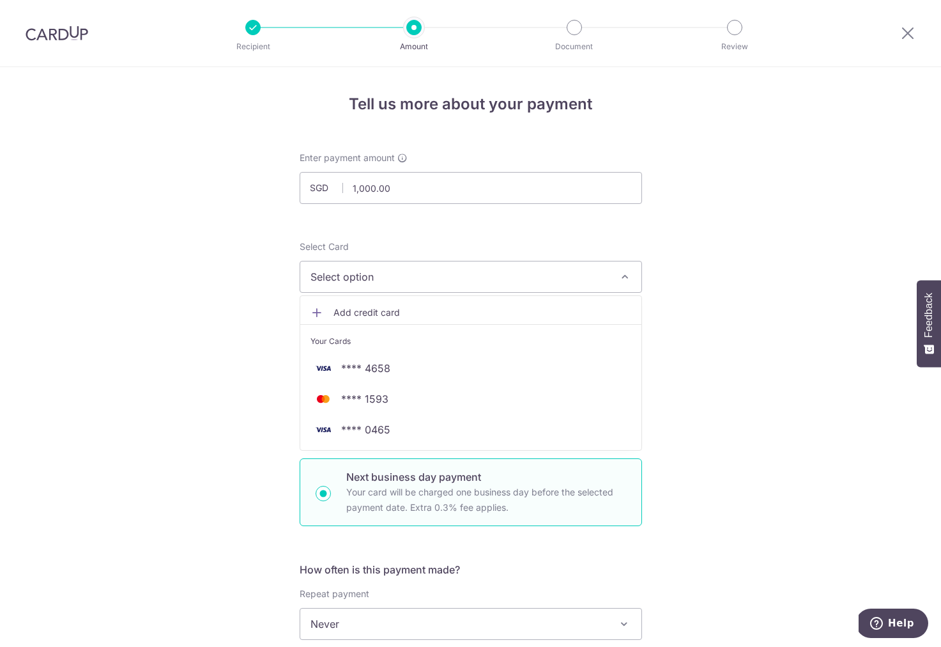
click at [360, 313] on span "Add credit card" at bounding box center [483, 312] width 298 height 13
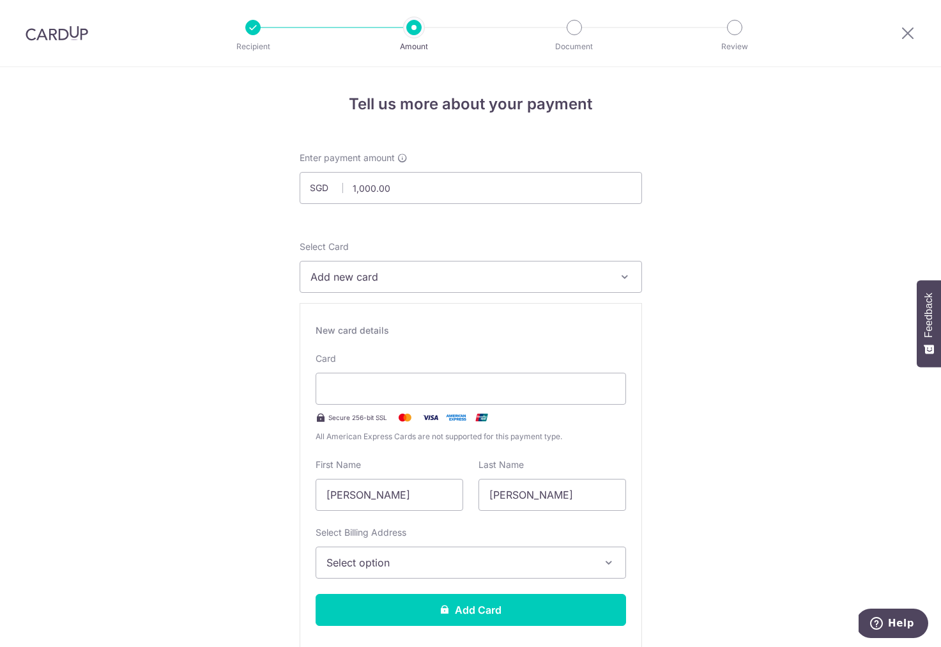
click at [421, 486] on input "[PERSON_NAME]" at bounding box center [390, 495] width 148 height 32
click at [423, 487] on input "[PERSON_NAME]" at bounding box center [390, 495] width 148 height 32
type input "[PERSON_NAME]"
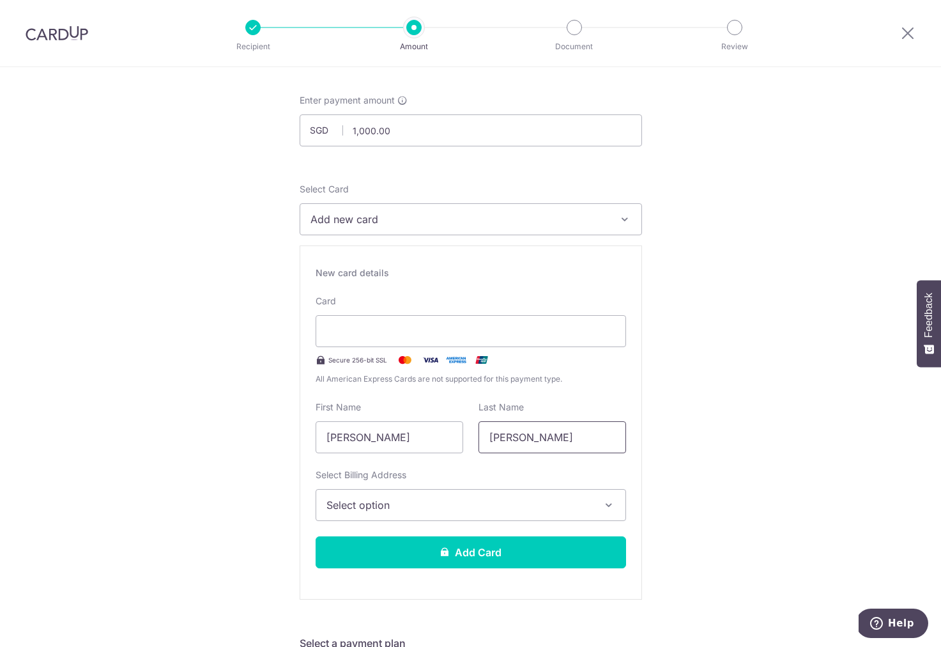
scroll to position [64, 0]
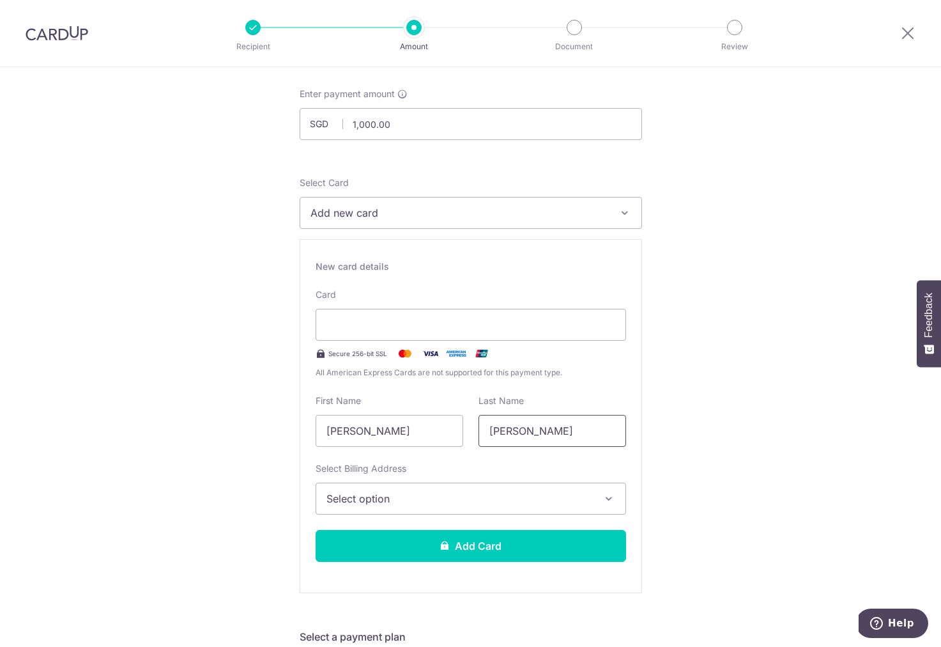
type input "Yee"
click at [382, 502] on span "Select option" at bounding box center [459, 498] width 266 height 15
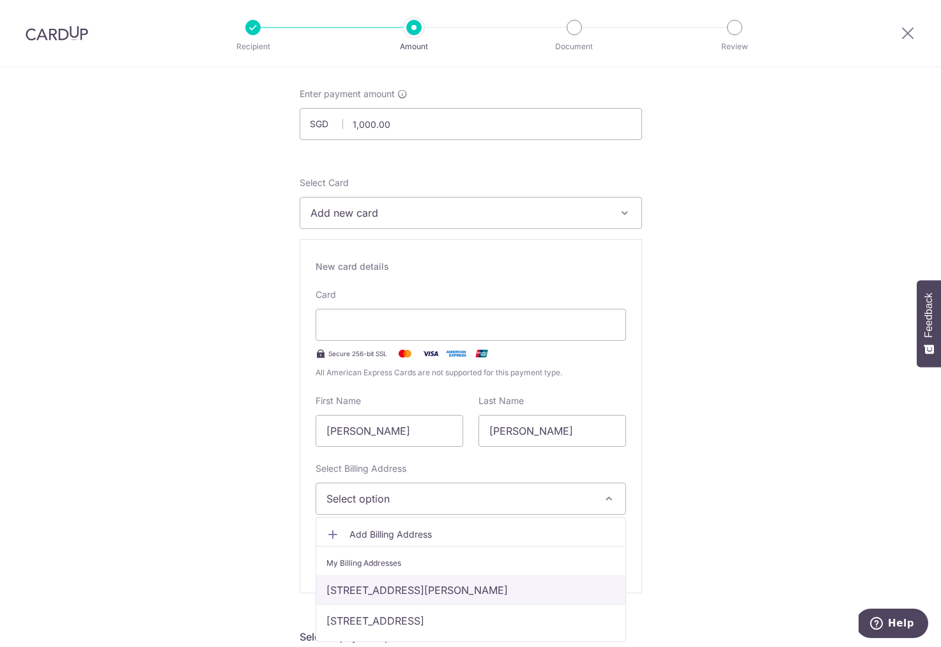
click at [394, 587] on link "[STREET_ADDRESS][PERSON_NAME]" at bounding box center [470, 589] width 309 height 31
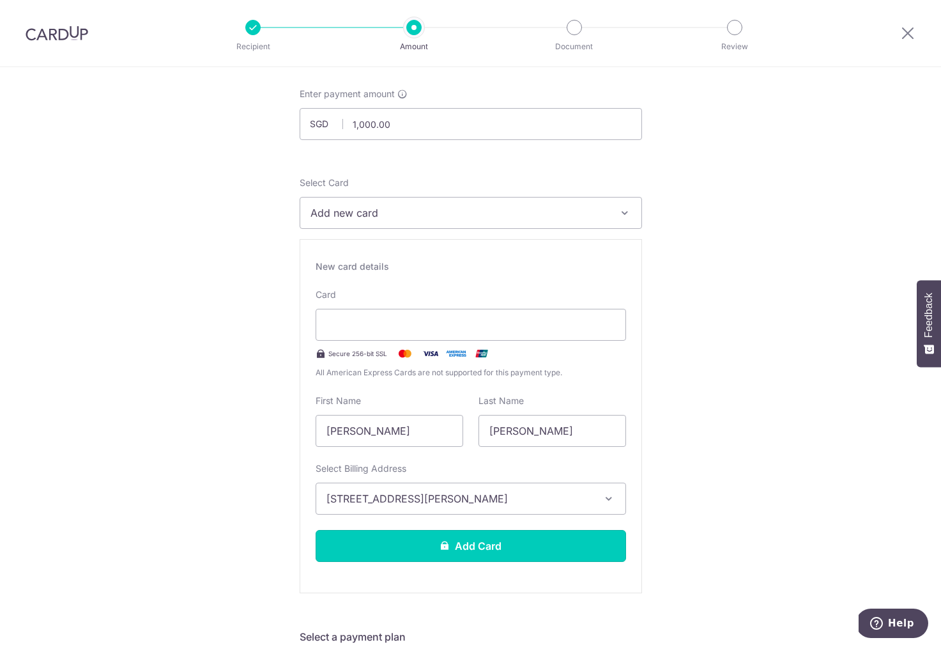
click at [474, 542] on button "Add Card" at bounding box center [471, 546] width 311 height 32
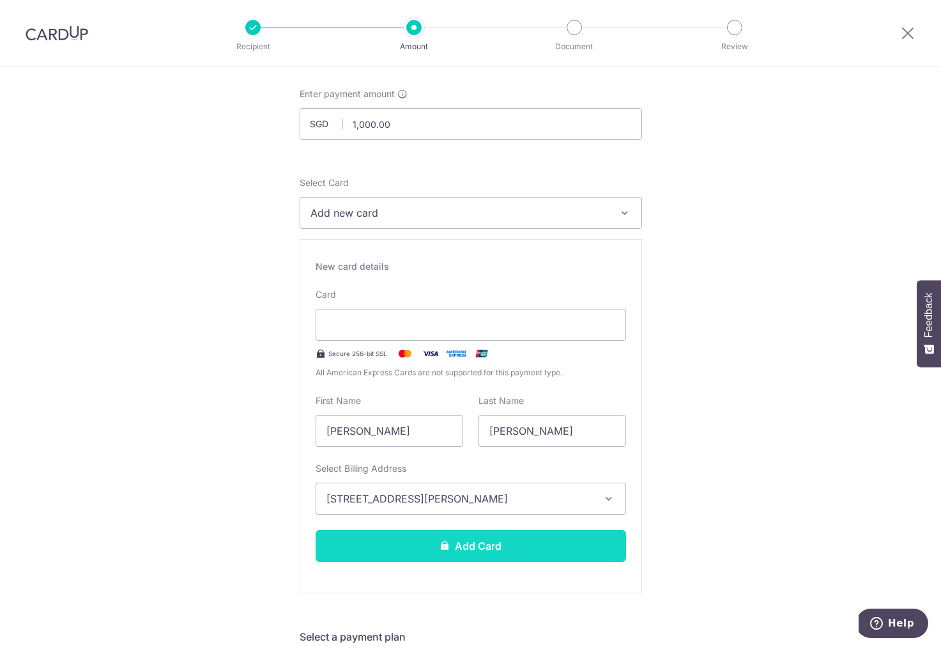
click at [474, 548] on button "Add Card" at bounding box center [471, 546] width 311 height 32
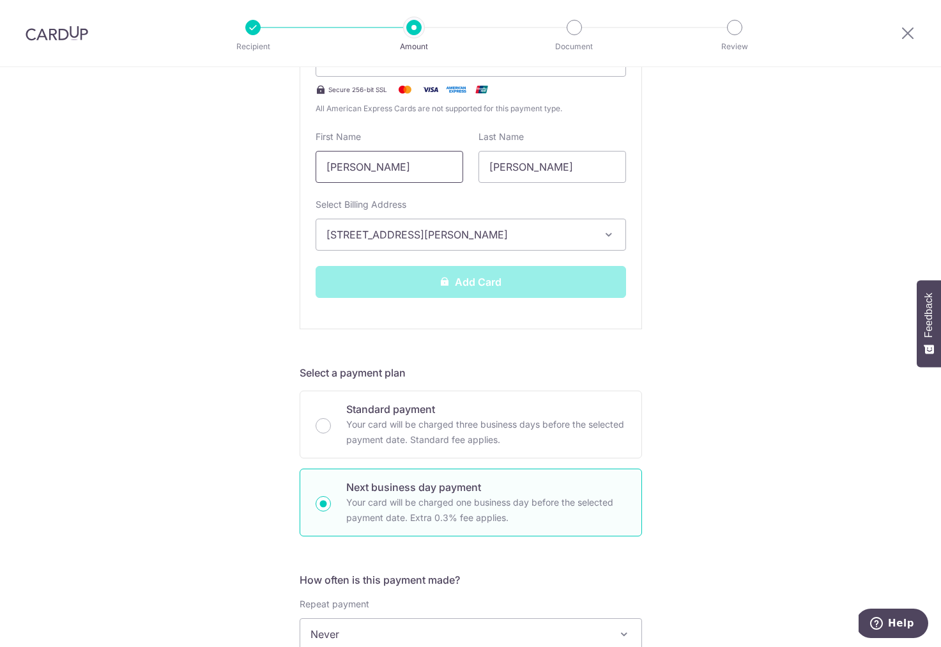
scroll to position [341, 0]
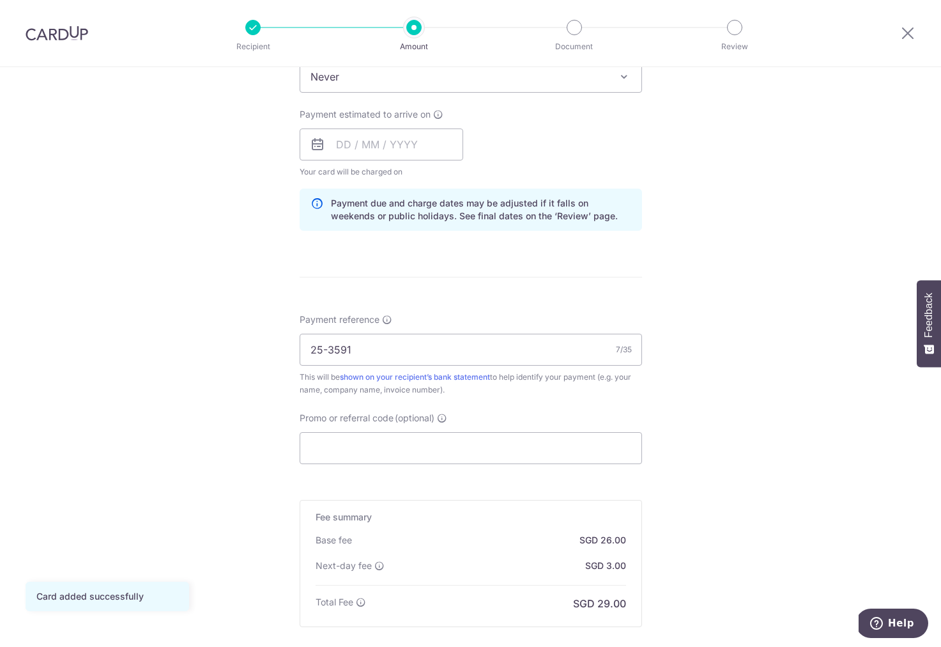
scroll to position [390, 0]
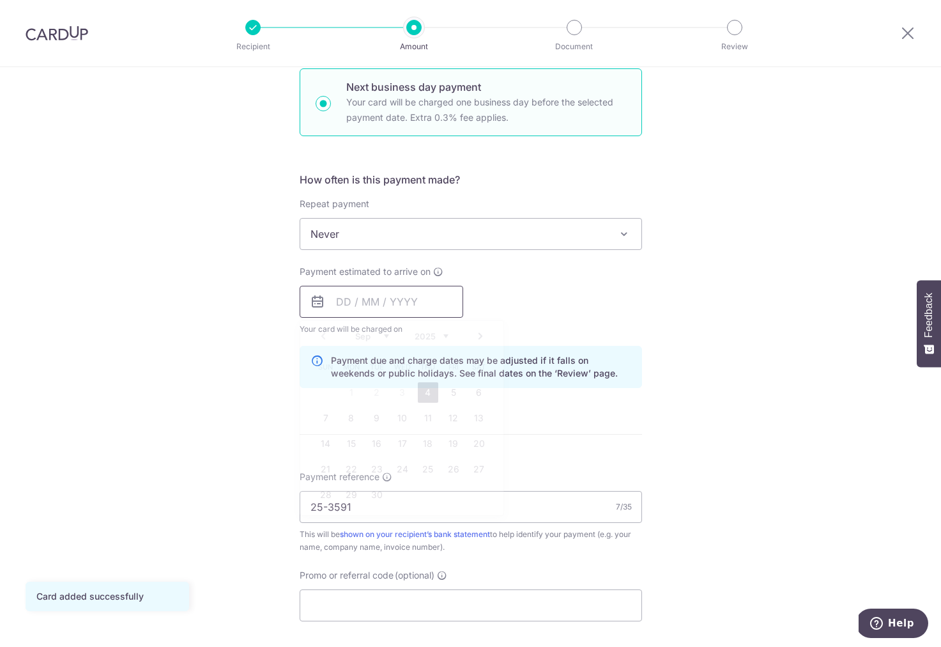
click at [387, 305] on input "text" at bounding box center [382, 302] width 164 height 32
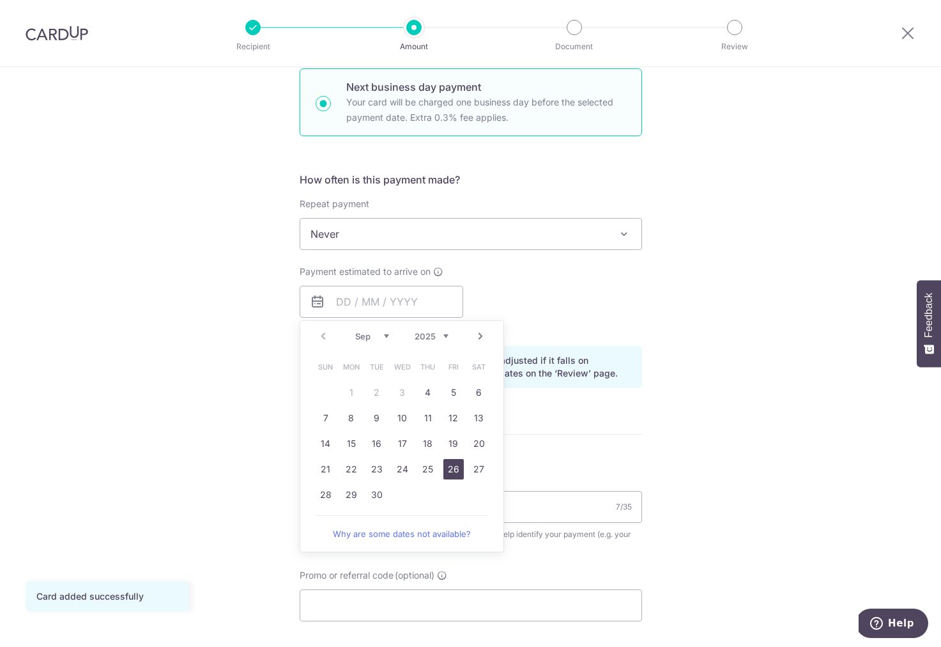
click at [454, 473] on link "26" at bounding box center [453, 469] width 20 height 20
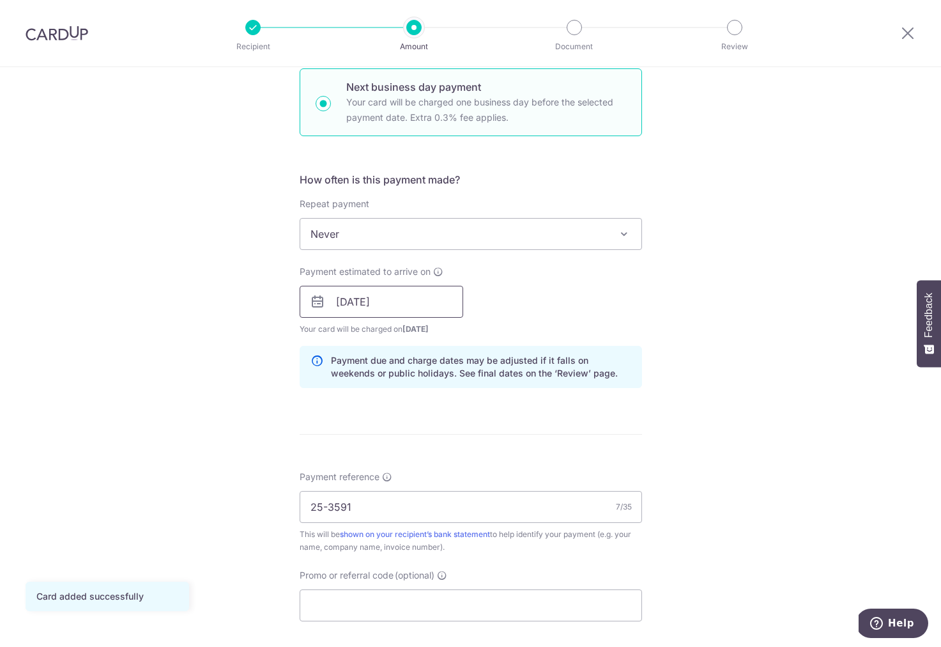
click at [400, 306] on input "[DATE]" at bounding box center [382, 302] width 164 height 32
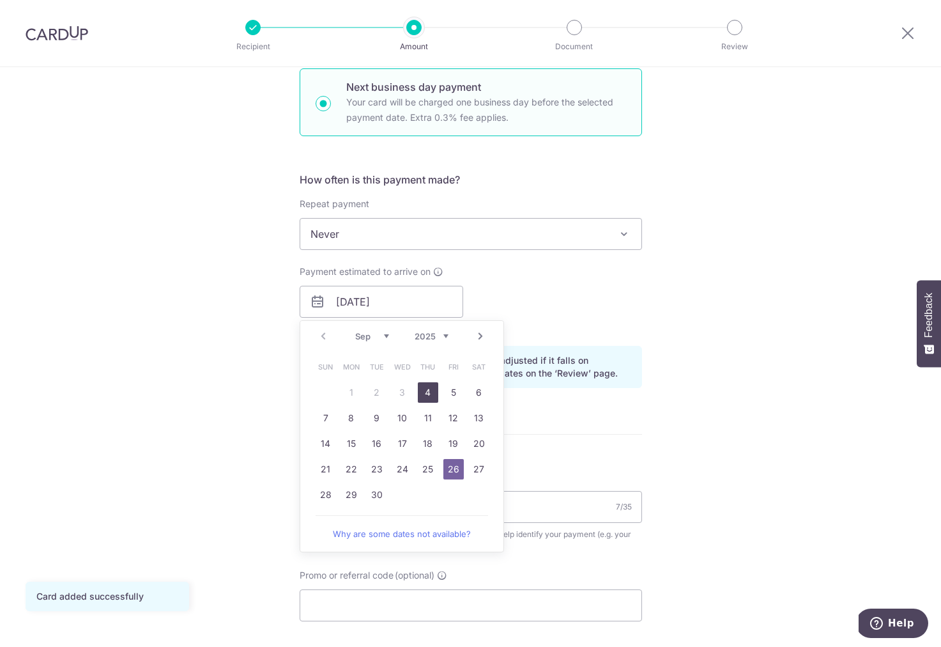
click at [430, 387] on link "4" at bounding box center [428, 392] width 20 height 20
type input "[DATE]"
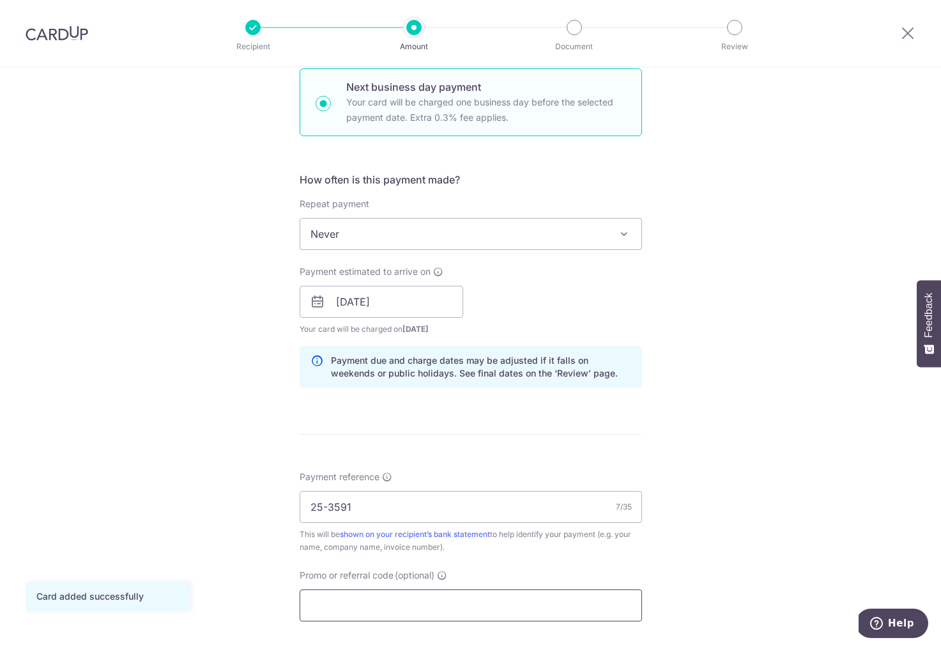
click at [427, 608] on input "Promo or referral code (optional)" at bounding box center [471, 605] width 342 height 32
paste input "OFF225"
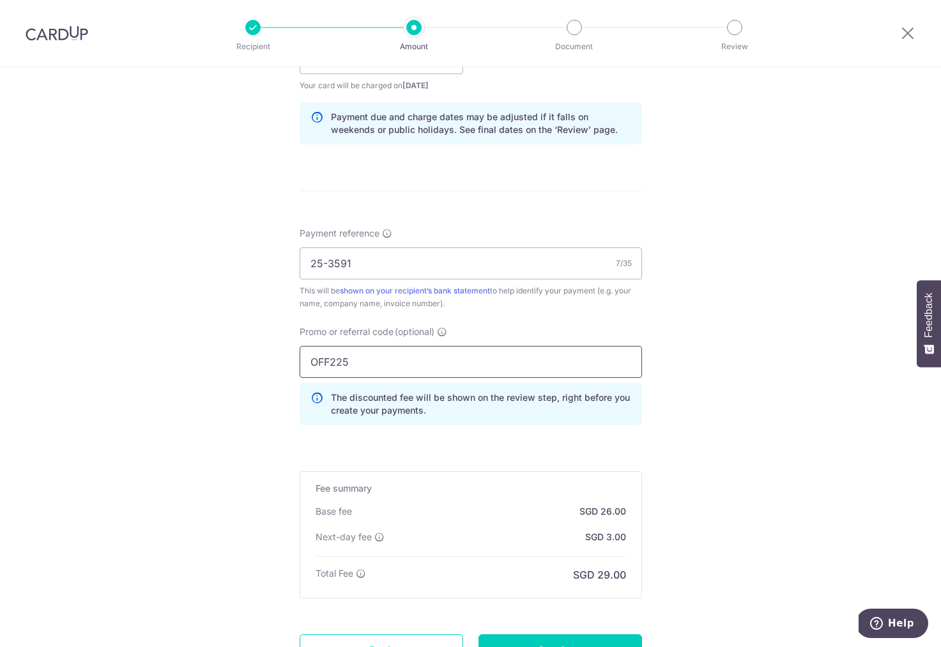
scroll to position [748, 0]
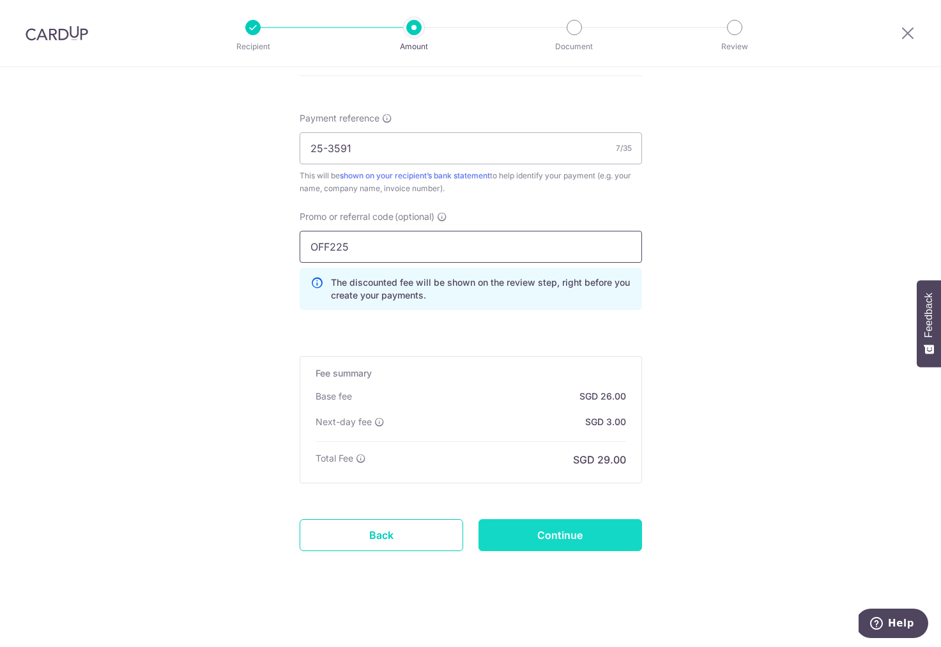
type input "OFF225"
click at [561, 535] on input "Continue" at bounding box center [561, 535] width 164 height 32
type input "Create Schedule"
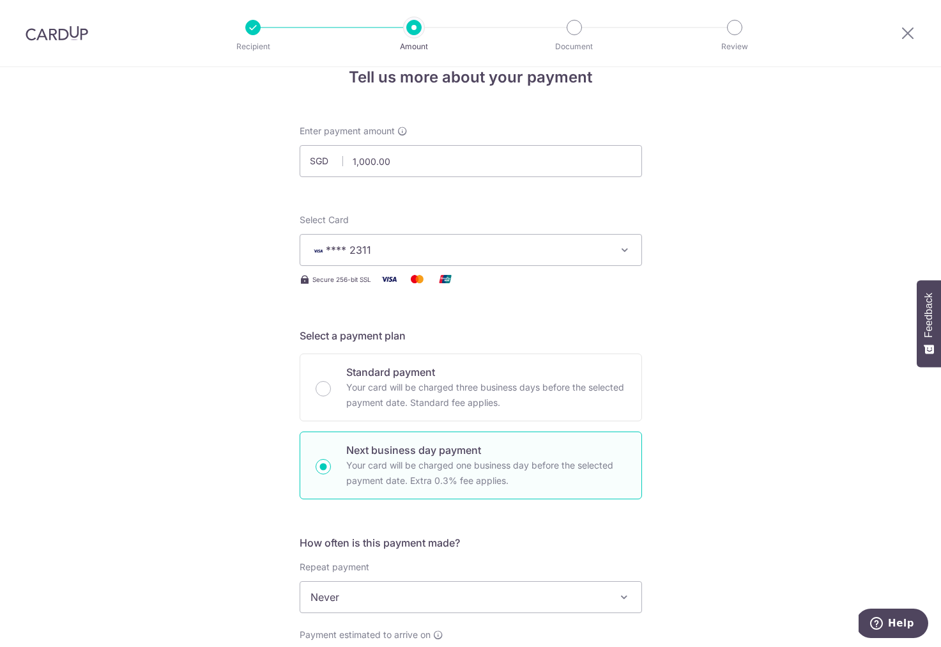
scroll to position [0, 0]
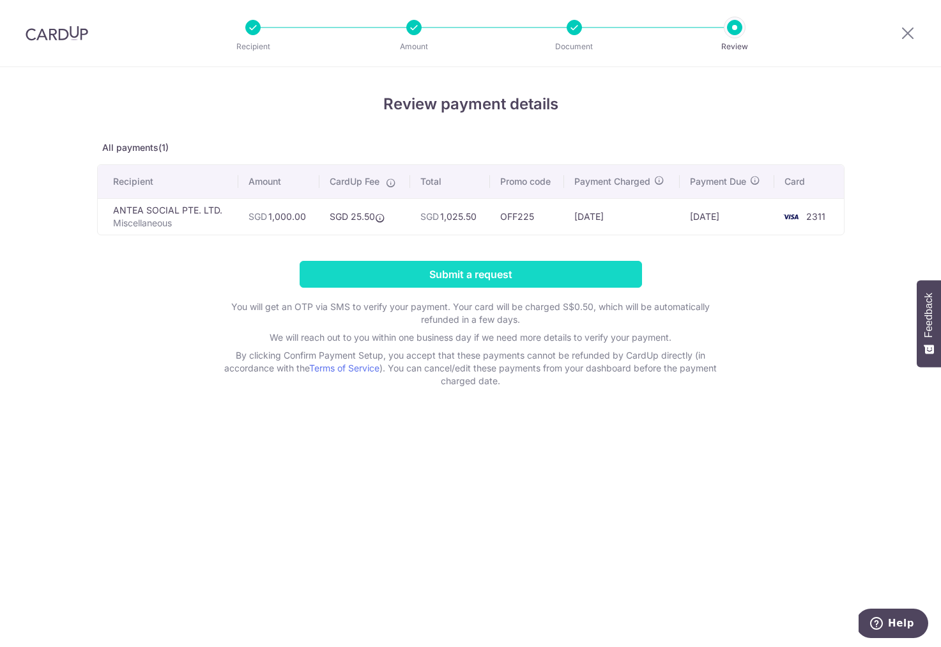
click at [509, 275] on input "Submit a request" at bounding box center [471, 274] width 342 height 27
